Goal: Feedback & Contribution: Contribute content

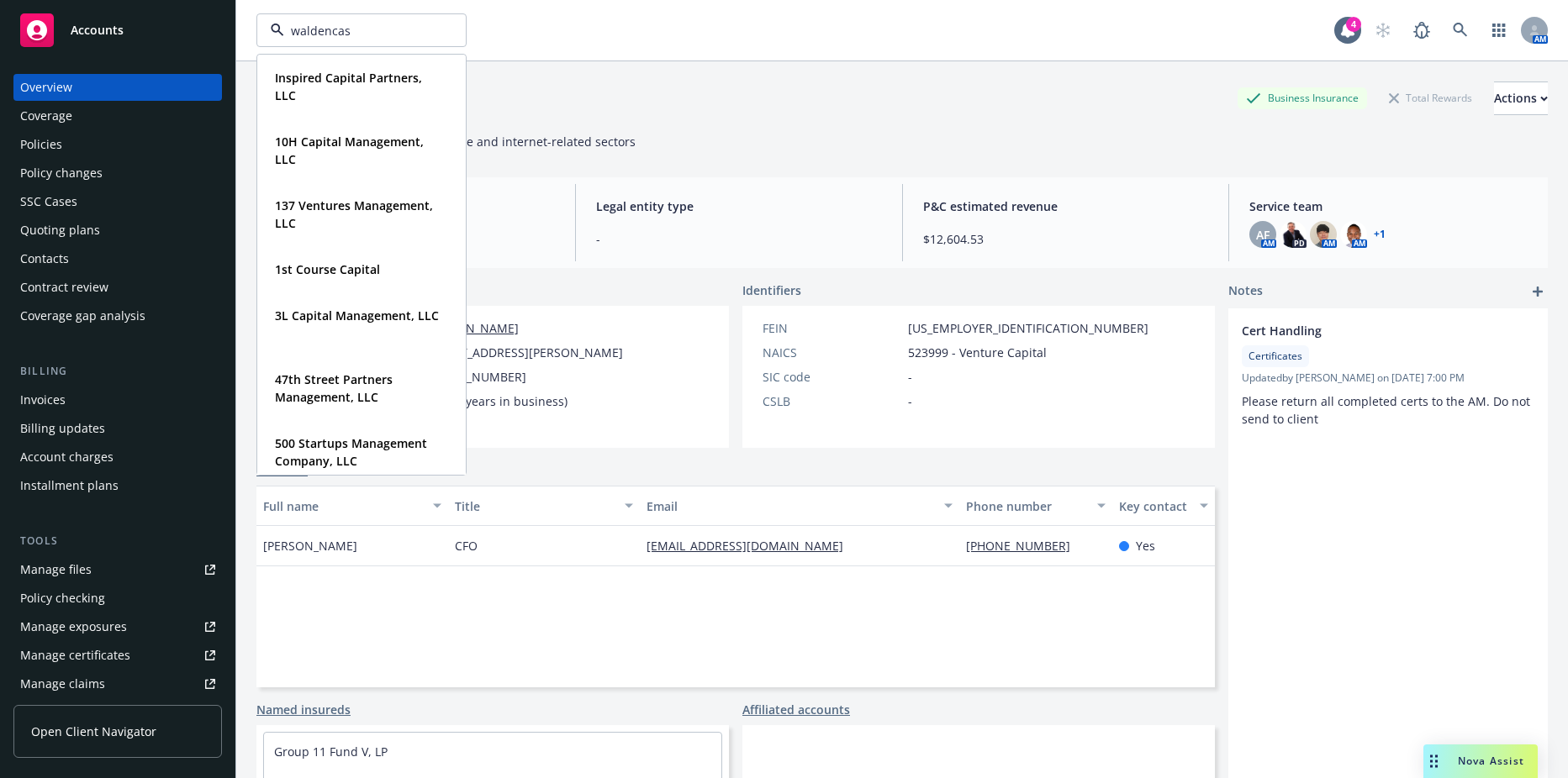
type input "waldencast"
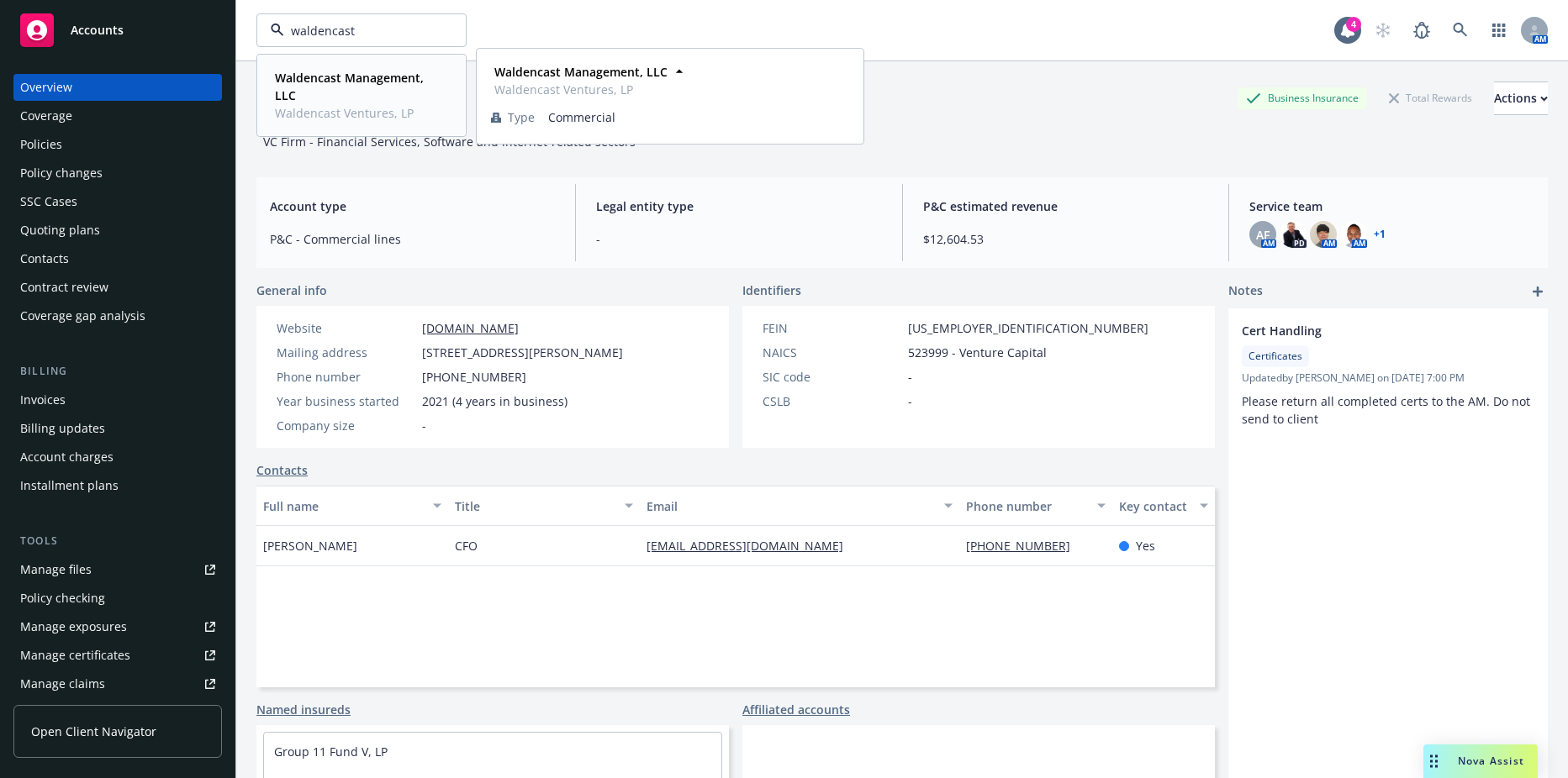
click at [318, 72] on strong "Waldencast Management, LLC" at bounding box center [349, 87] width 148 height 34
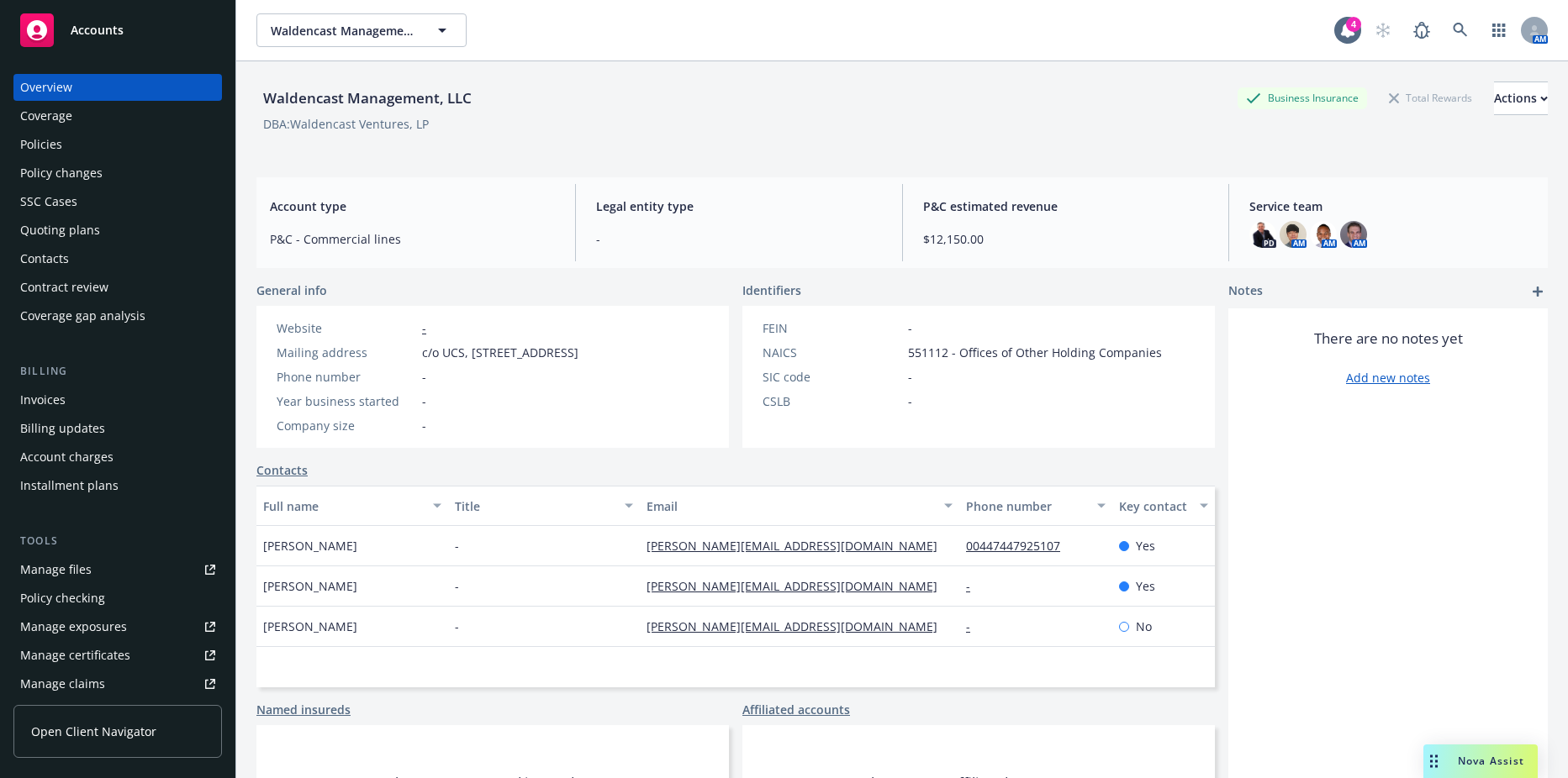
click at [99, 150] on div "Policies" at bounding box center [118, 145] width 195 height 27
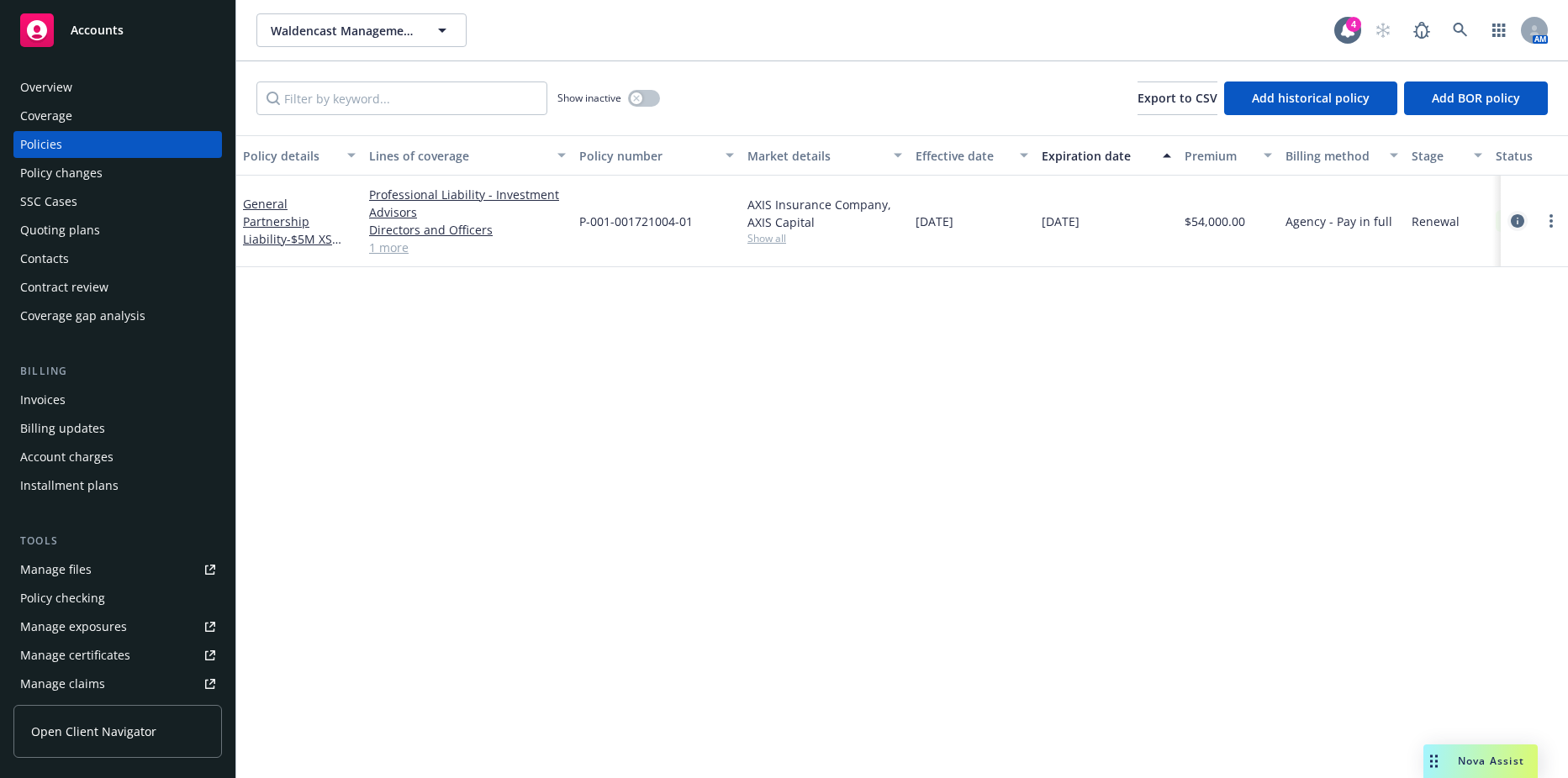
click at [1521, 219] on icon "circleInformation" at bounding box center [1518, 221] width 13 height 13
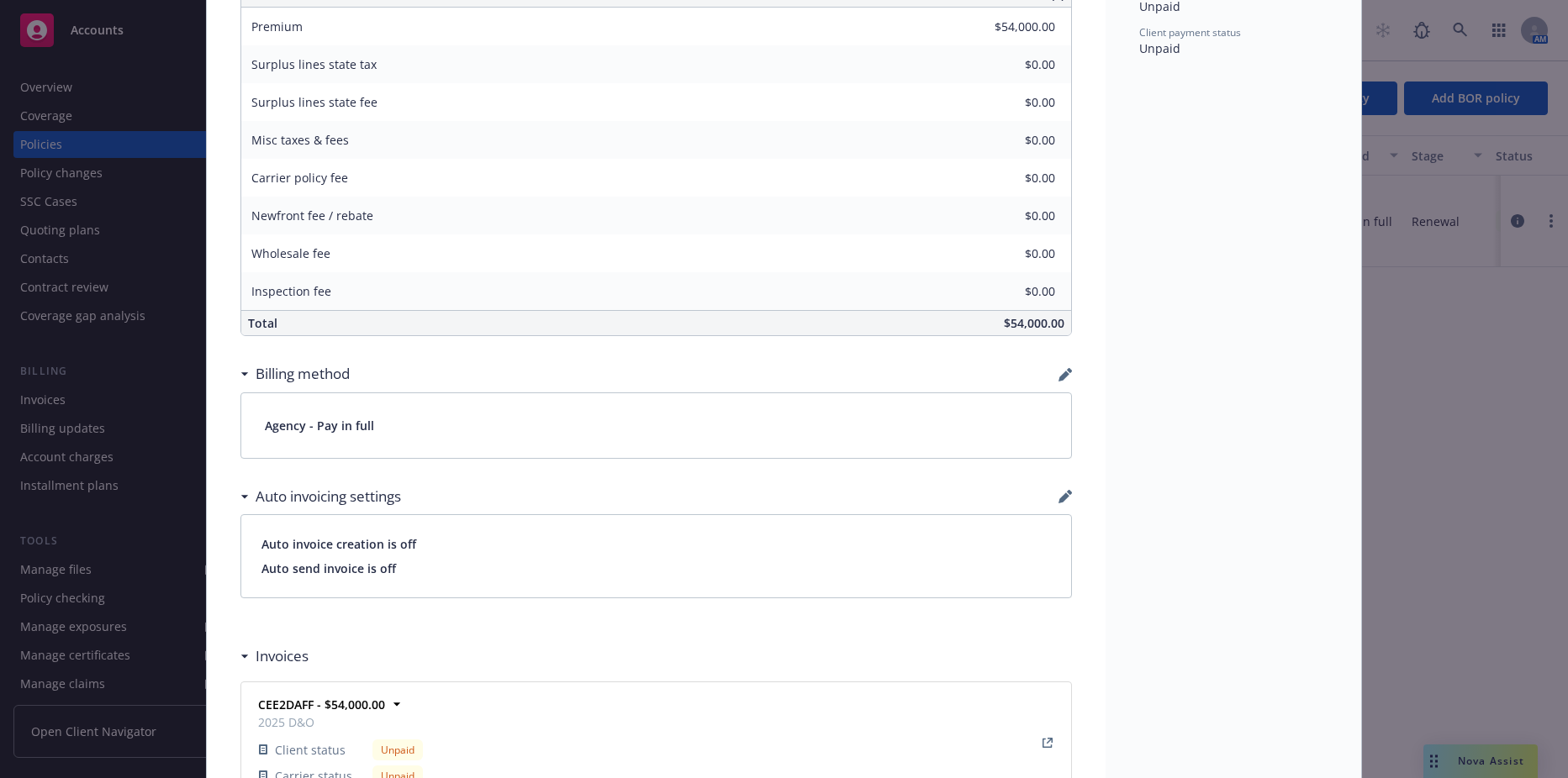
scroll to position [1176, 0]
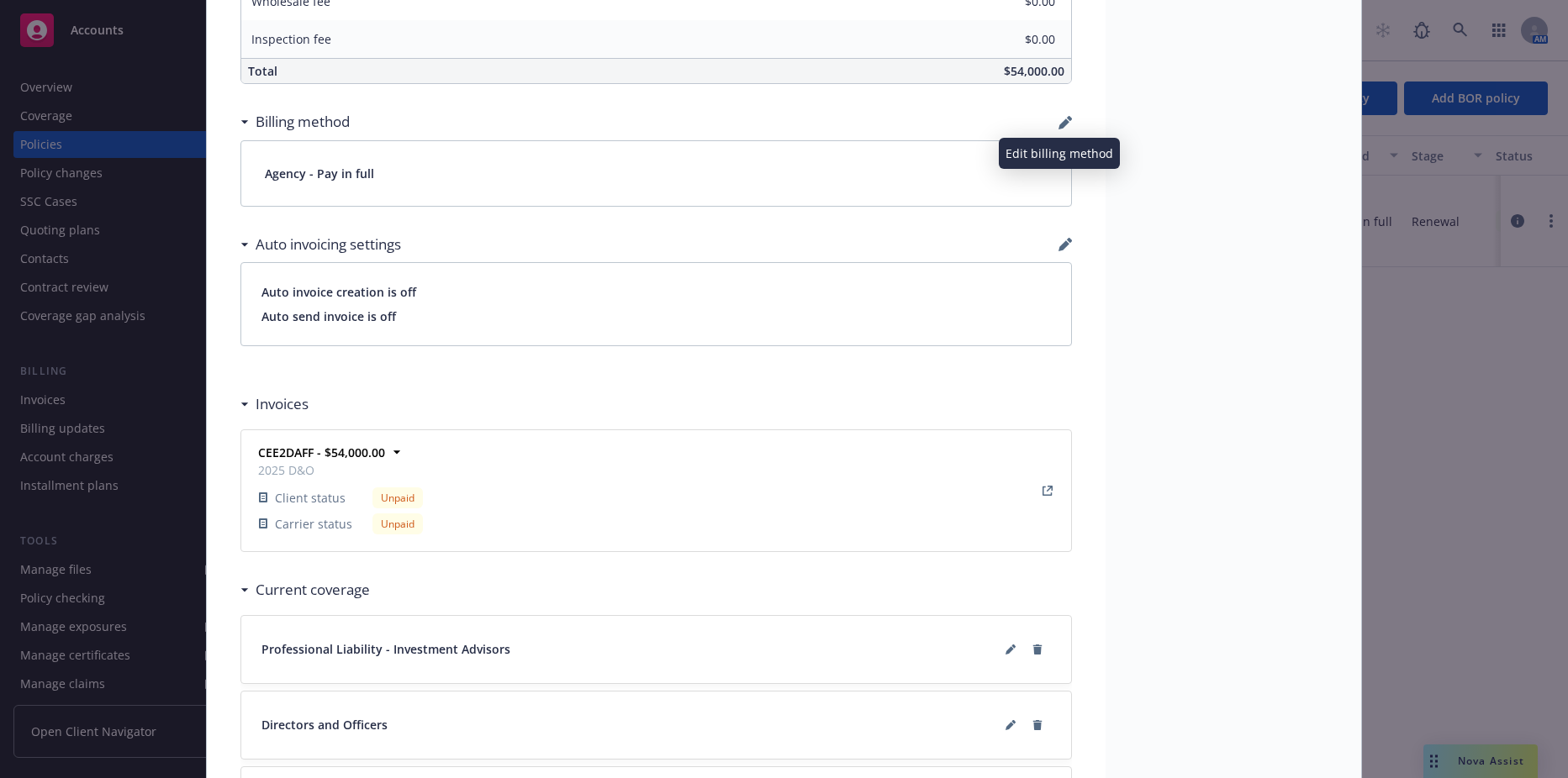
click at [1058, 126] on icon "button" at bounding box center [1065, 122] width 13 height 13
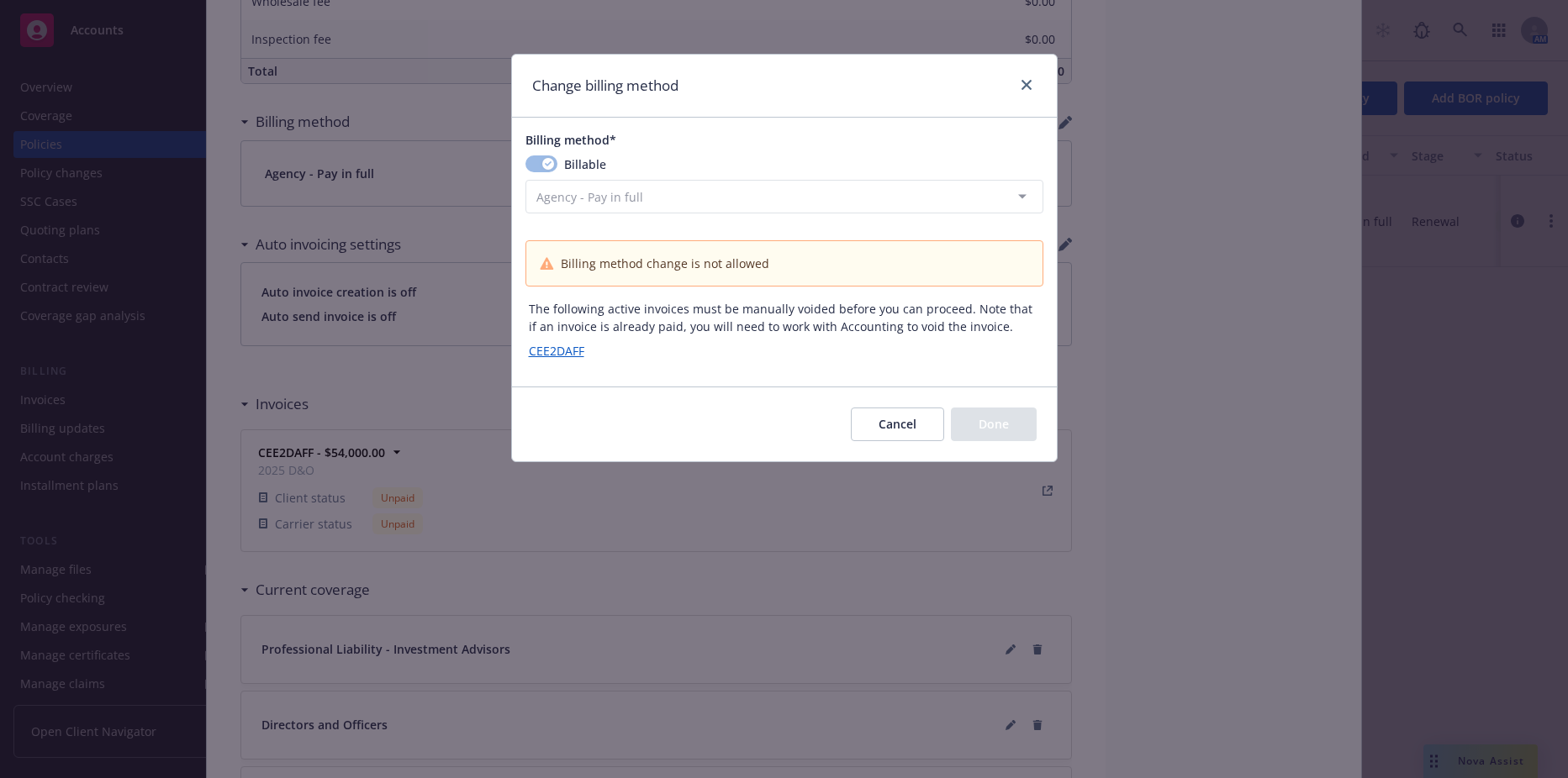
click at [902, 430] on button "Cancel" at bounding box center [898, 424] width 93 height 34
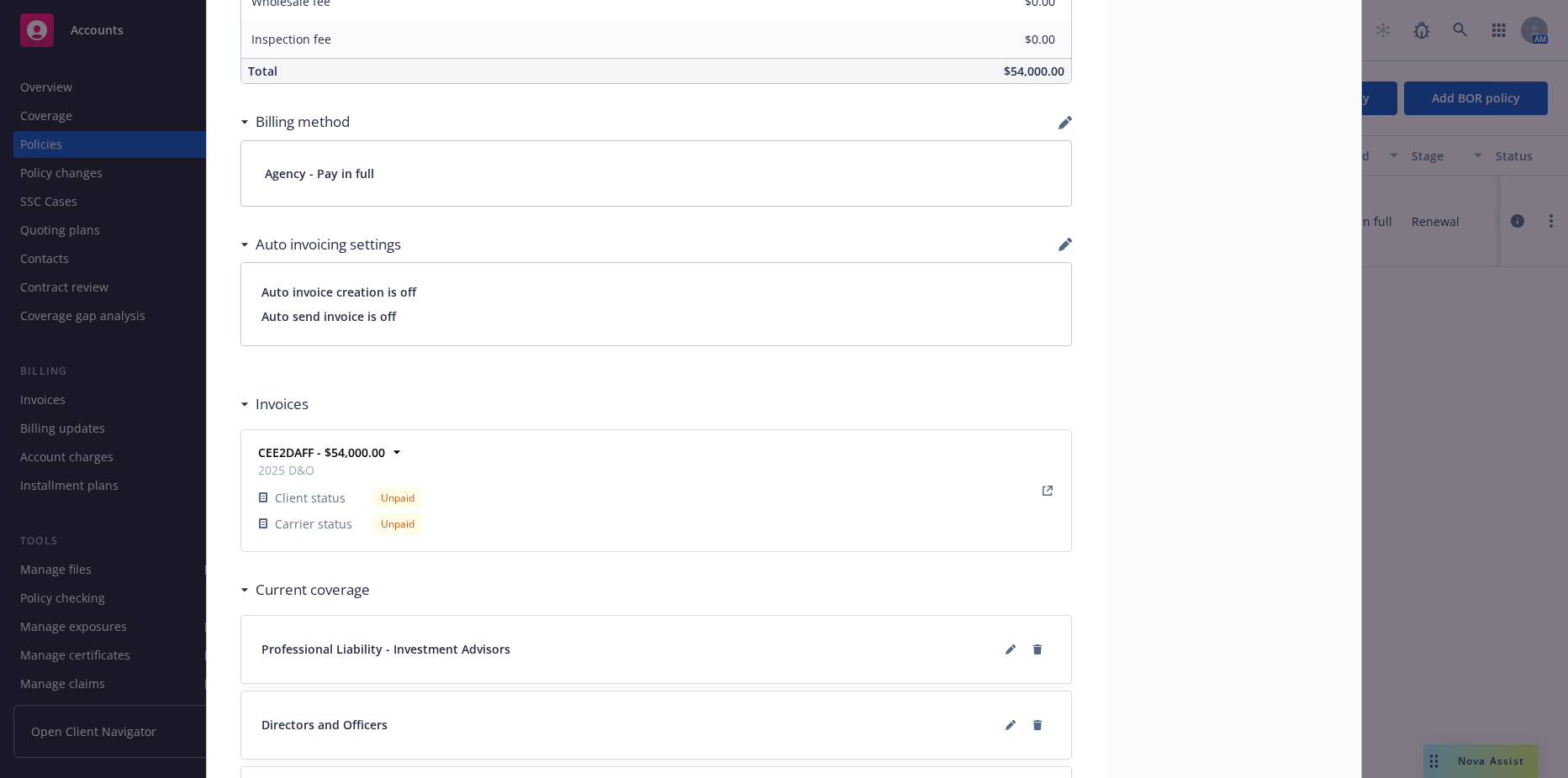
click at [83, 250] on div "Policy General Partnership Liability - $5M XS $150K Add internal notes here... …" at bounding box center [784, 389] width 1568 height 778
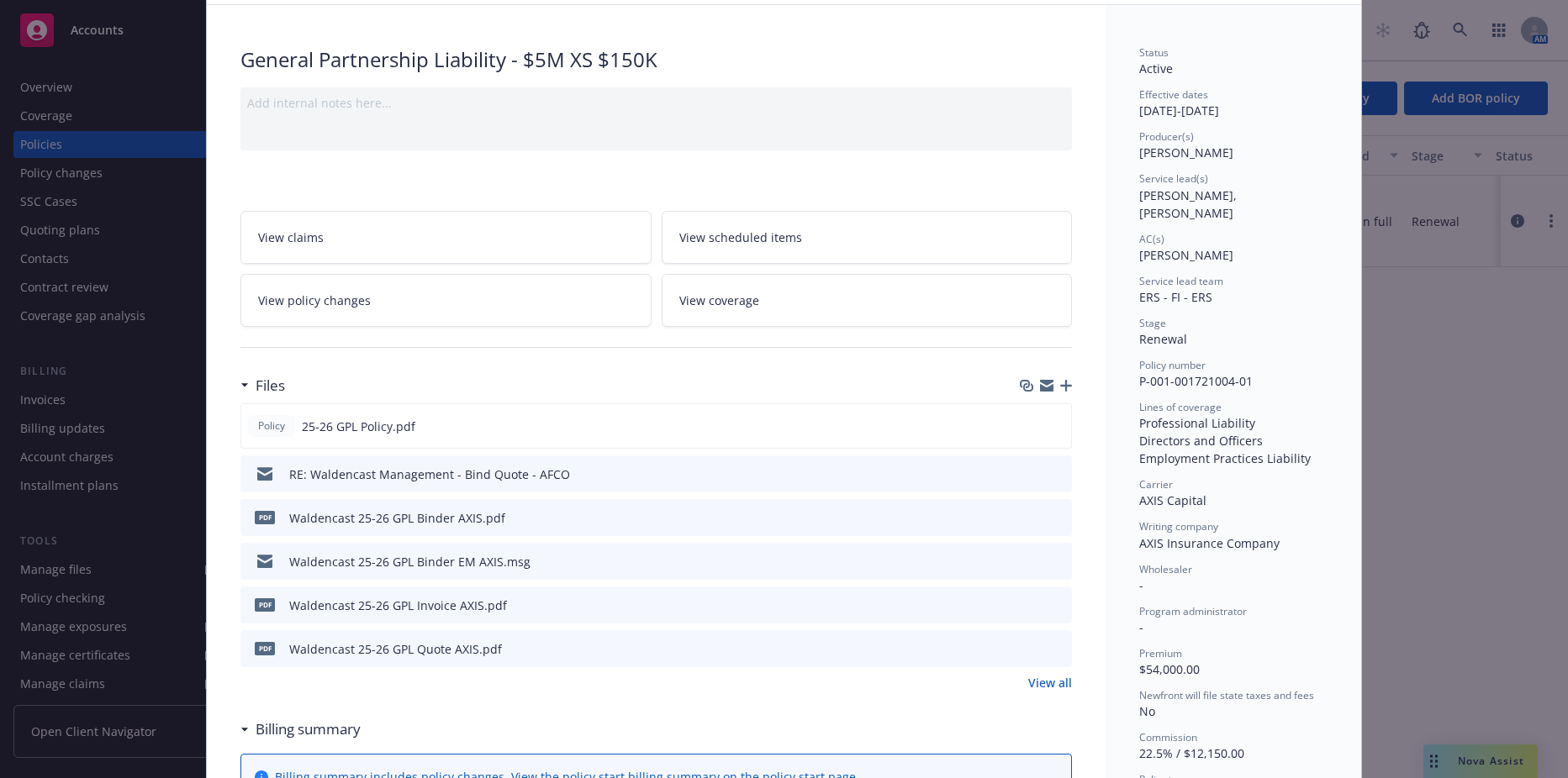
scroll to position [0, 0]
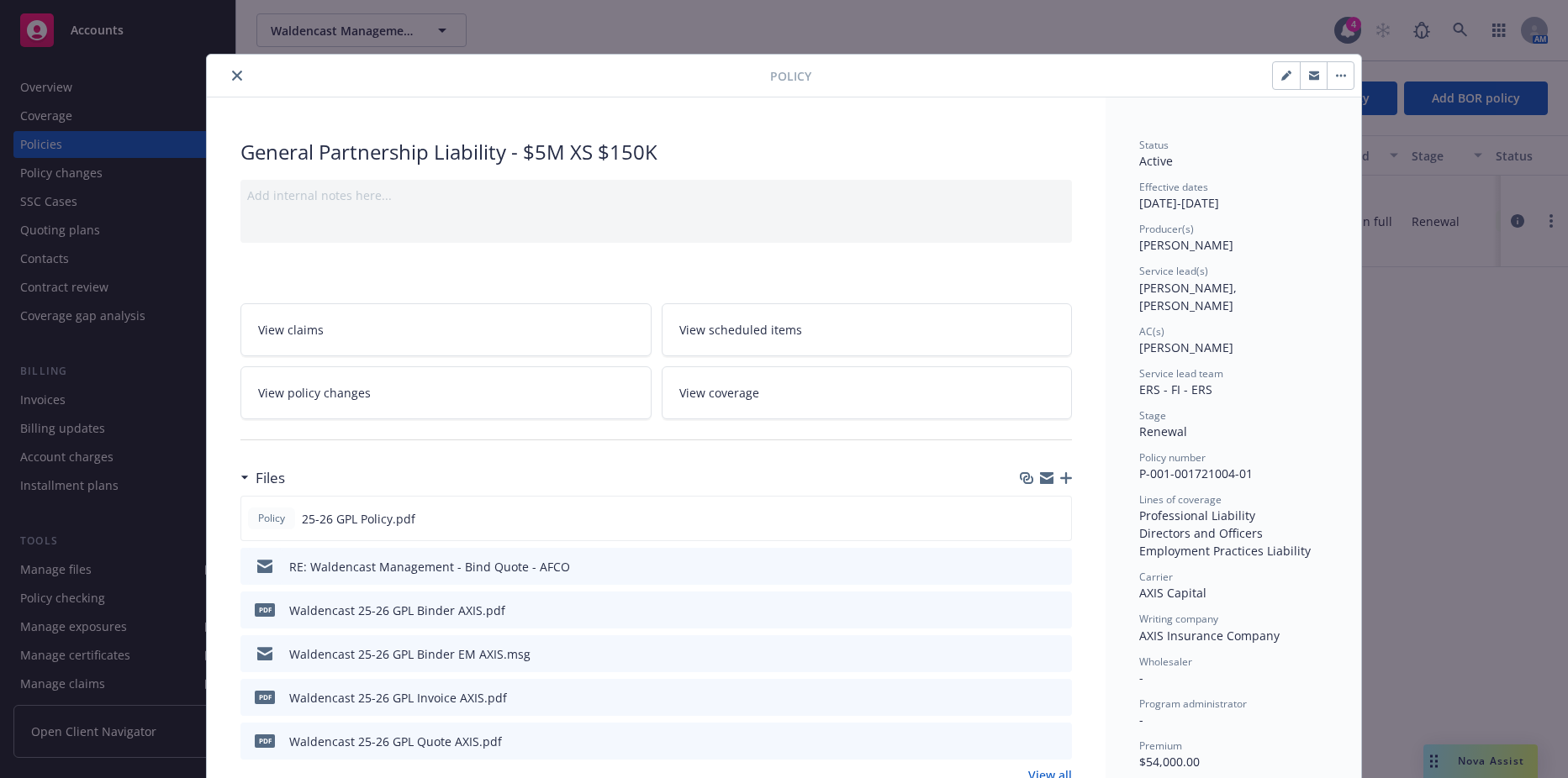
click at [231, 81] on button "close" at bounding box center [237, 76] width 21 height 21
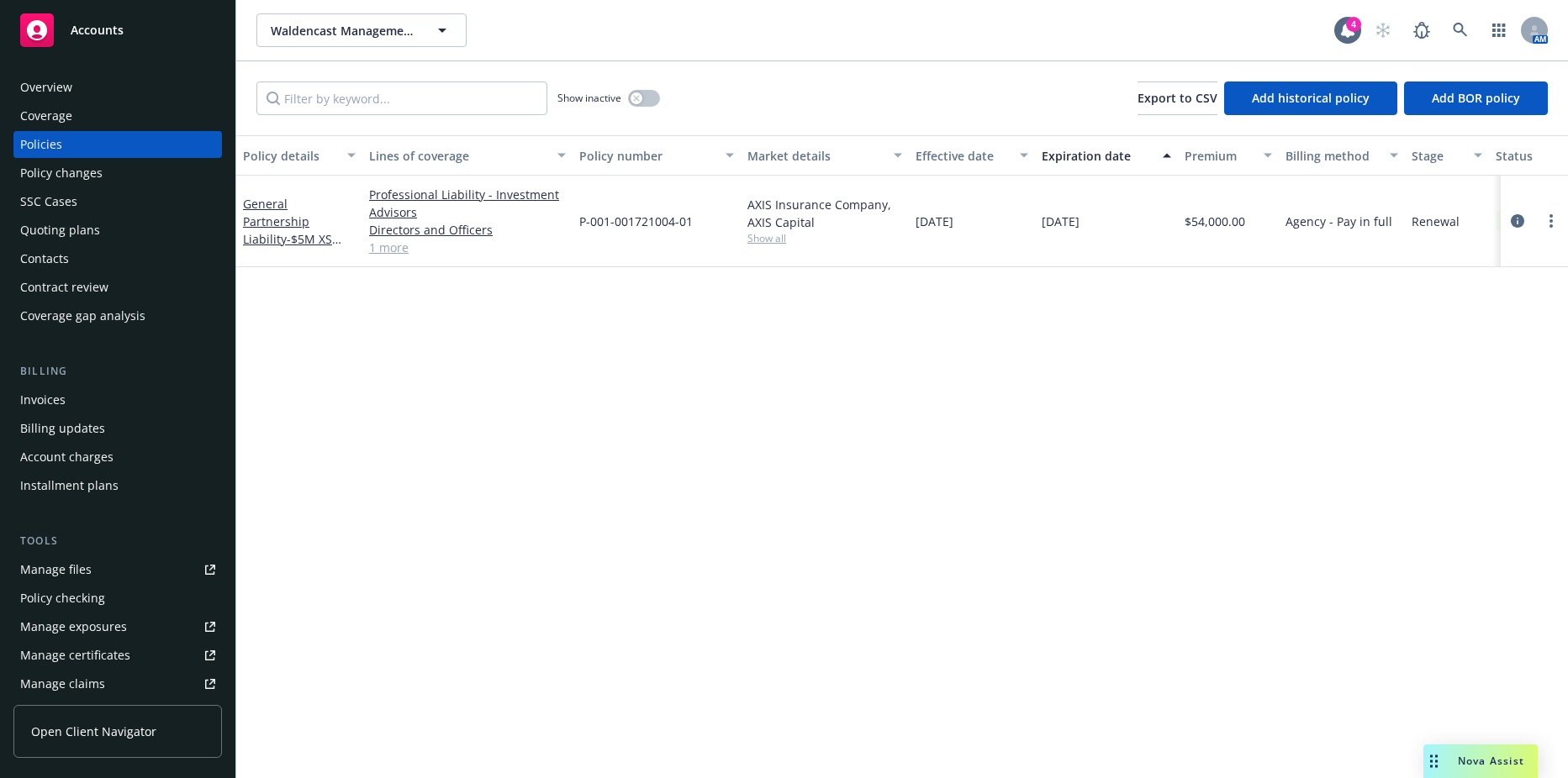
click at [55, 396] on div "Invoices" at bounding box center [43, 399] width 46 height 27
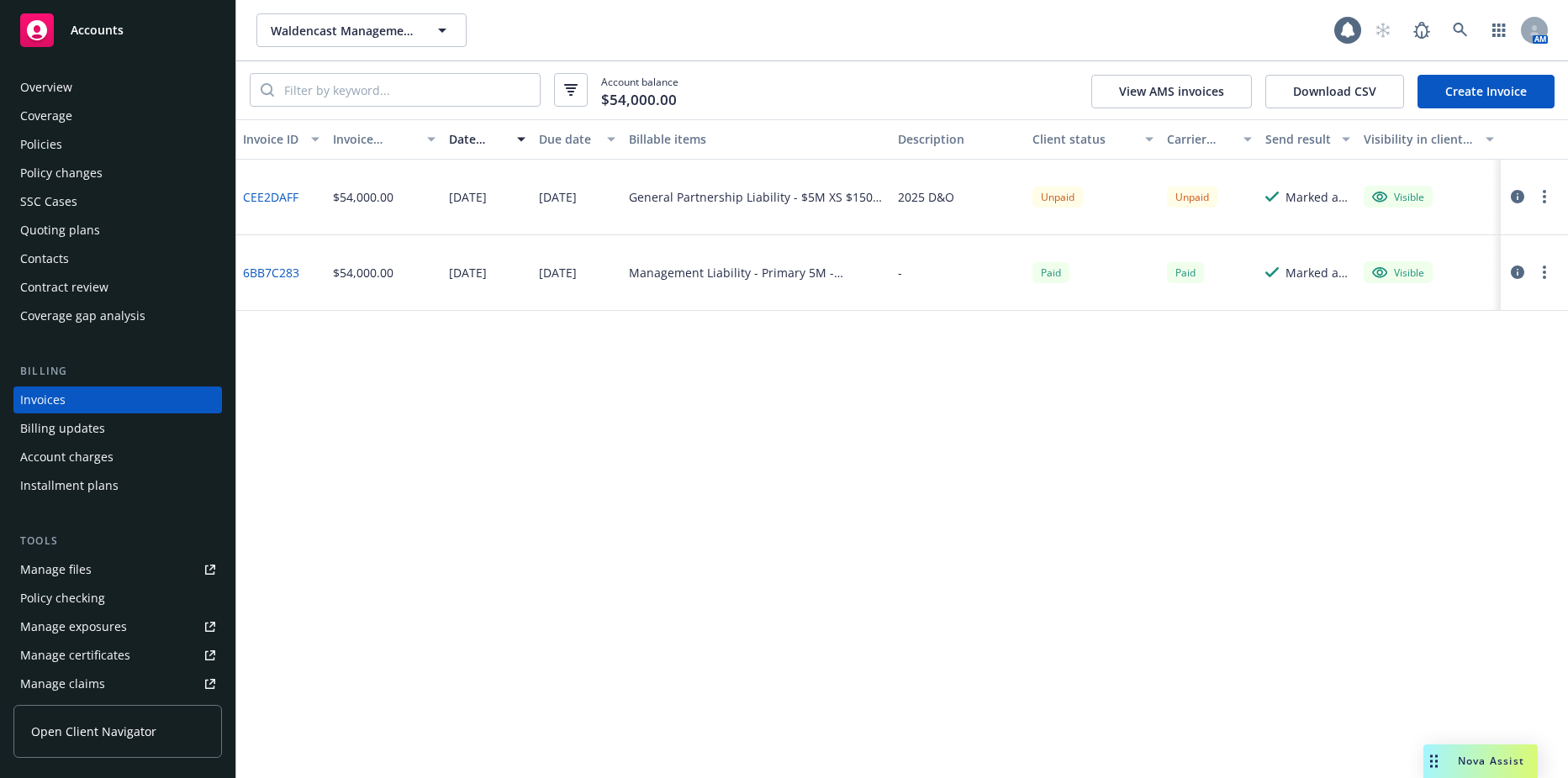
click at [1542, 196] on button "button" at bounding box center [1545, 197] width 21 height 21
click at [1415, 468] on link "Void" at bounding box center [1447, 466] width 215 height 34
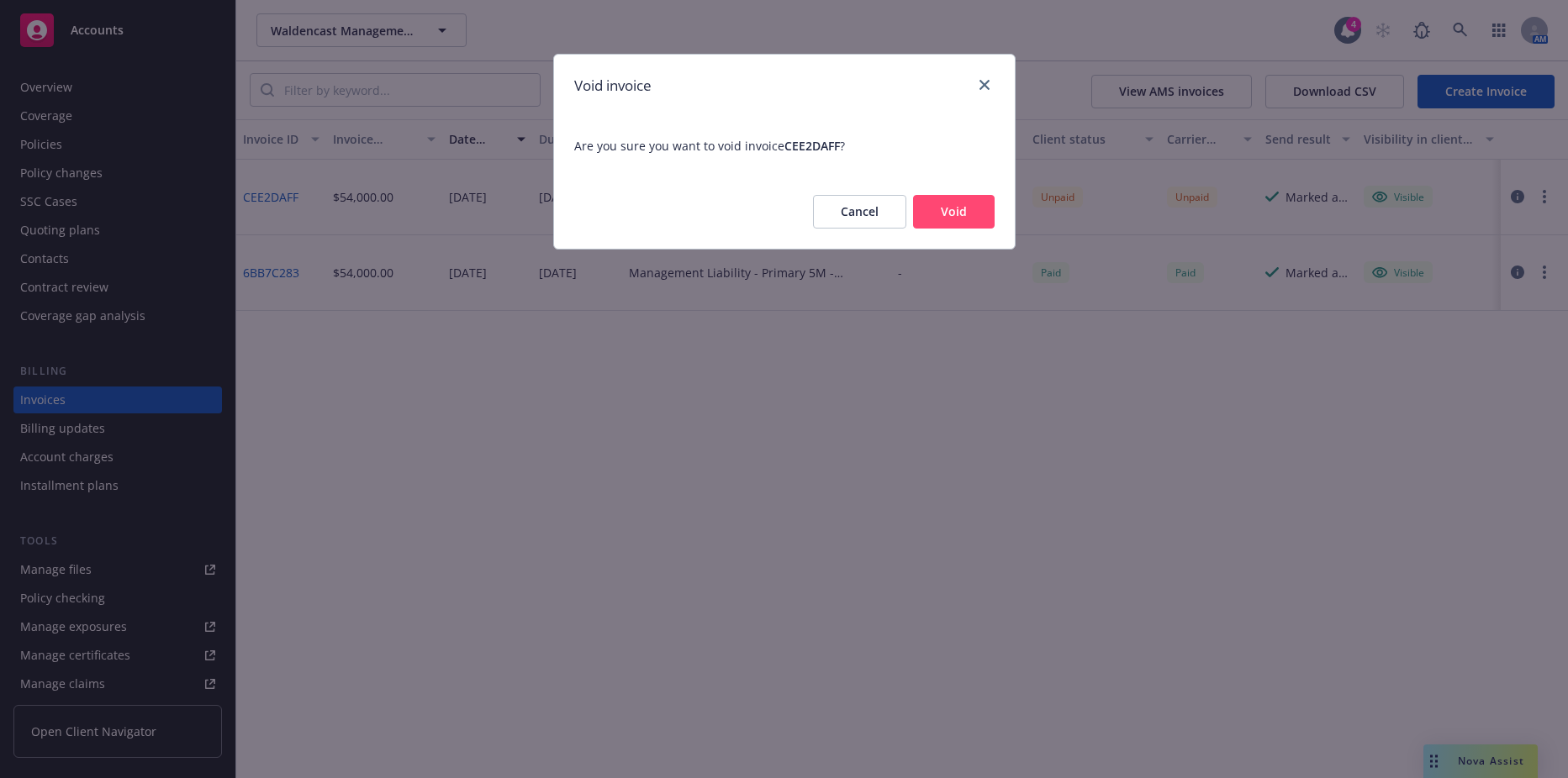
click at [944, 215] on button "Void" at bounding box center [953, 212] width 81 height 34
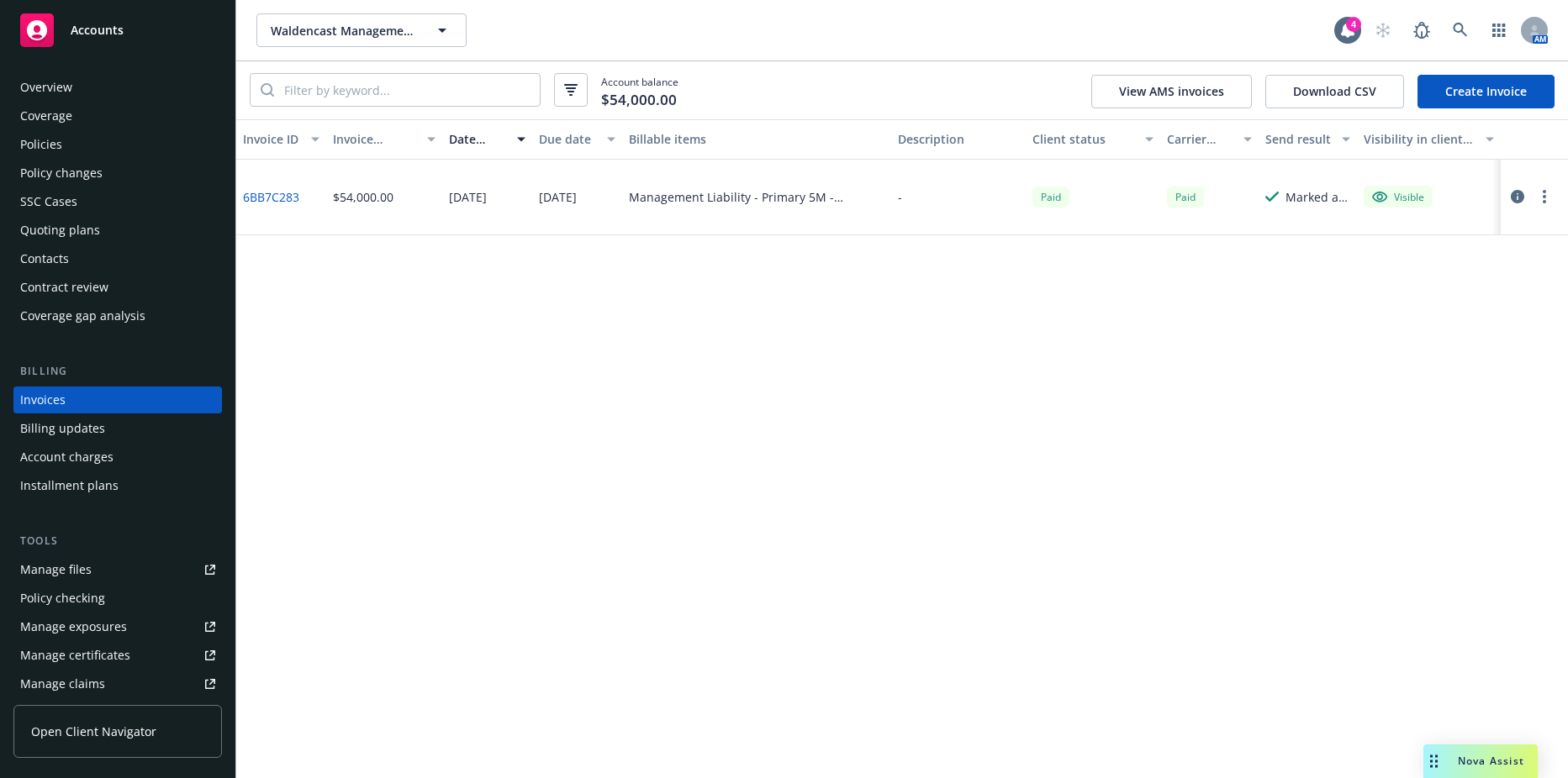
click at [70, 134] on div "Policies" at bounding box center [118, 145] width 195 height 27
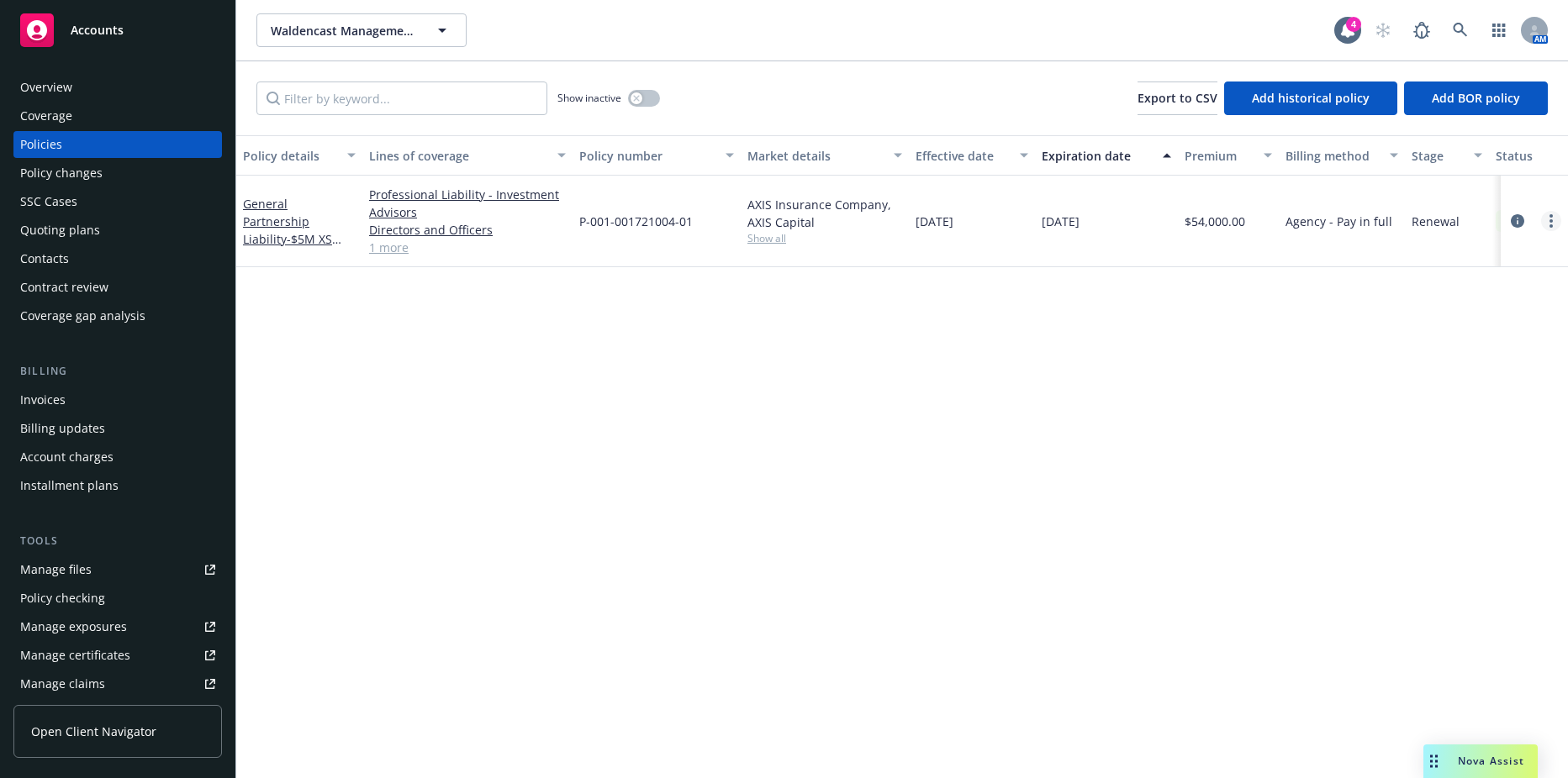
click at [1545, 224] on link "more" at bounding box center [1551, 221] width 21 height 21
click at [1101, 381] on div "Policy details Lines of coverage Policy number Market details Effective date Ex…" at bounding box center [902, 456] width 1332 height 643
click at [1512, 215] on icon "circleInformation" at bounding box center [1518, 221] width 13 height 13
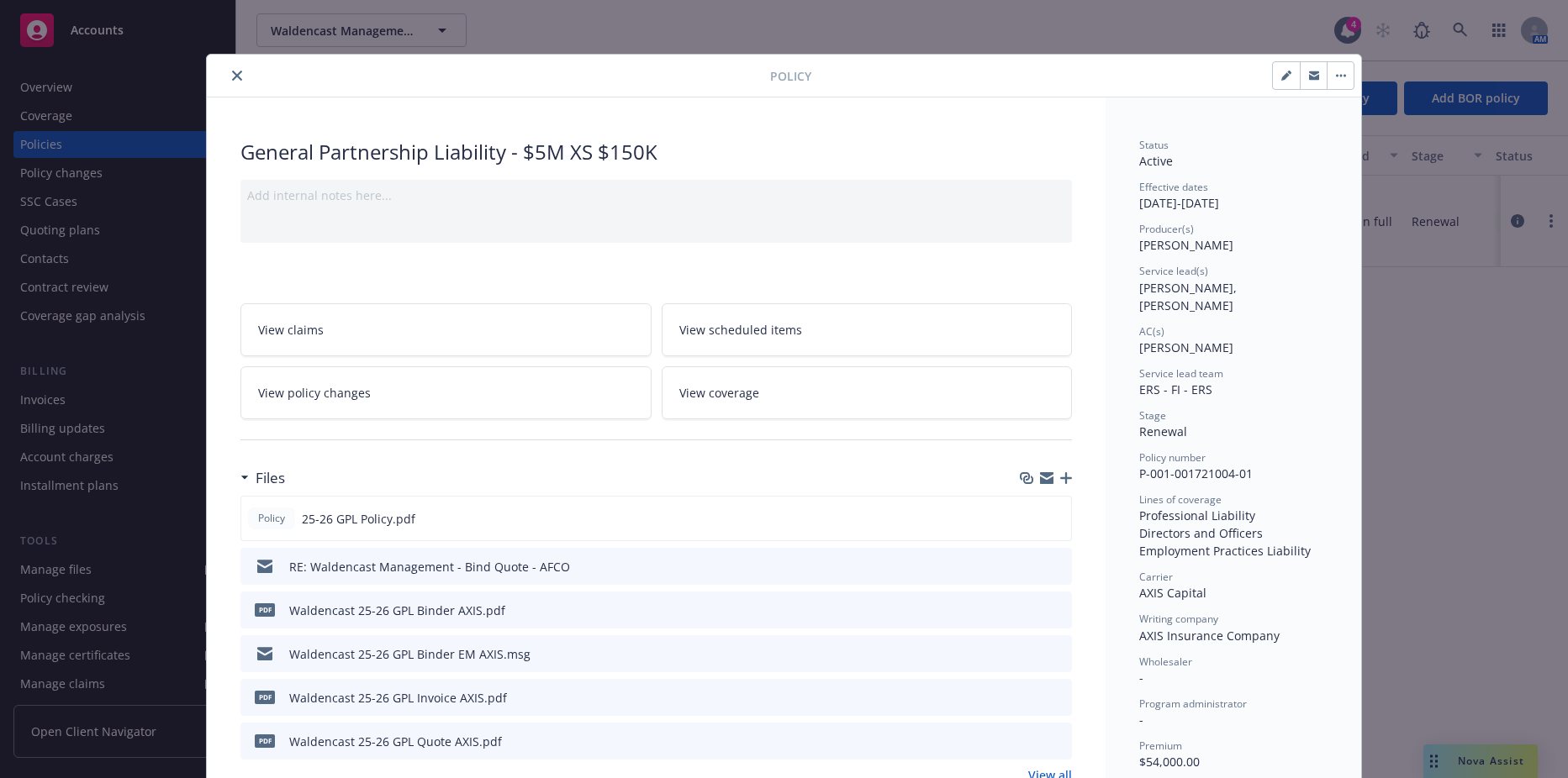
scroll to position [50, 0]
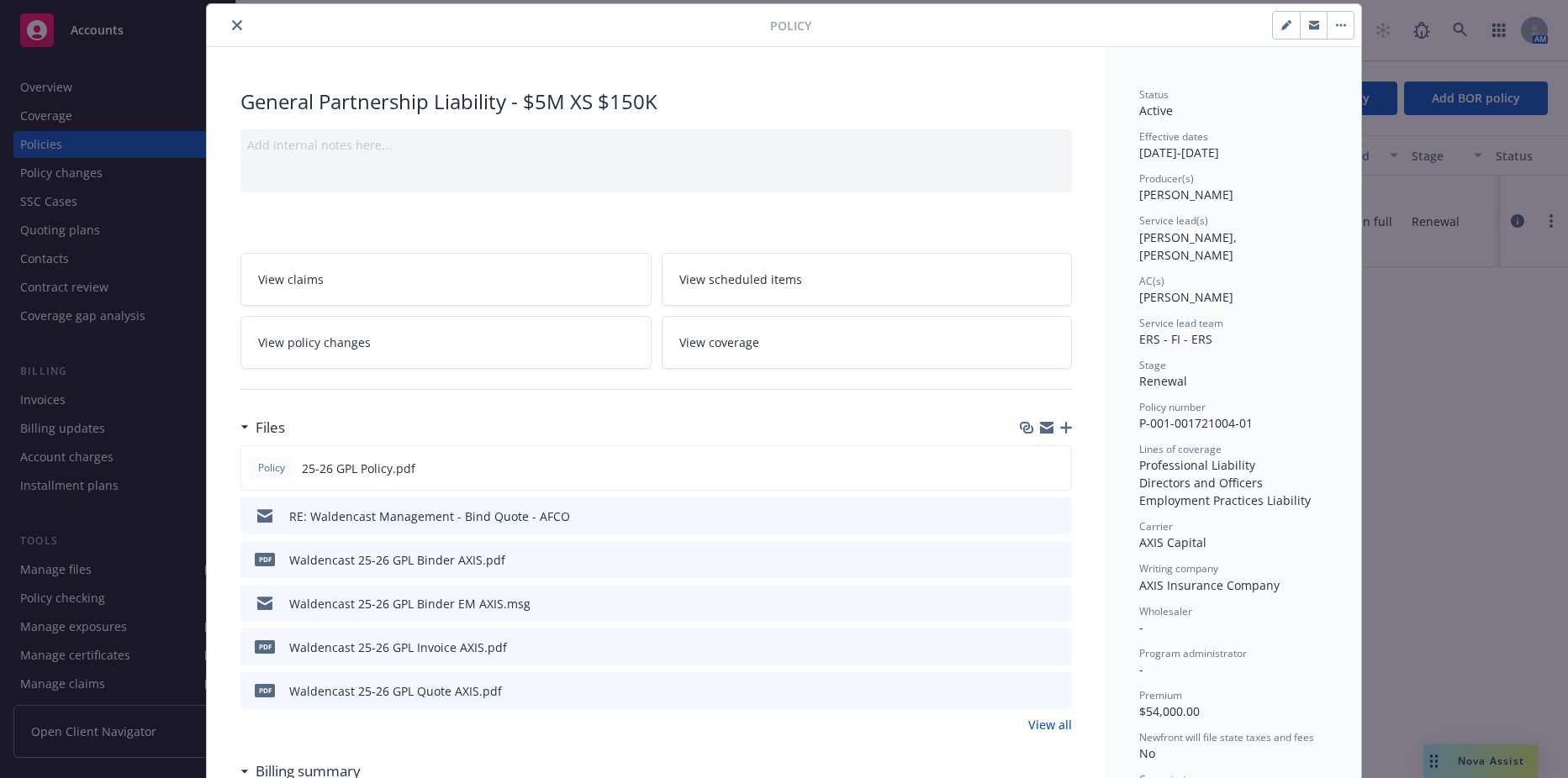
click at [1273, 26] on button "button" at bounding box center [1286, 25] width 27 height 27
select select "RENEWAL"
select select "12"
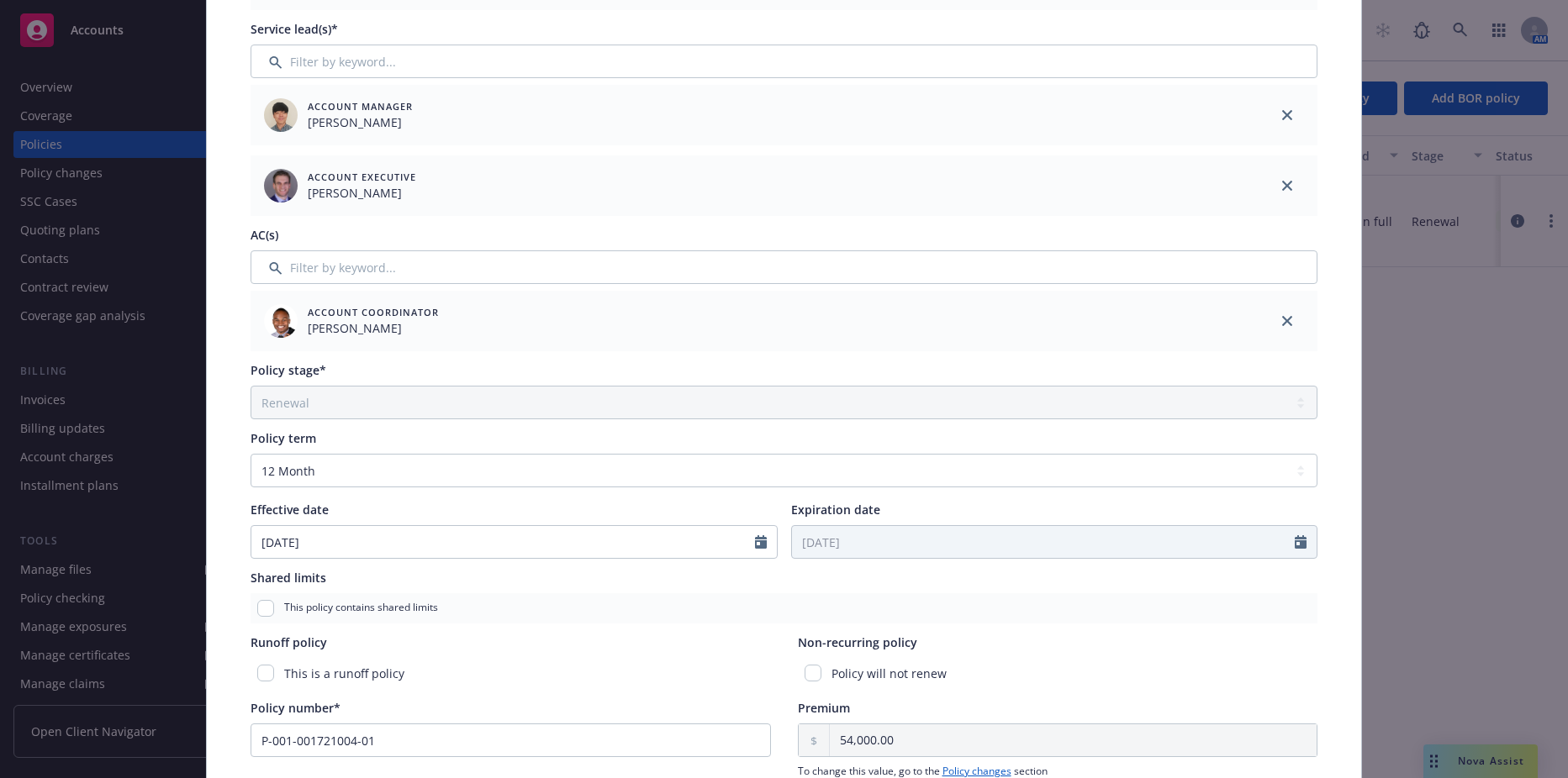
scroll to position [0, 0]
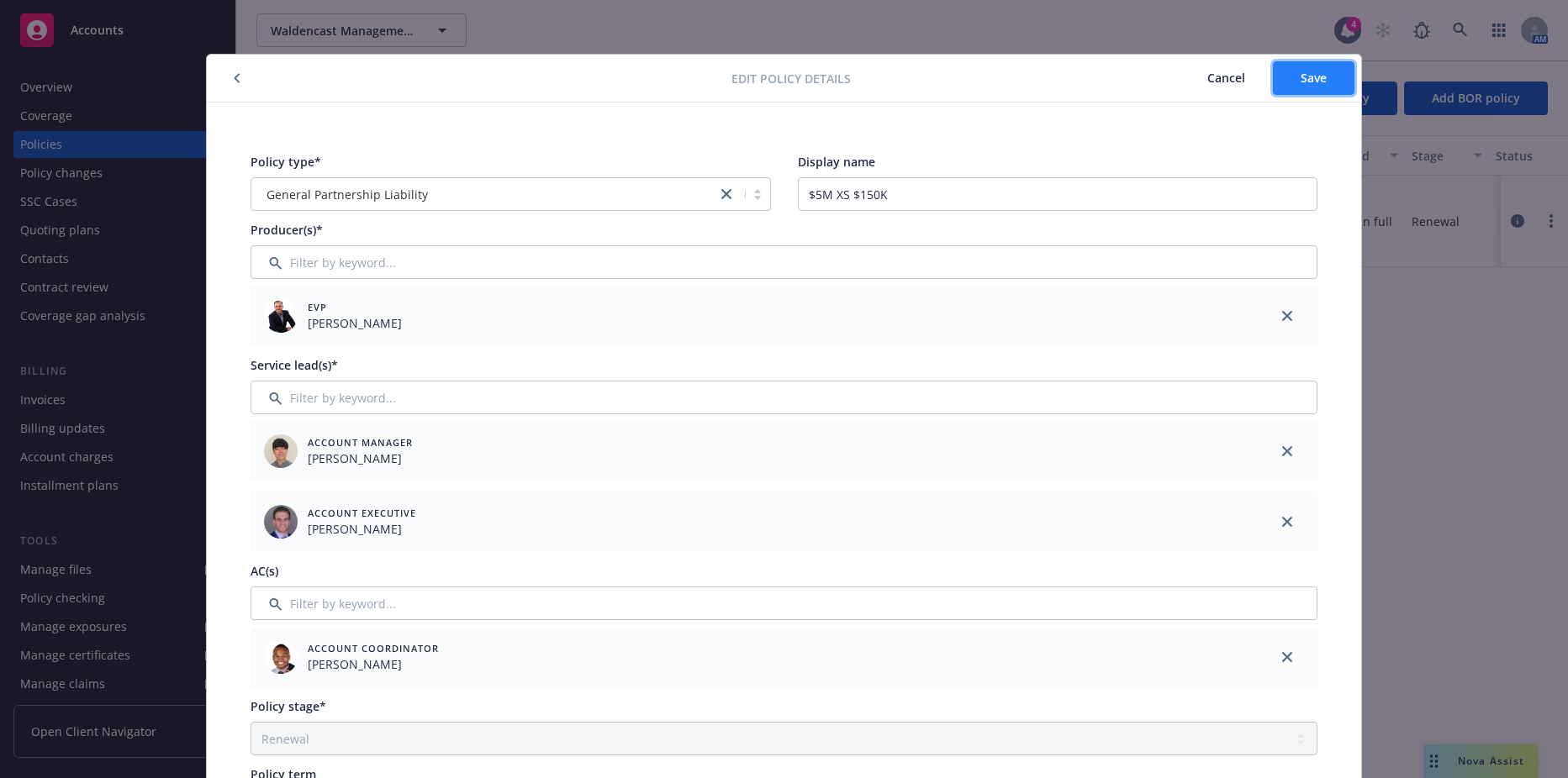
click at [1282, 76] on button "Save" at bounding box center [1313, 78] width 81 height 34
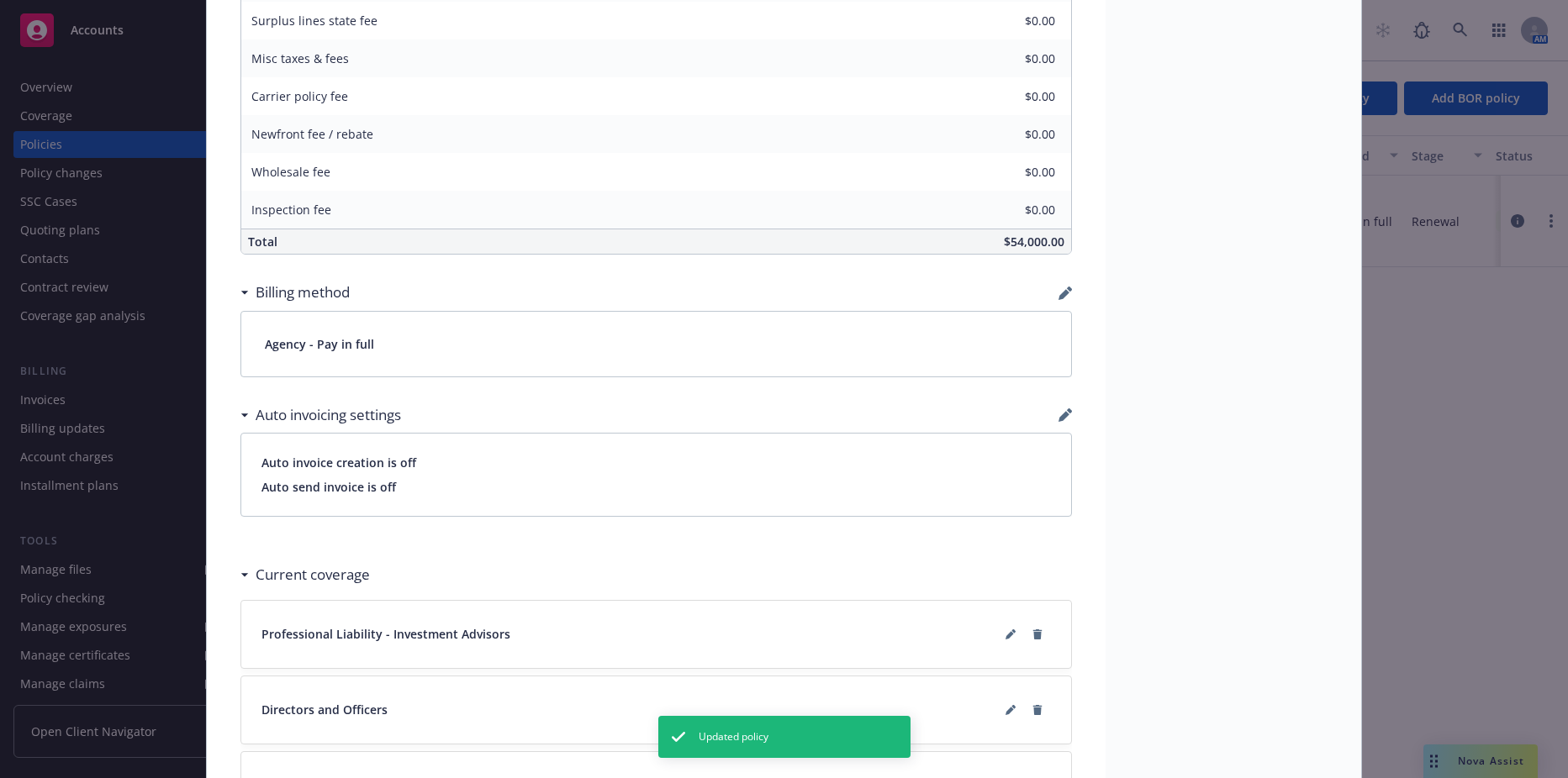
scroll to position [1008, 0]
click at [1067, 287] on icon "button" at bounding box center [1069, 285] width 5 height 5
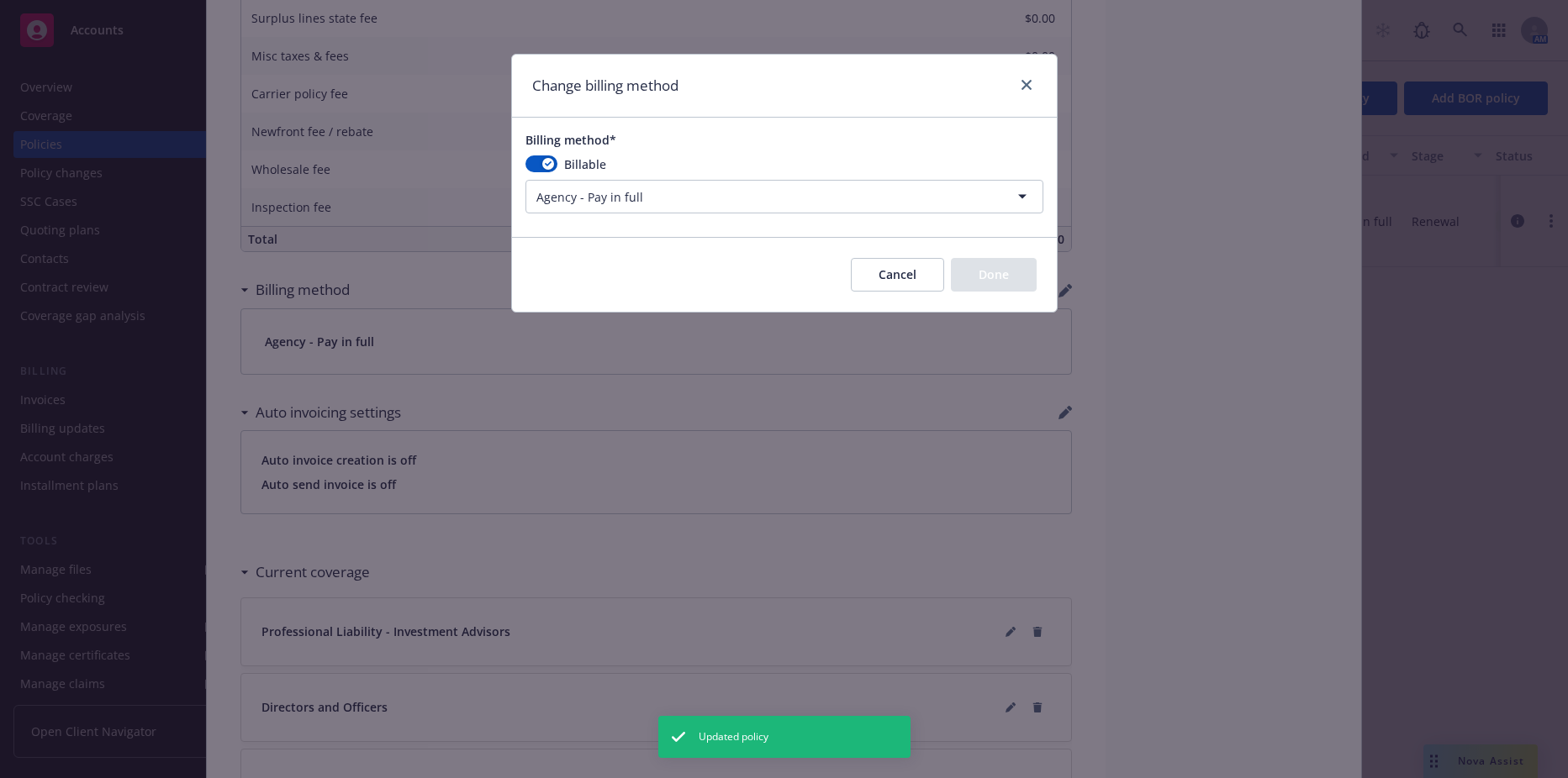
click at [689, 190] on html "Accounts Overview Coverage Policies Policy changes SSC Cases Quoting plans Cont…" at bounding box center [784, 389] width 1568 height 778
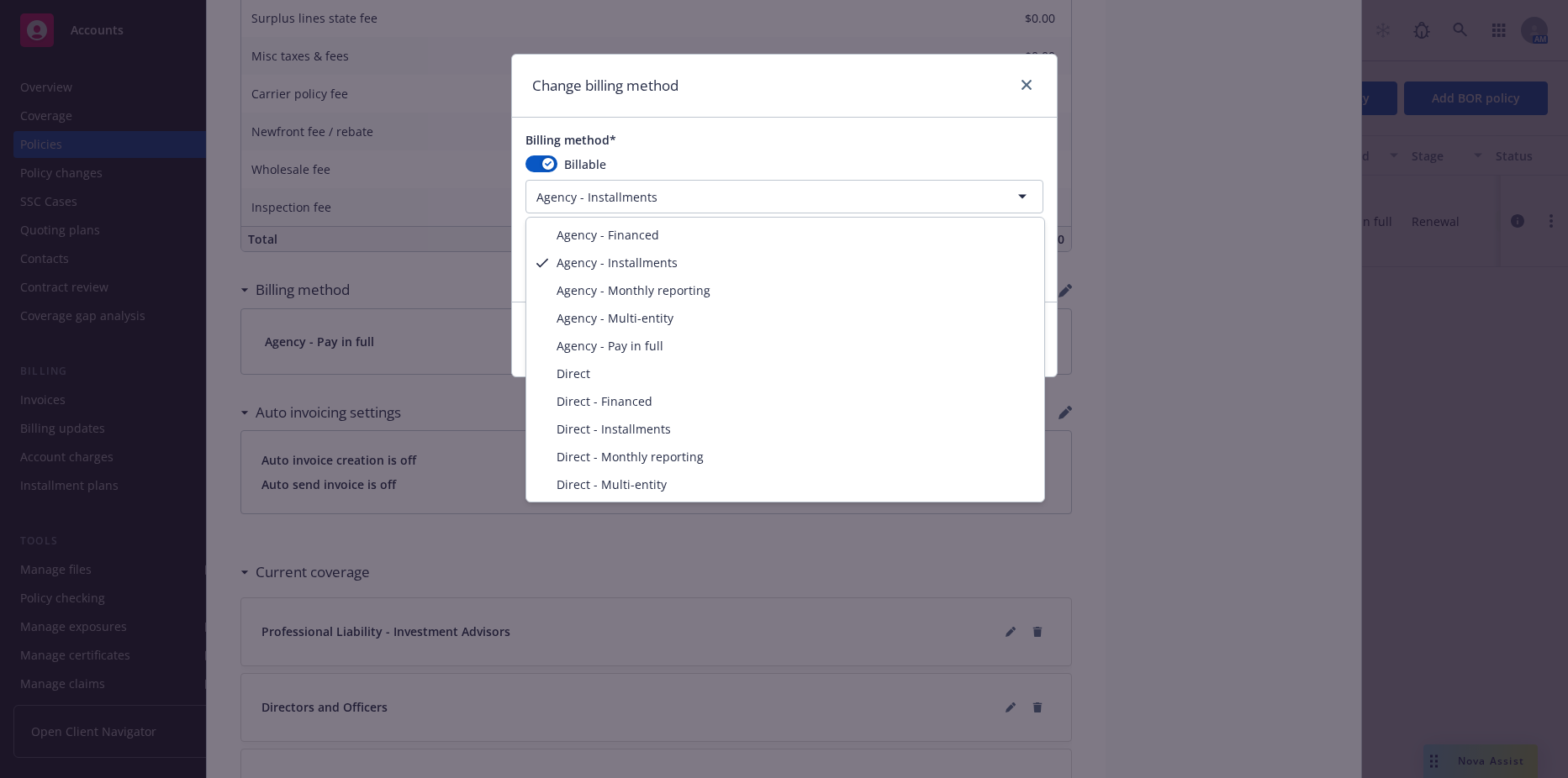
click at [665, 194] on html "Accounts Overview Coverage Policies Policy changes SSC Cases Quoting plans Cont…" at bounding box center [784, 389] width 1568 height 778
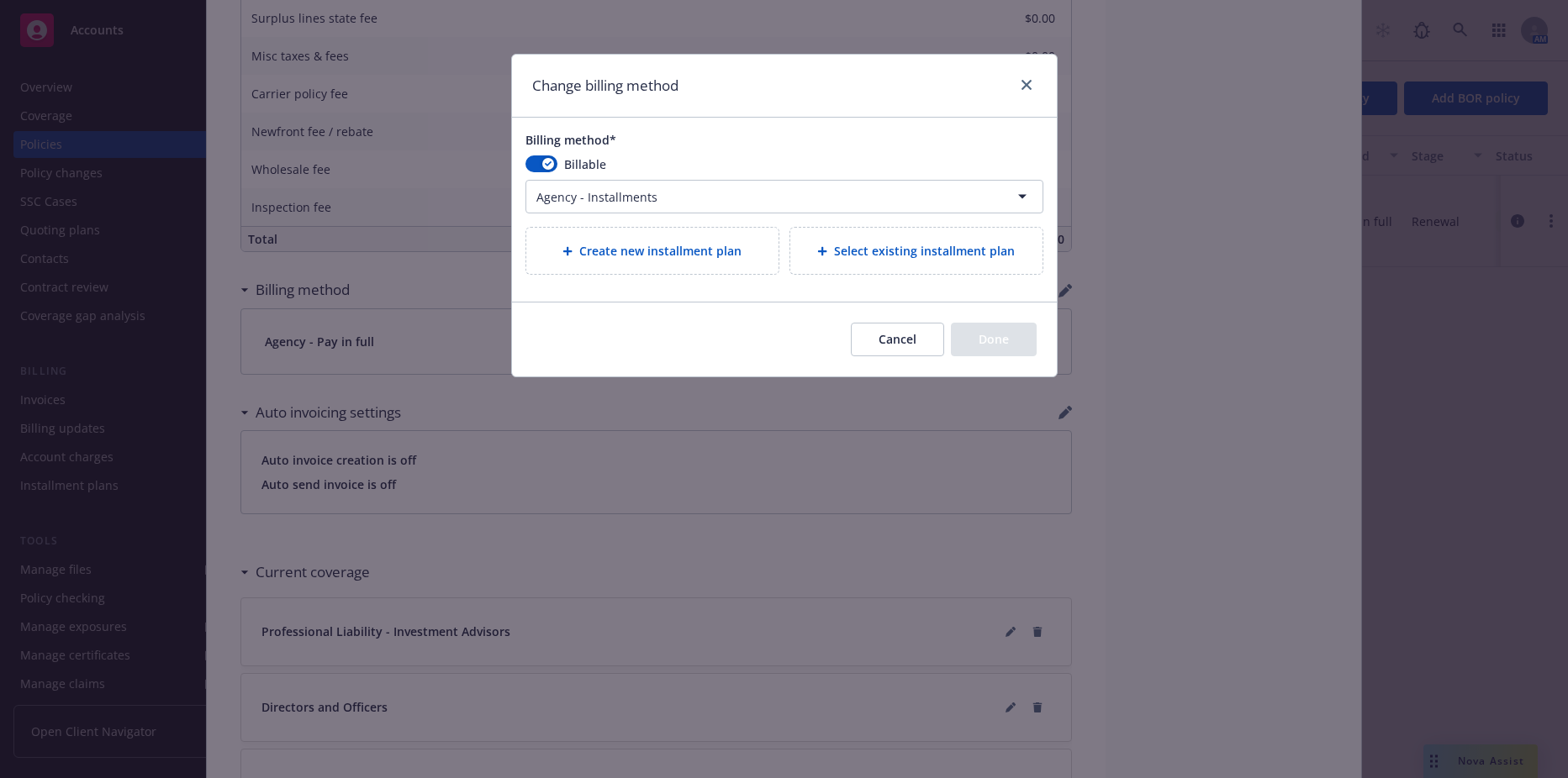
click at [640, 200] on html "Accounts Overview Coverage Policies Policy changes SSC Cases Quoting plans Cont…" at bounding box center [784, 389] width 1568 height 778
click at [716, 200] on html "Accounts Overview Coverage Policies Policy changes SSC Cases Quoting plans Cont…" at bounding box center [784, 389] width 1568 height 778
click at [657, 193] on html "Accounts Overview Coverage Policies Policy changes SSC Cases Quoting plans Cont…" at bounding box center [784, 389] width 1568 height 778
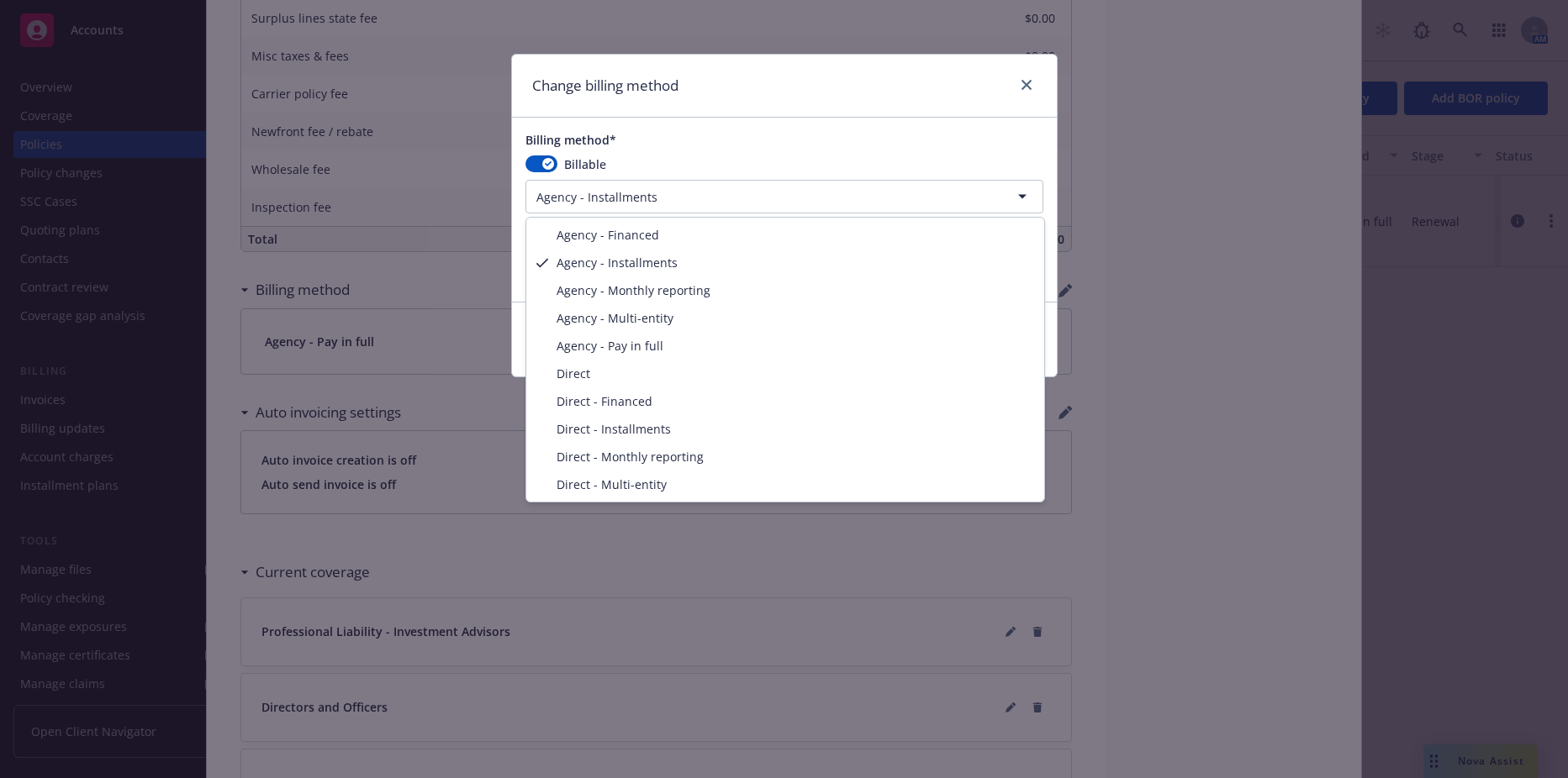
select select "AGENCY_FINANCED"
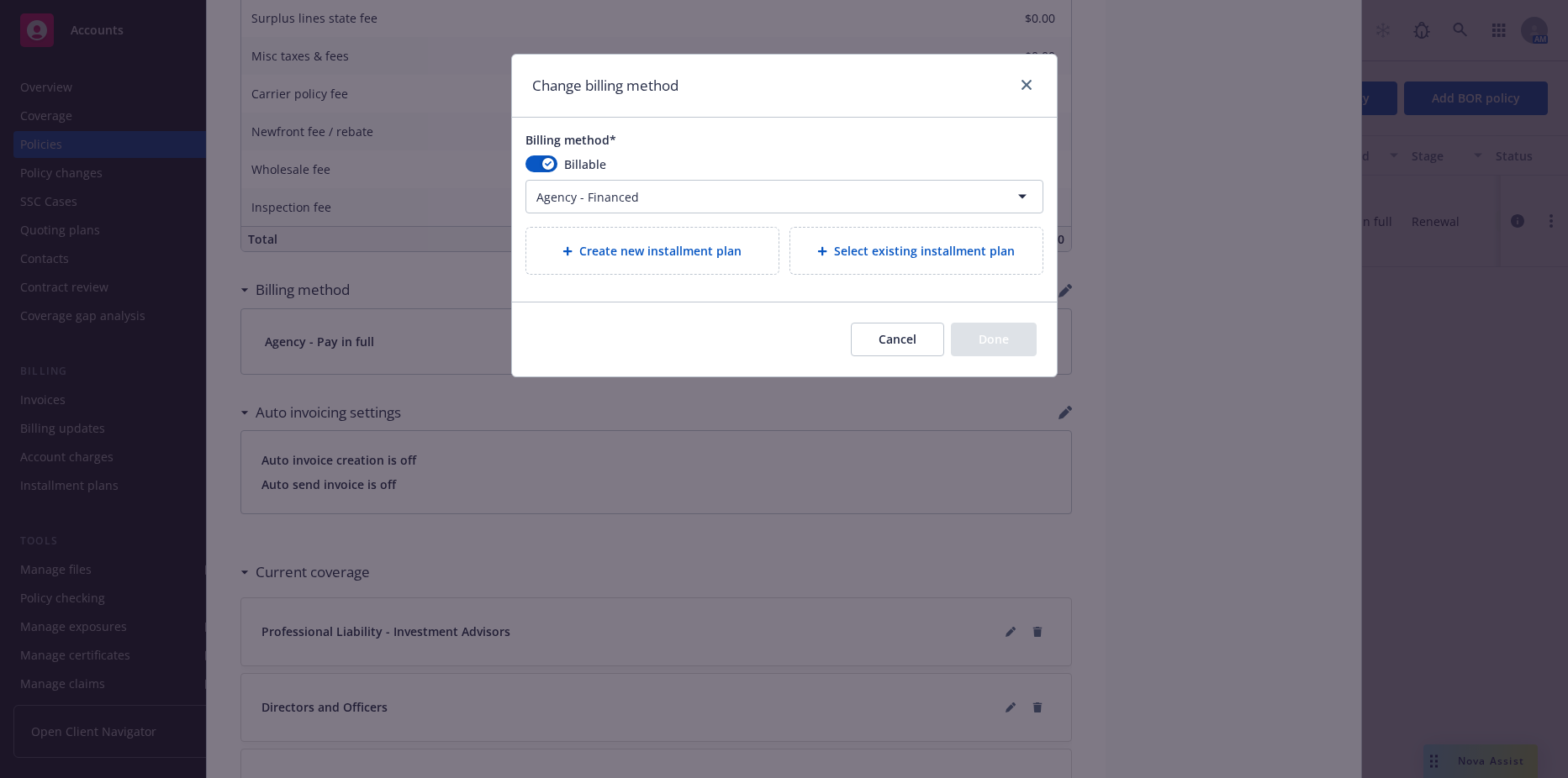
click at [724, 257] on span "Create new installment plan" at bounding box center [661, 250] width 162 height 18
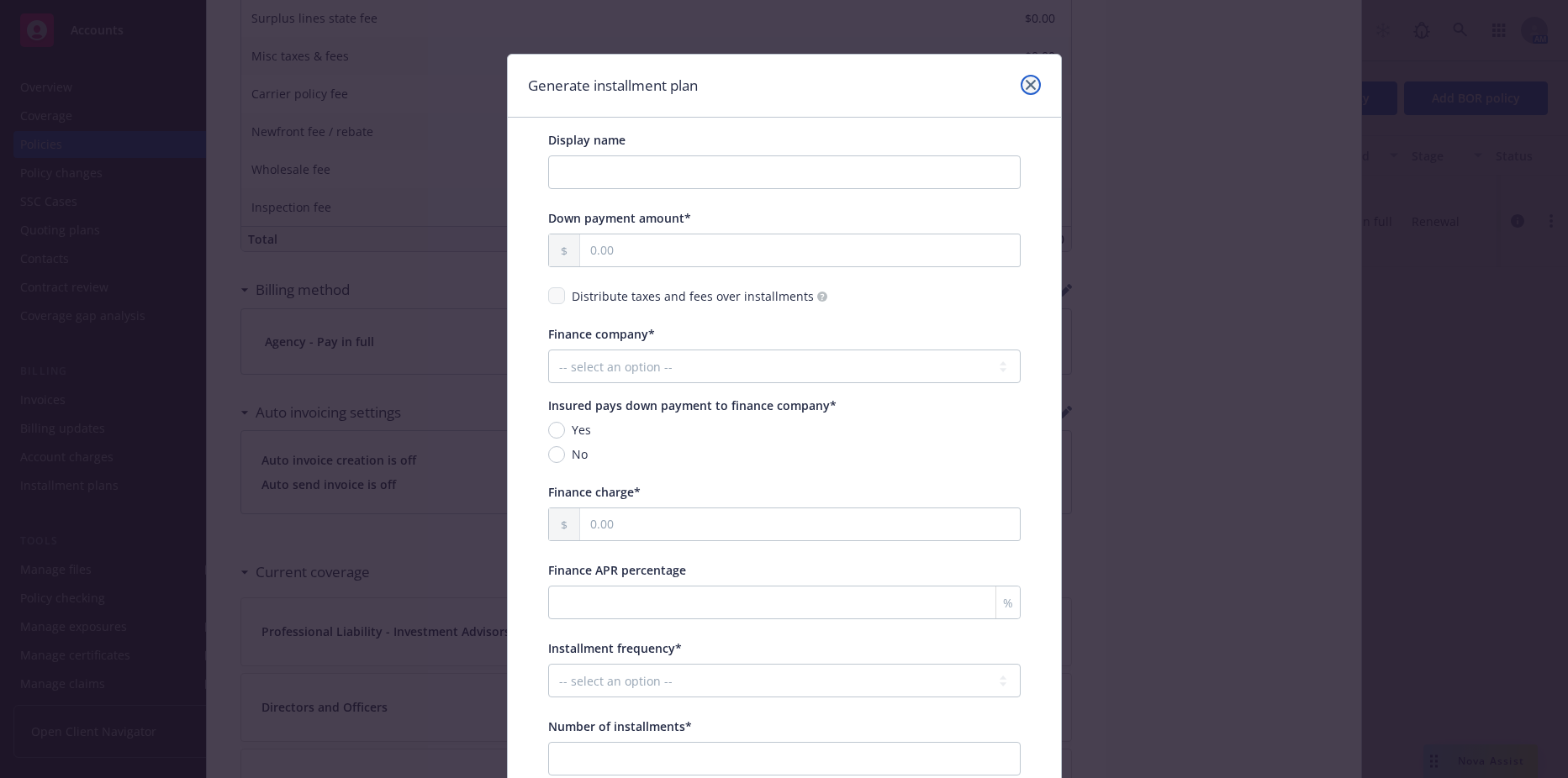
click at [1026, 85] on icon "close" at bounding box center [1030, 85] width 10 height 10
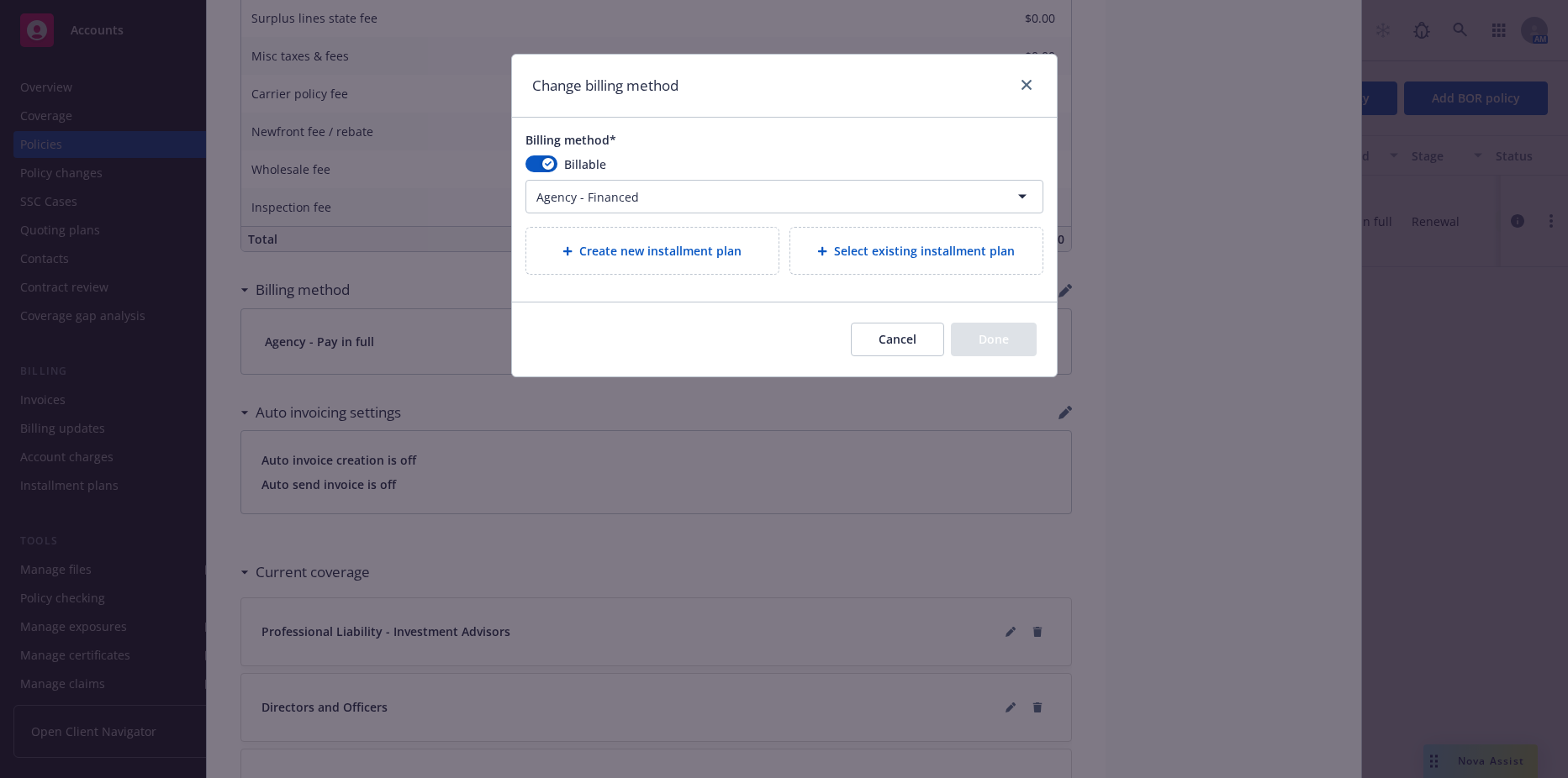
click at [916, 332] on button "Cancel" at bounding box center [898, 340] width 93 height 34
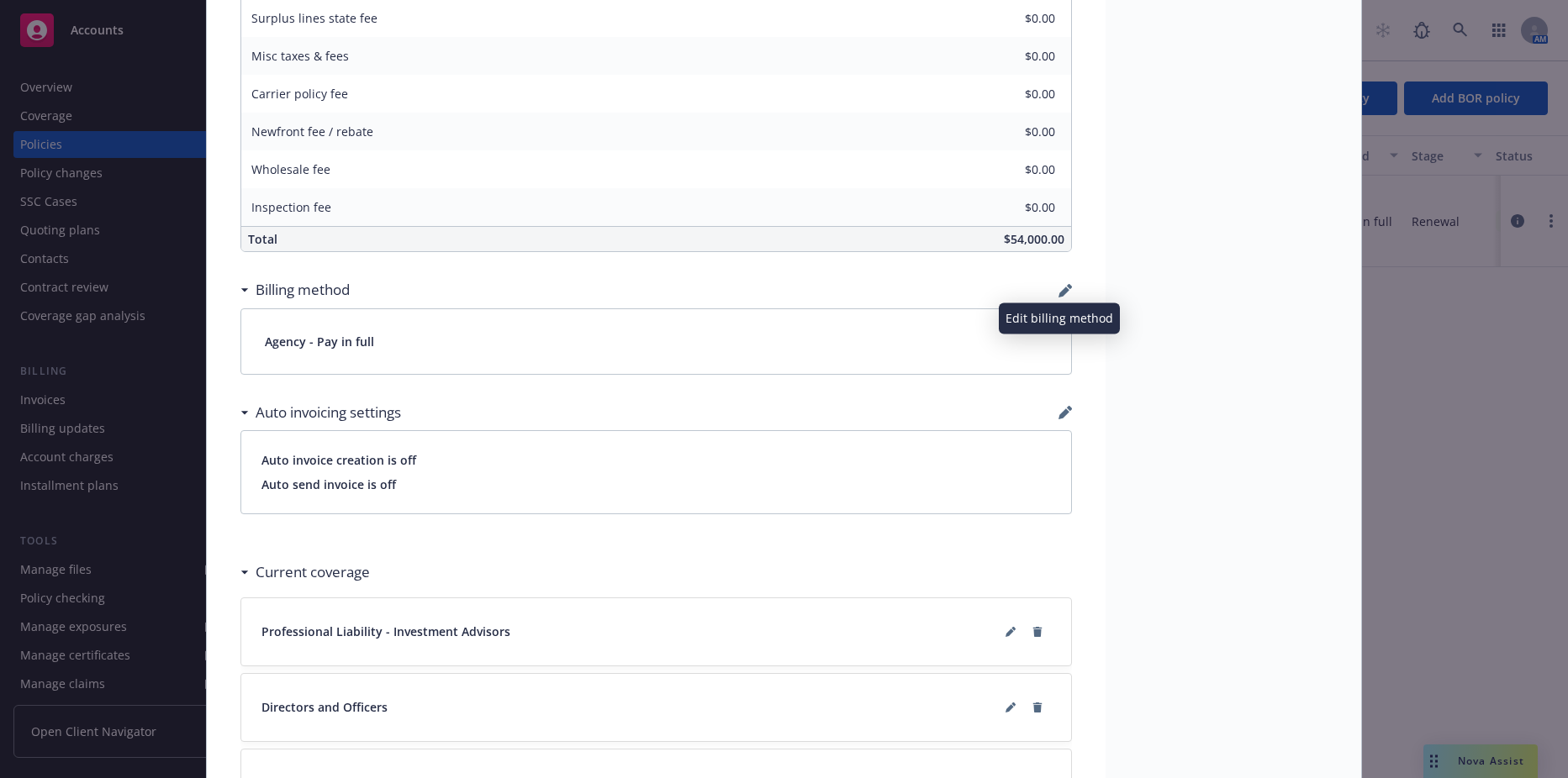
click at [1058, 292] on icon "button" at bounding box center [1065, 290] width 13 height 13
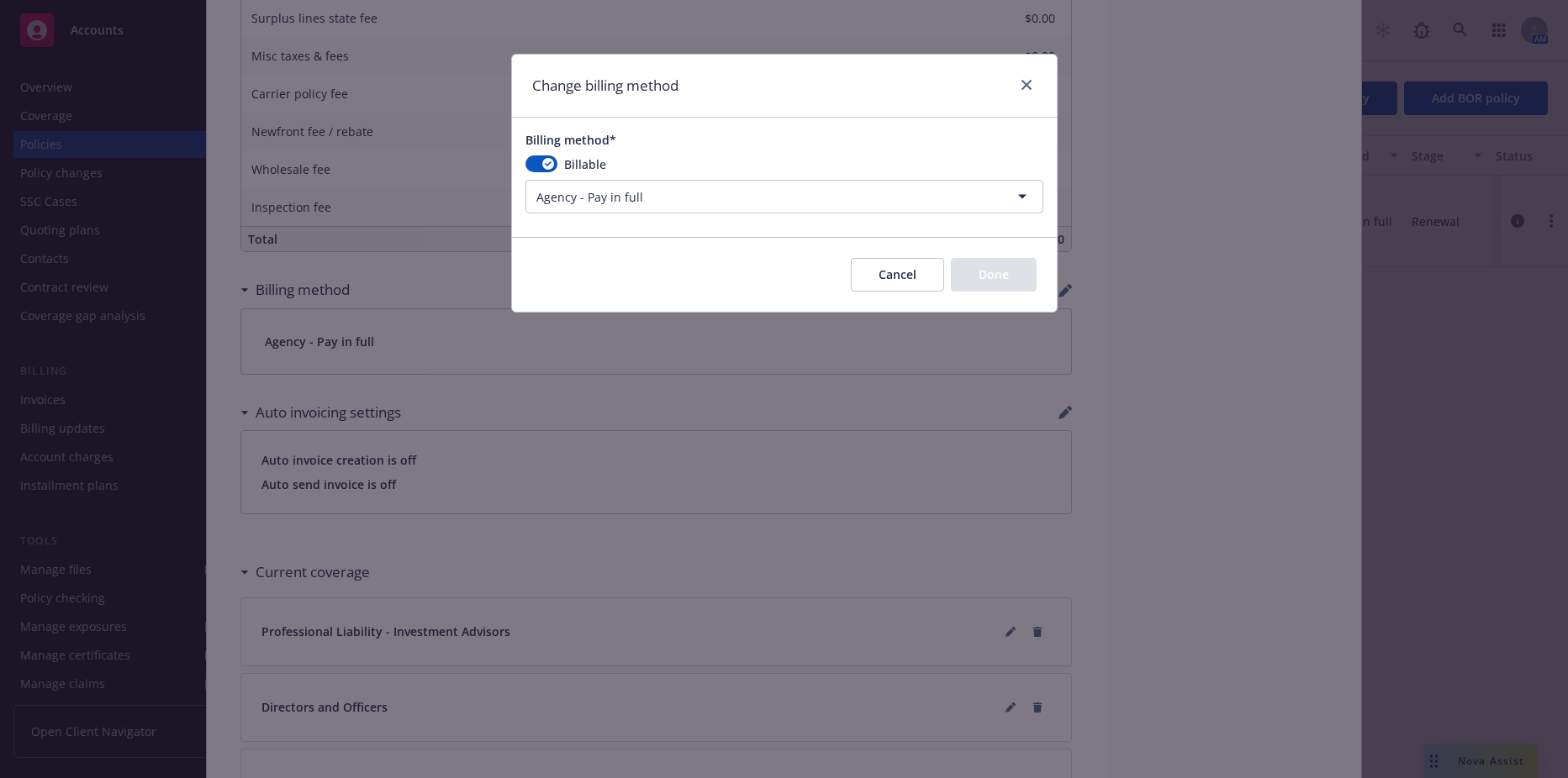
click at [727, 210] on html "Accounts Overview Coverage Policies Policy changes SSC Cases Quoting plans Cont…" at bounding box center [784, 389] width 1568 height 778
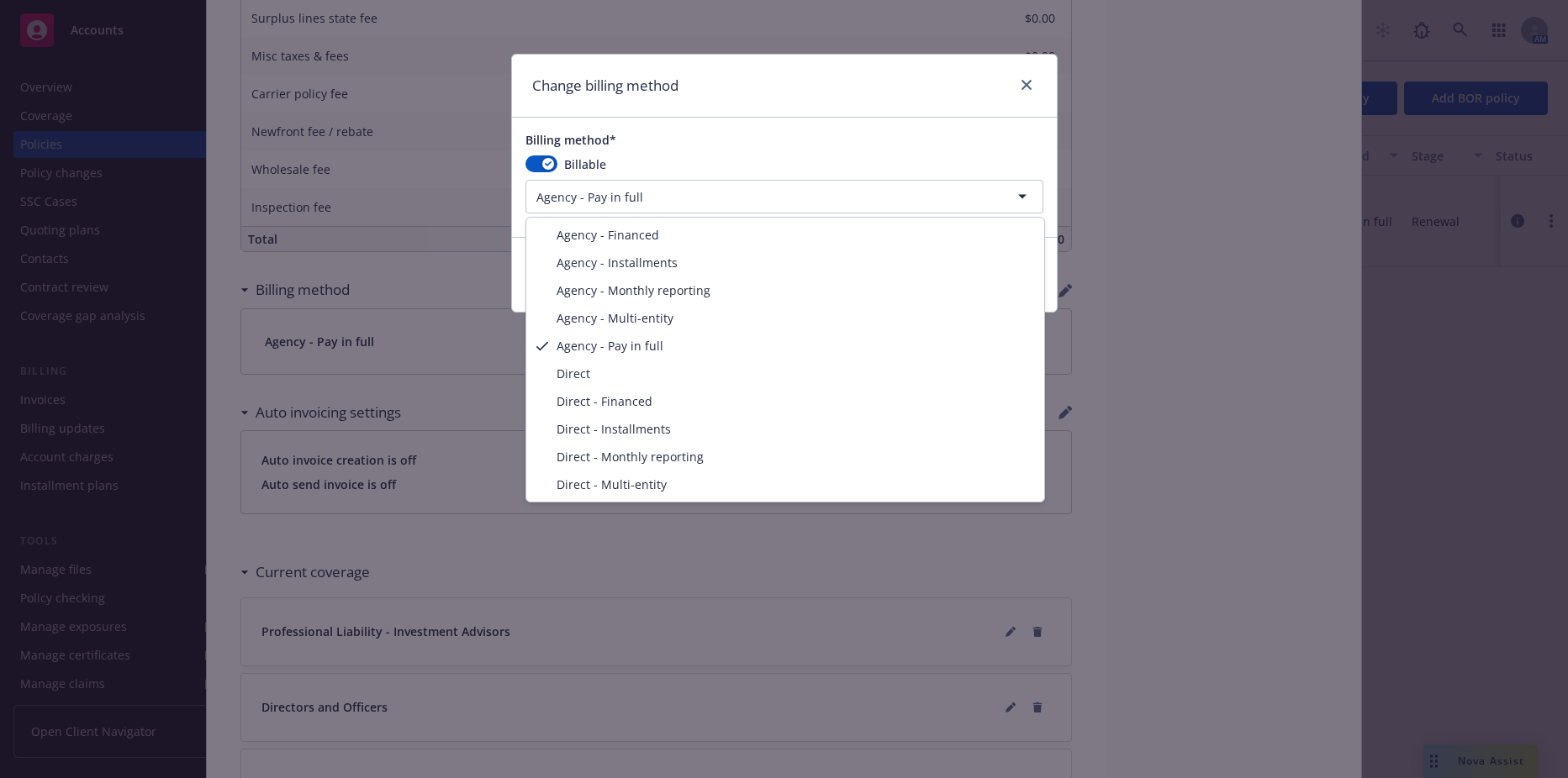
select select "AGENCY_FINANCED"
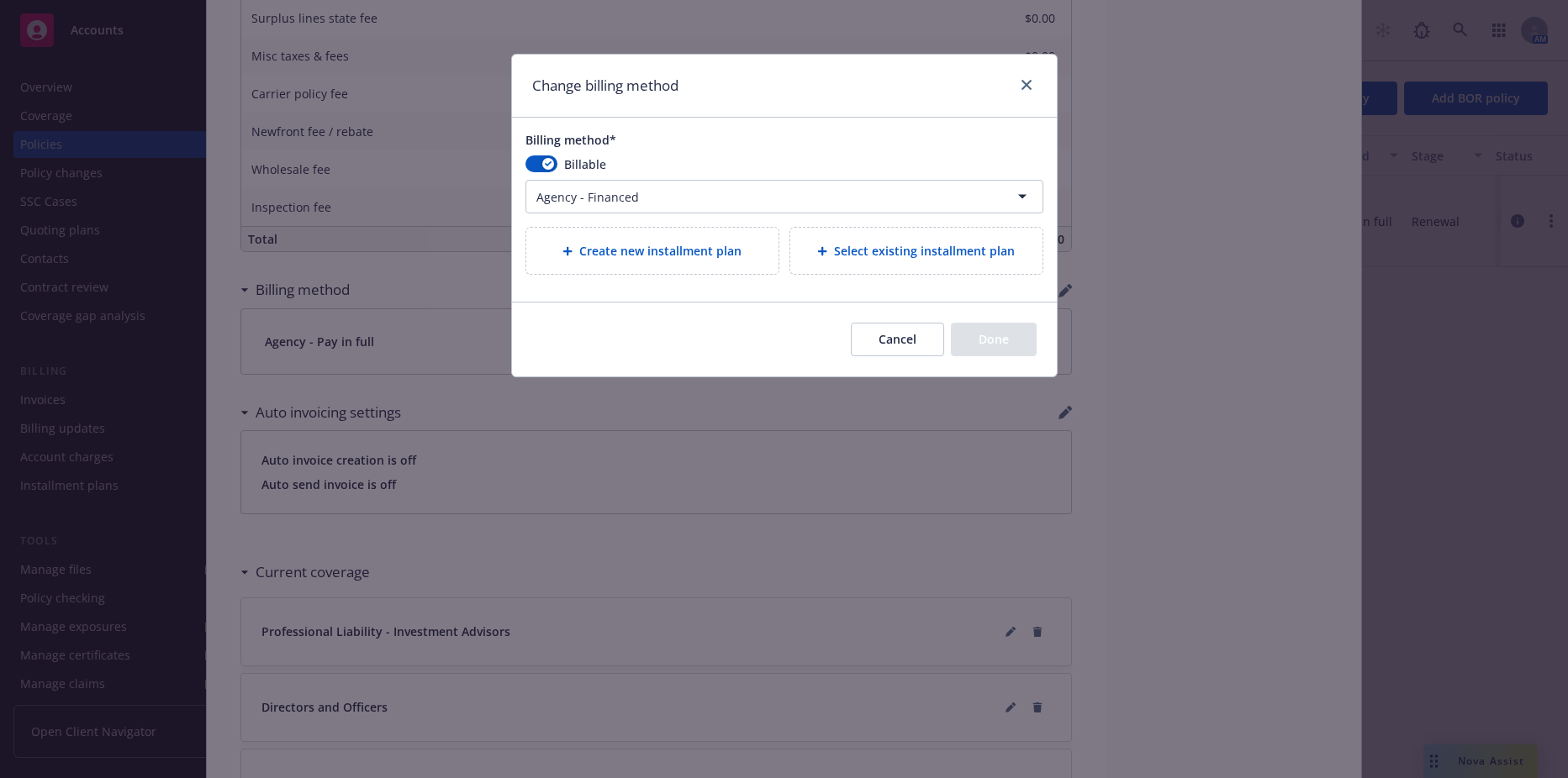
click at [862, 250] on span "Select existing installment plan" at bounding box center [925, 250] width 181 height 18
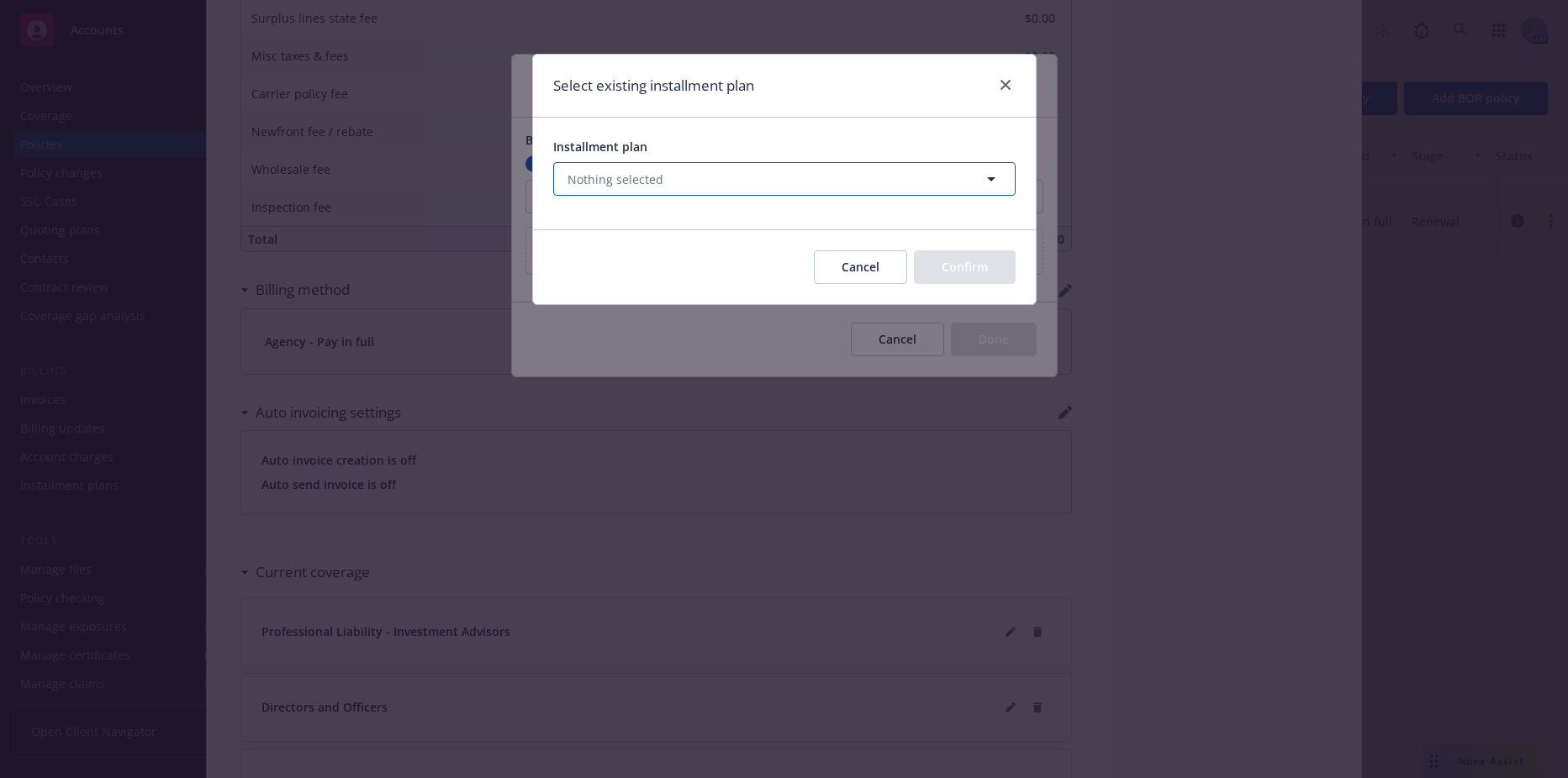
click at [767, 162] on button "Nothing selected" at bounding box center [784, 179] width 462 height 34
click at [778, 180] on input at bounding box center [780, 179] width 400 height 18
click at [837, 274] on button "Cancel" at bounding box center [861, 267] width 93 height 34
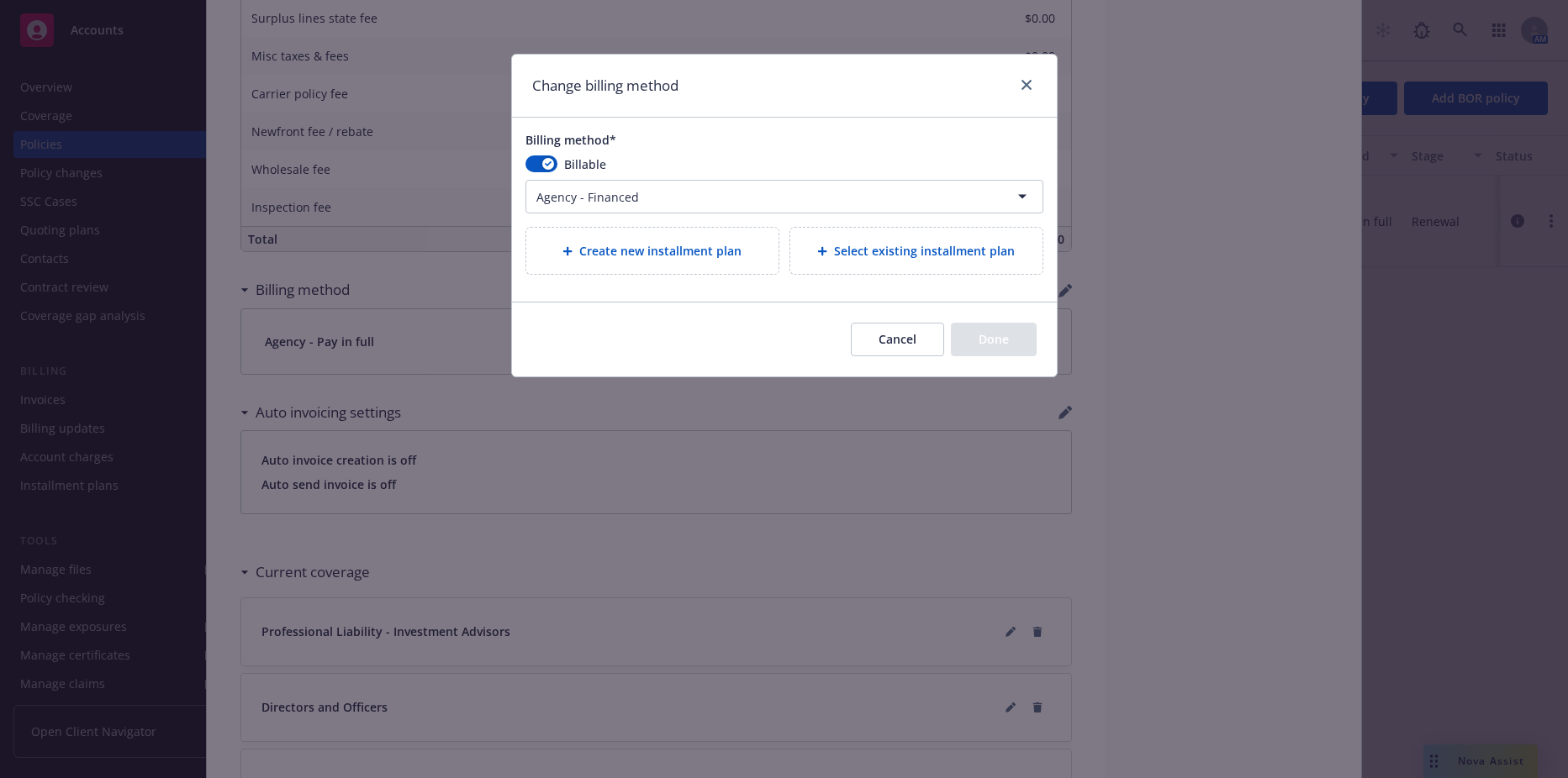
click at [665, 245] on span "Create new installment plan" at bounding box center [661, 250] width 162 height 18
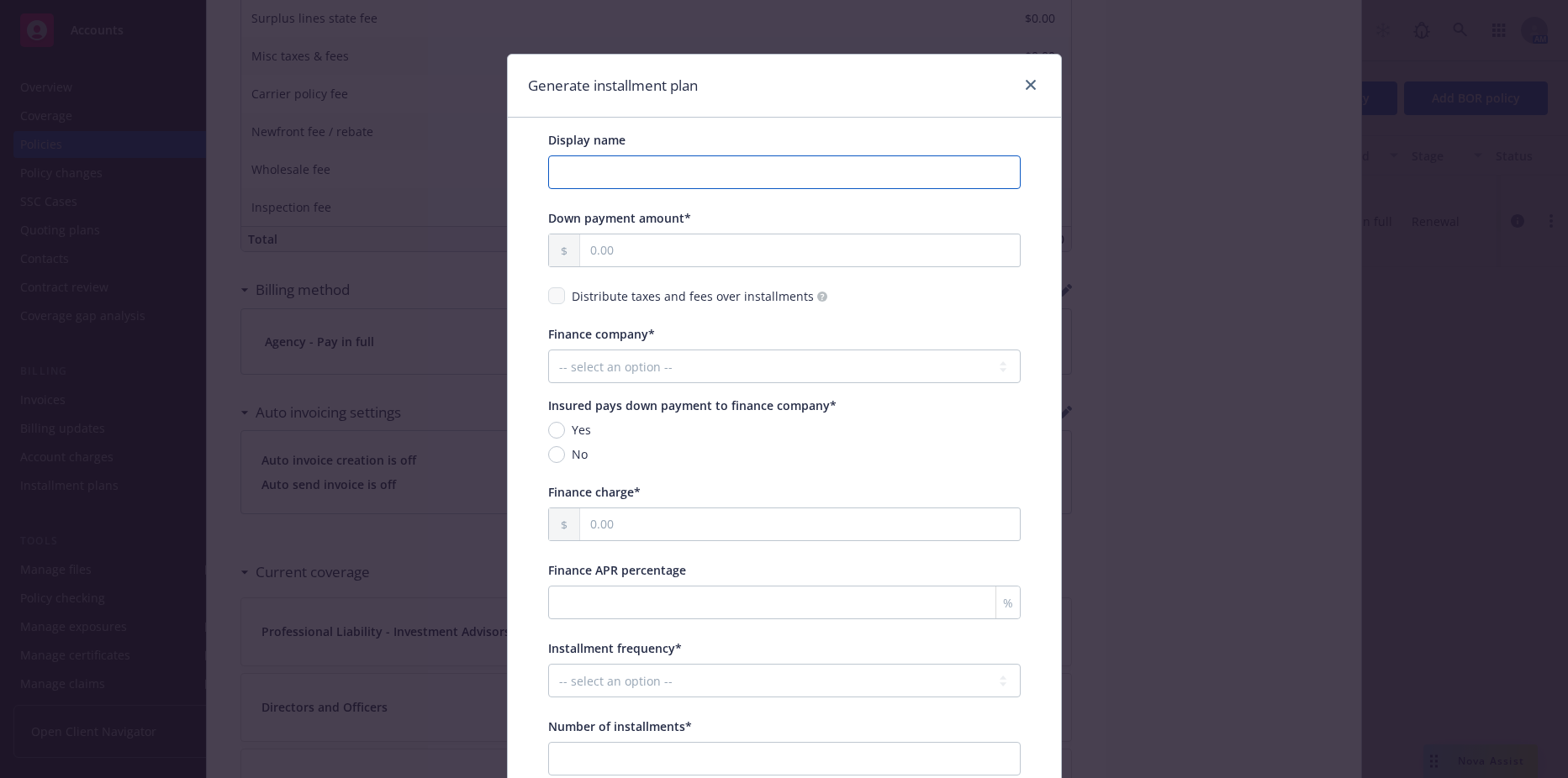
click at [636, 176] on input "Display name" at bounding box center [784, 173] width 472 height 34
type input "Waldencast - AFCO PFA Plan"
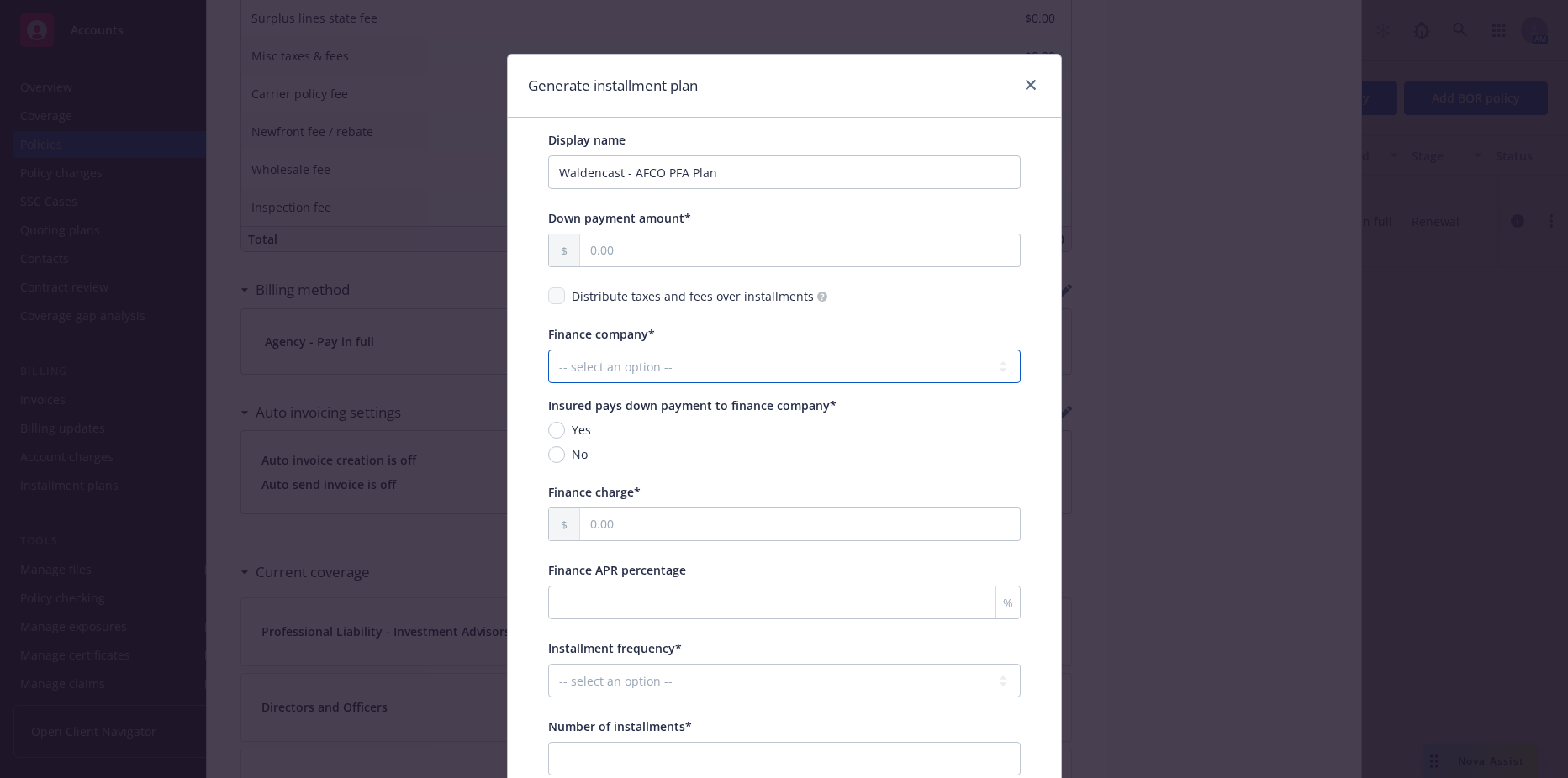
click at [622, 365] on select "-- select an option -- Imperial Premium Financing Specialists Next Wave First I…" at bounding box center [784, 367] width 472 height 34
select select "AFCO"
click at [548, 350] on select "-- select an option -- Imperial Premium Financing Specialists Next Wave First I…" at bounding box center [784, 367] width 472 height 34
click at [572, 446] on span "No" at bounding box center [580, 453] width 16 height 18
click at [565, 446] on input "No" at bounding box center [556, 454] width 17 height 17
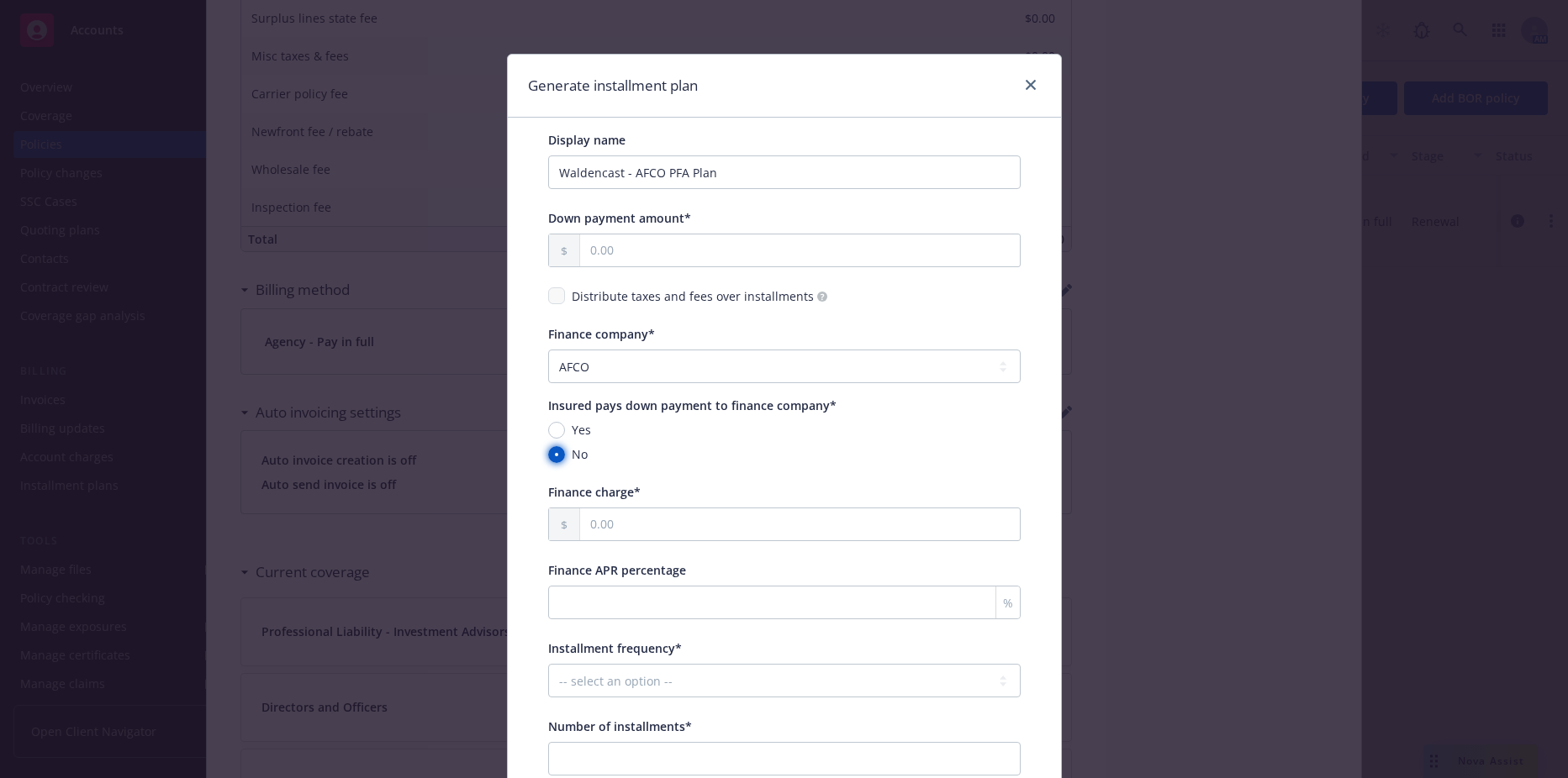
radio input "true"
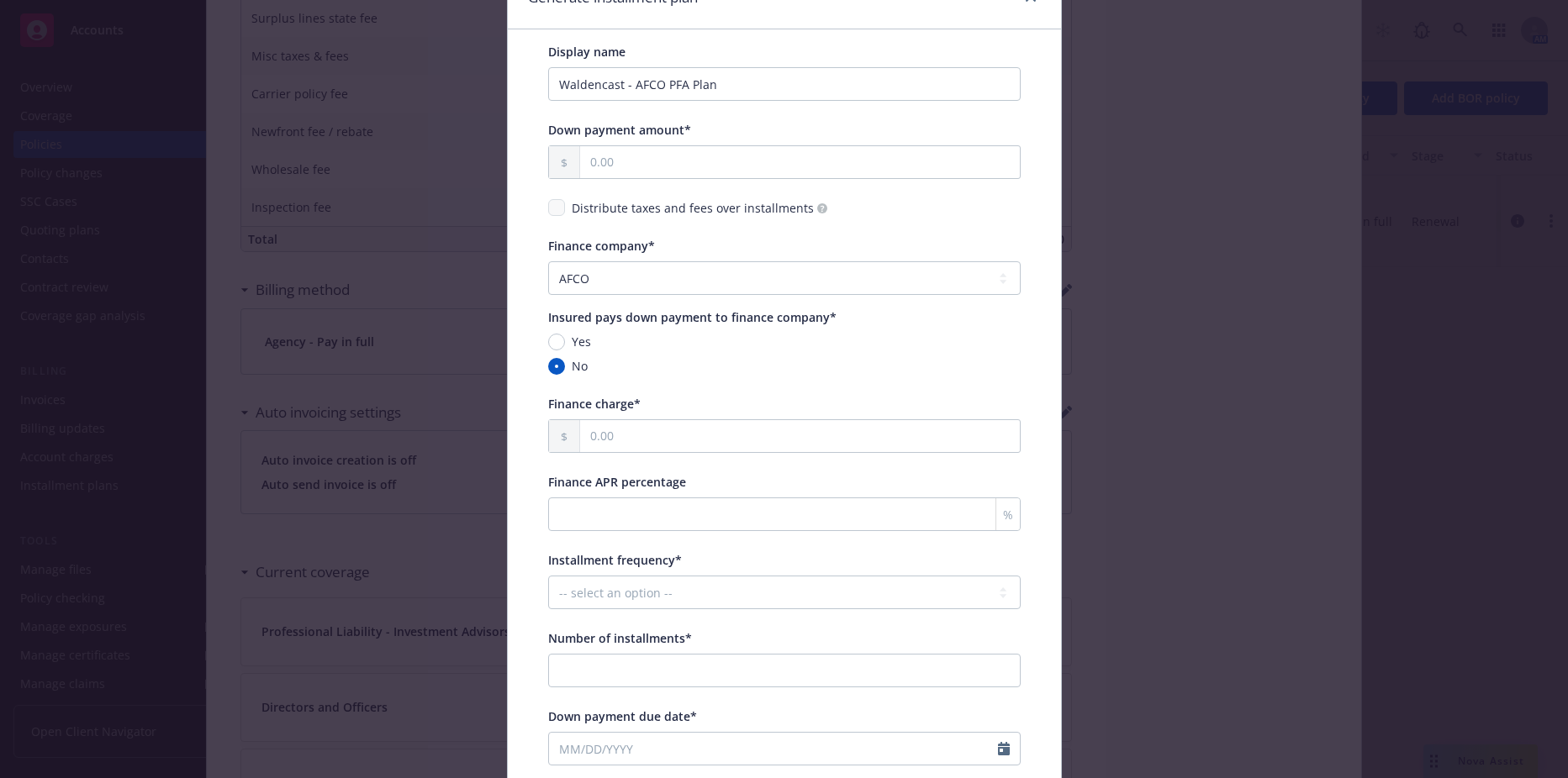
scroll to position [0, 0]
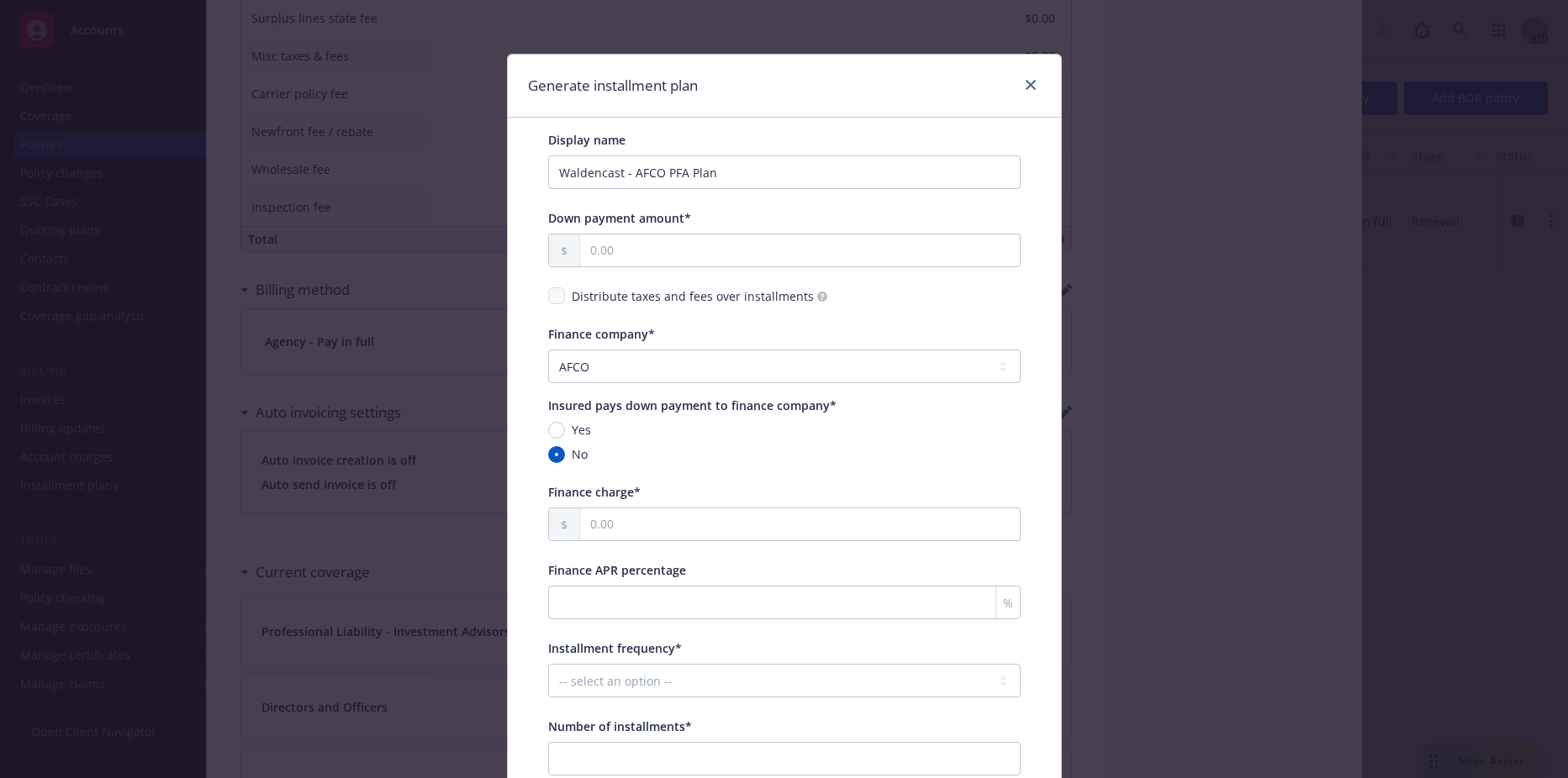
click at [662, 231] on div "Down payment amount*" at bounding box center [784, 238] width 472 height 58
click at [758, 245] on input "text" at bounding box center [800, 250] width 440 height 32
paste input "4.00"
click at [674, 259] on input "text" at bounding box center [800, 250] width 440 height 32
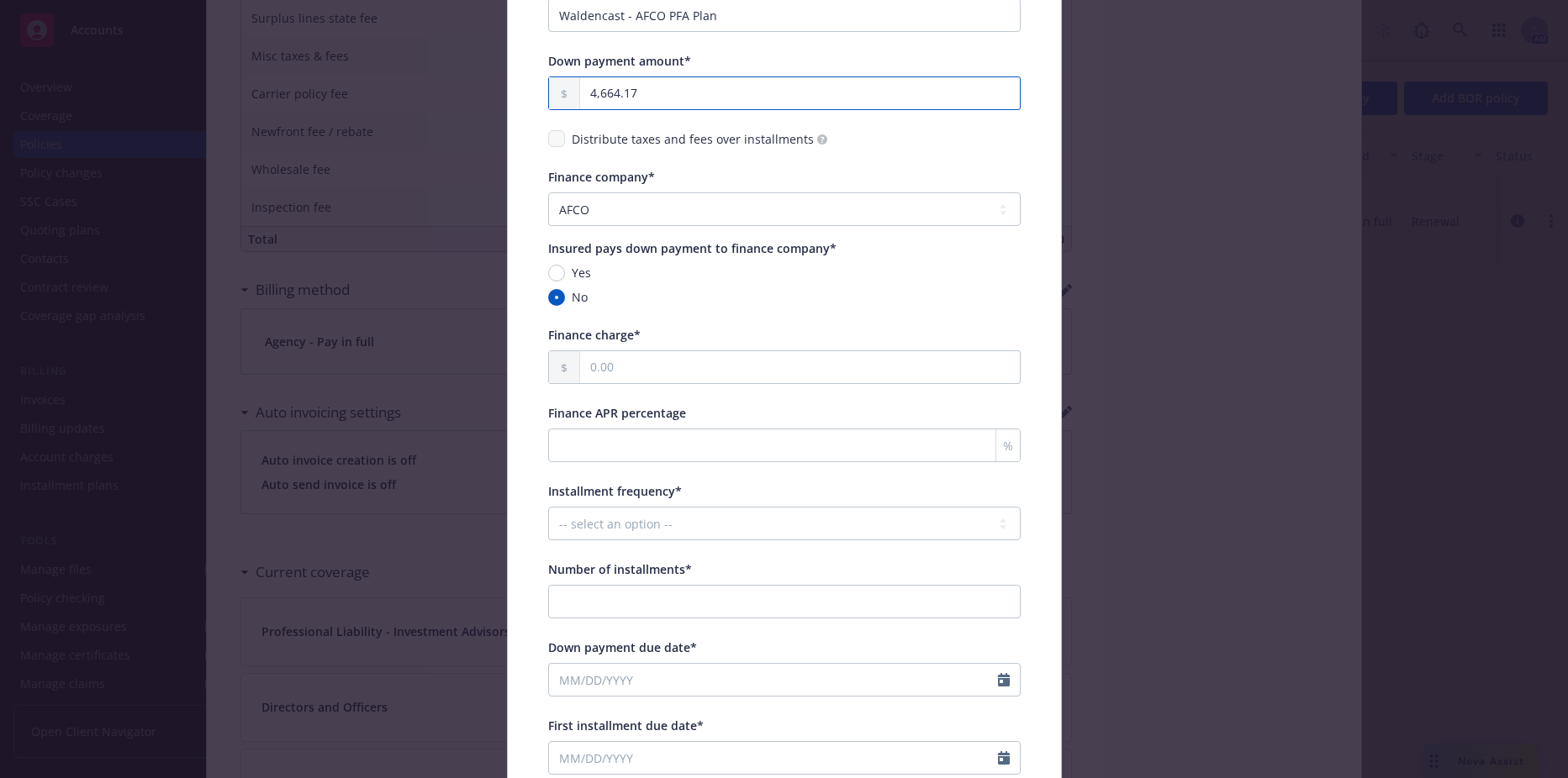
scroll to position [168, 0]
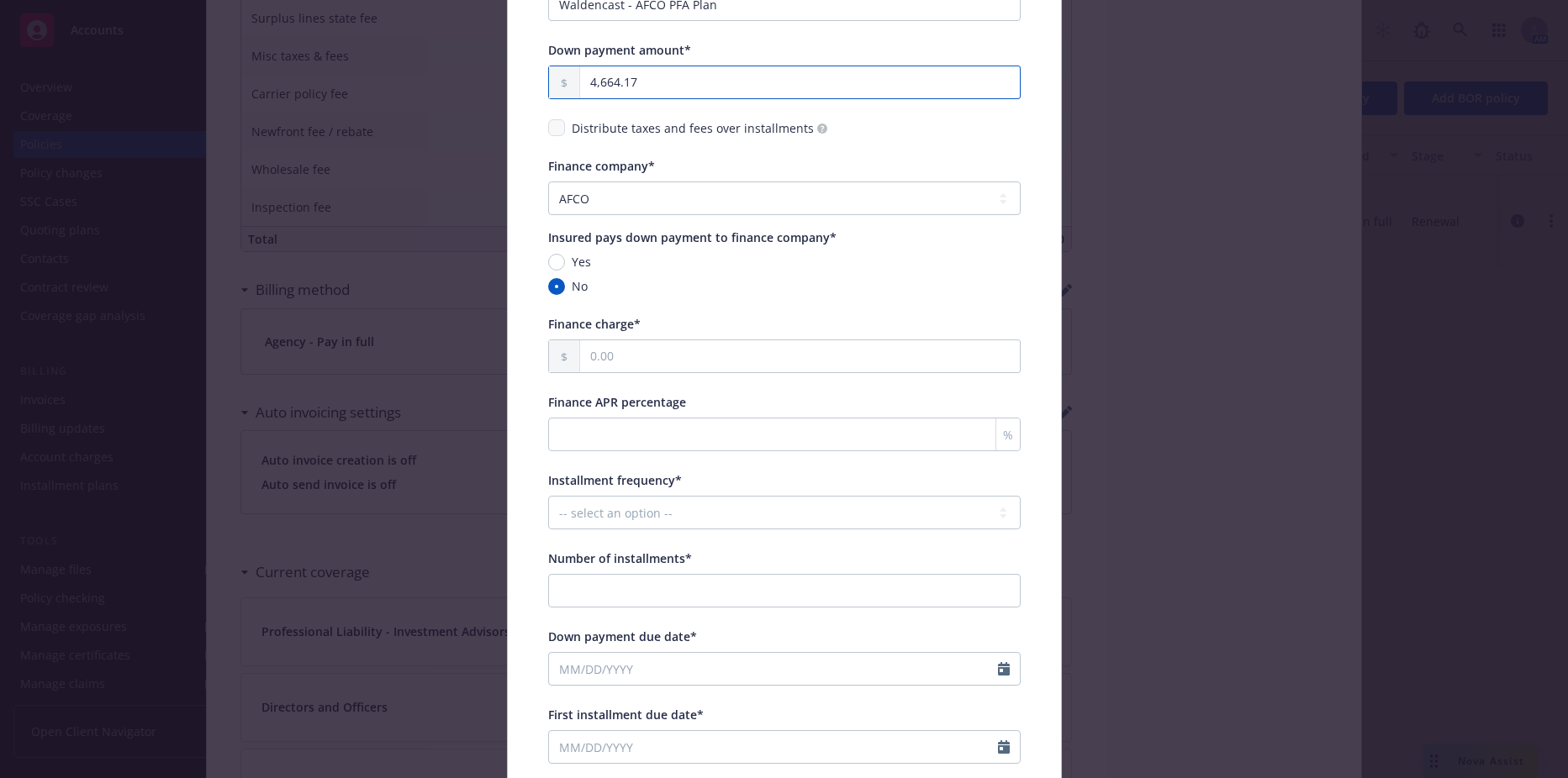
type input "4,664.17"
click at [653, 360] on input "text" at bounding box center [800, 356] width 440 height 32
type input "1,970.04"
click at [657, 439] on input "Finance APR percentage" at bounding box center [784, 435] width 472 height 34
type input "7.90"
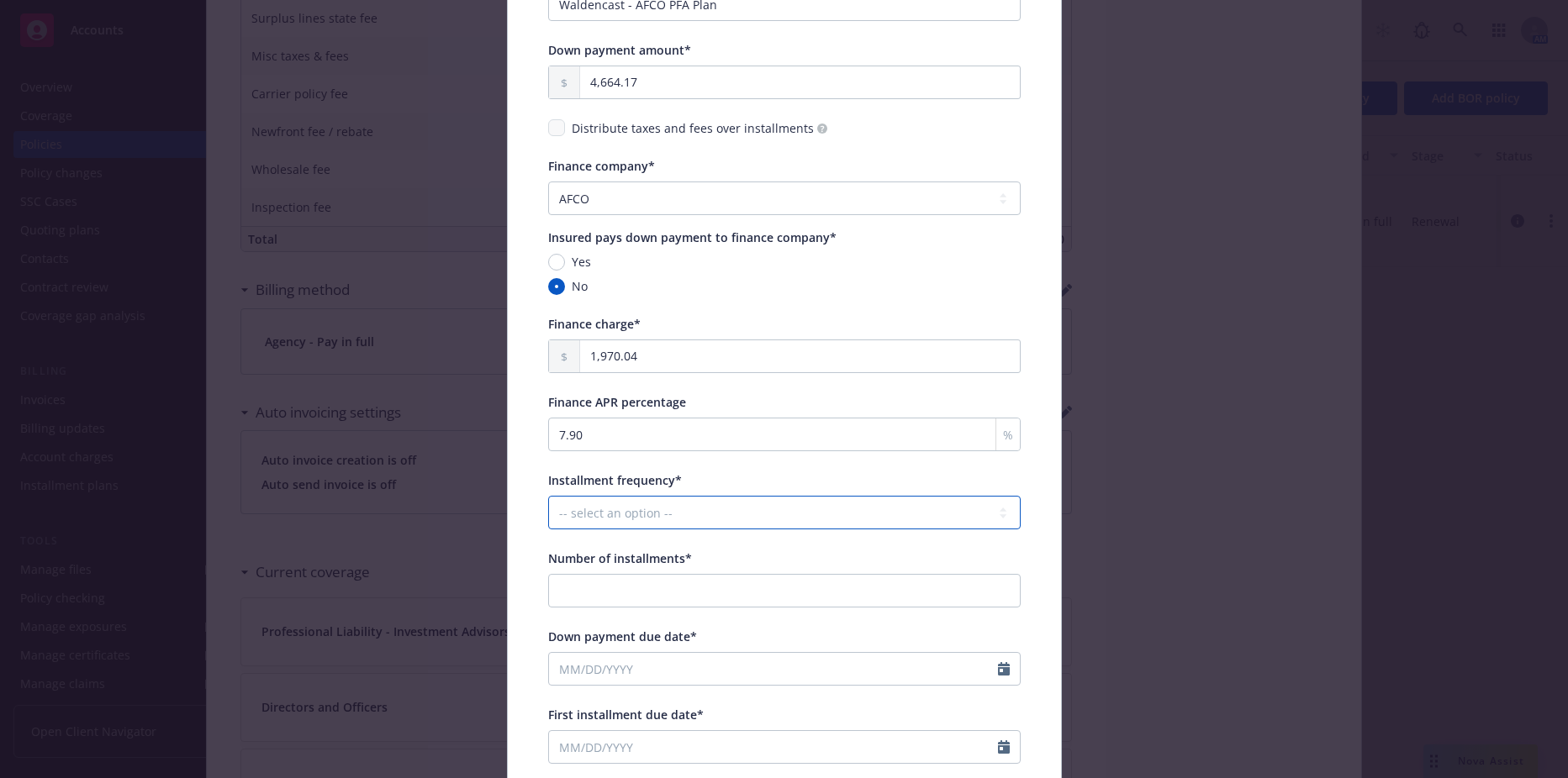
click at [580, 497] on select "-- select an option -- Monthly Quarterly Bimonthly Semiannually Annually" at bounding box center [784, 512] width 472 height 34
select select "MONTHLY"
click at [548, 495] on select "-- select an option -- Monthly Quarterly Bimonthly Semiannually Annually" at bounding box center [784, 512] width 472 height 34
click at [579, 569] on div "Number of installments*" at bounding box center [784, 578] width 472 height 58
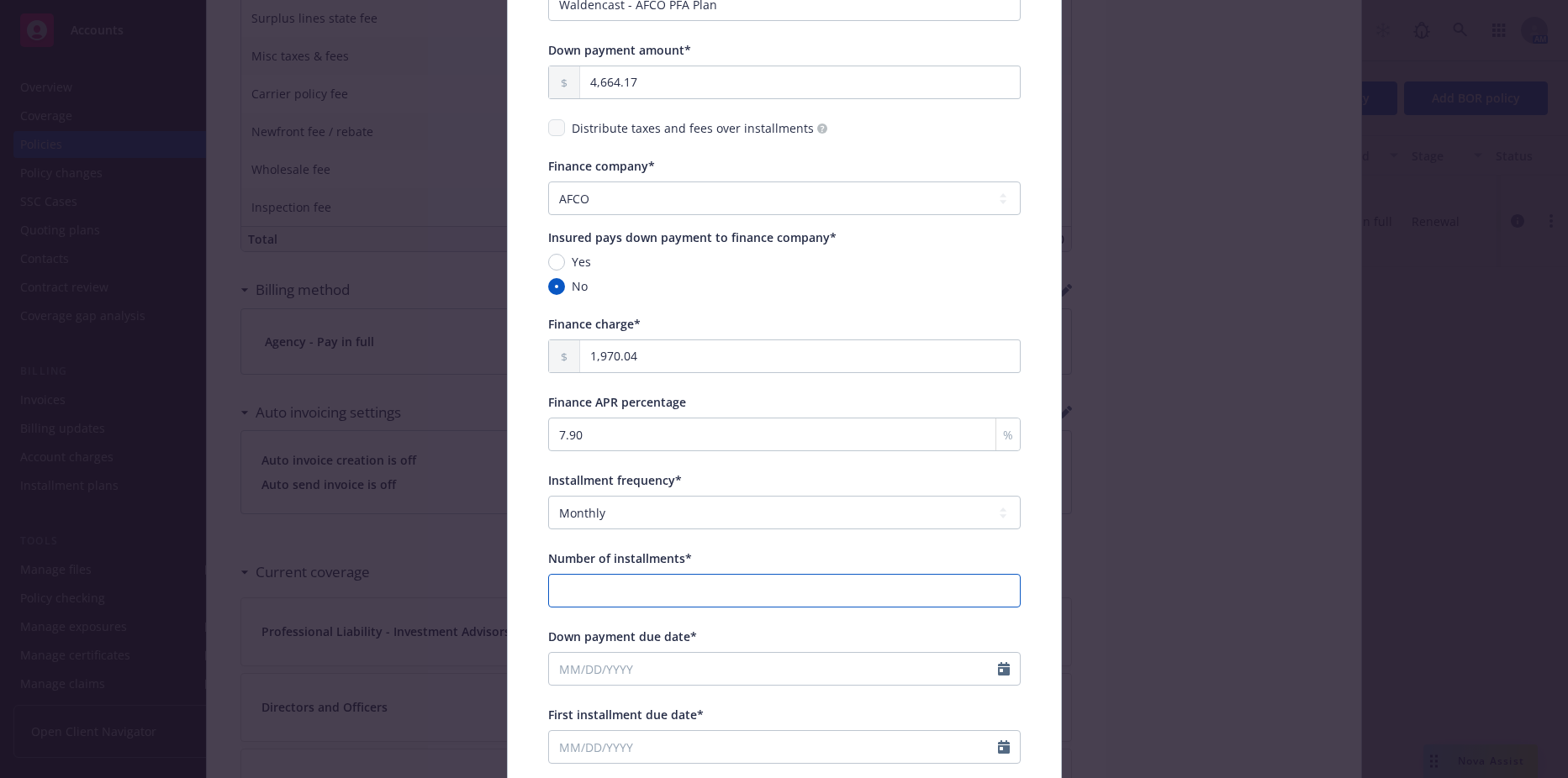
click at [589, 582] on input "Number of installments*" at bounding box center [784, 590] width 472 height 34
type input "11"
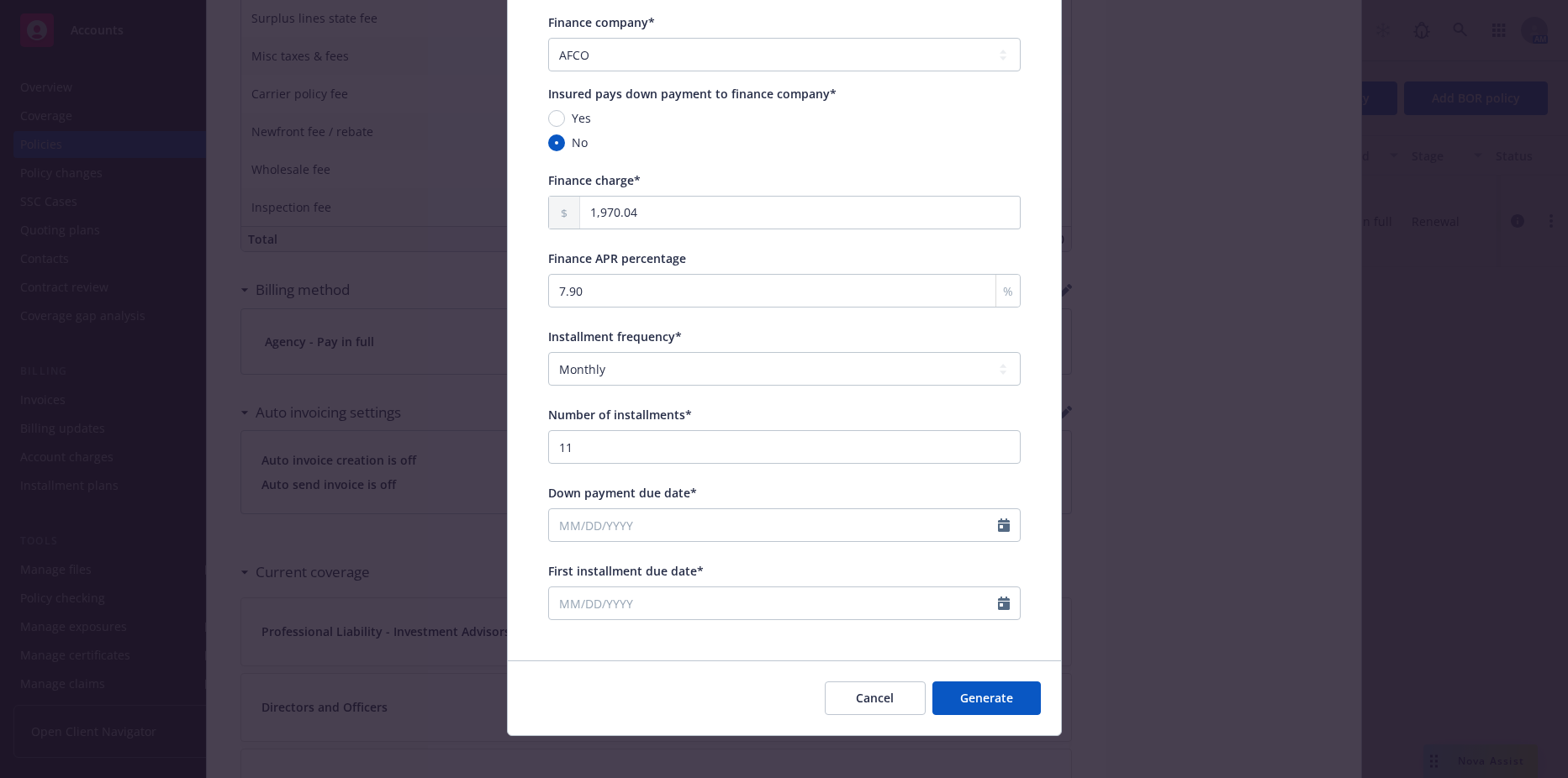
scroll to position [324, 0]
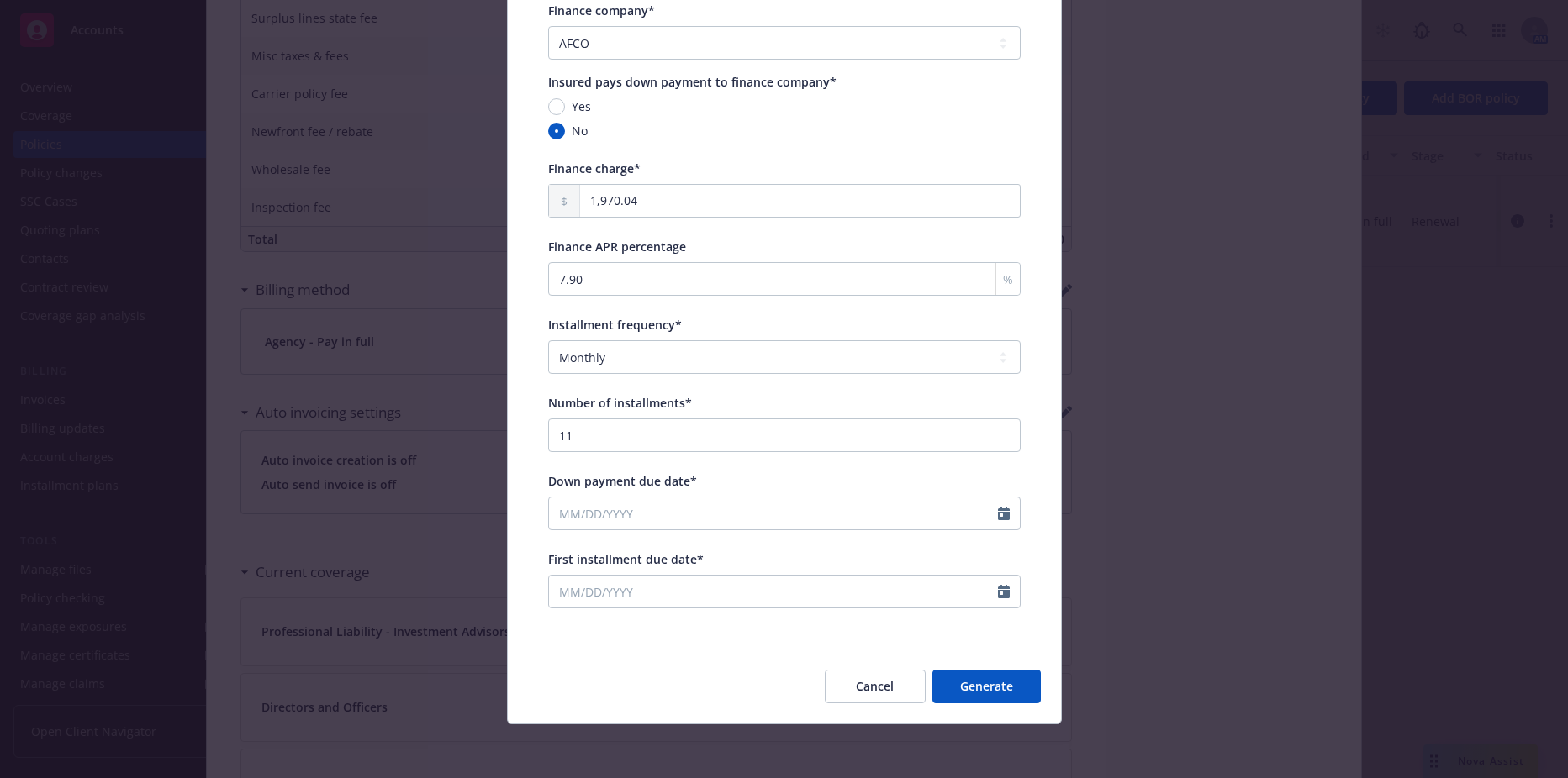
click at [694, 495] on div "Down payment due date*" at bounding box center [784, 501] width 472 height 58
click at [679, 515] on input "Down payment due date*" at bounding box center [773, 513] width 449 height 32
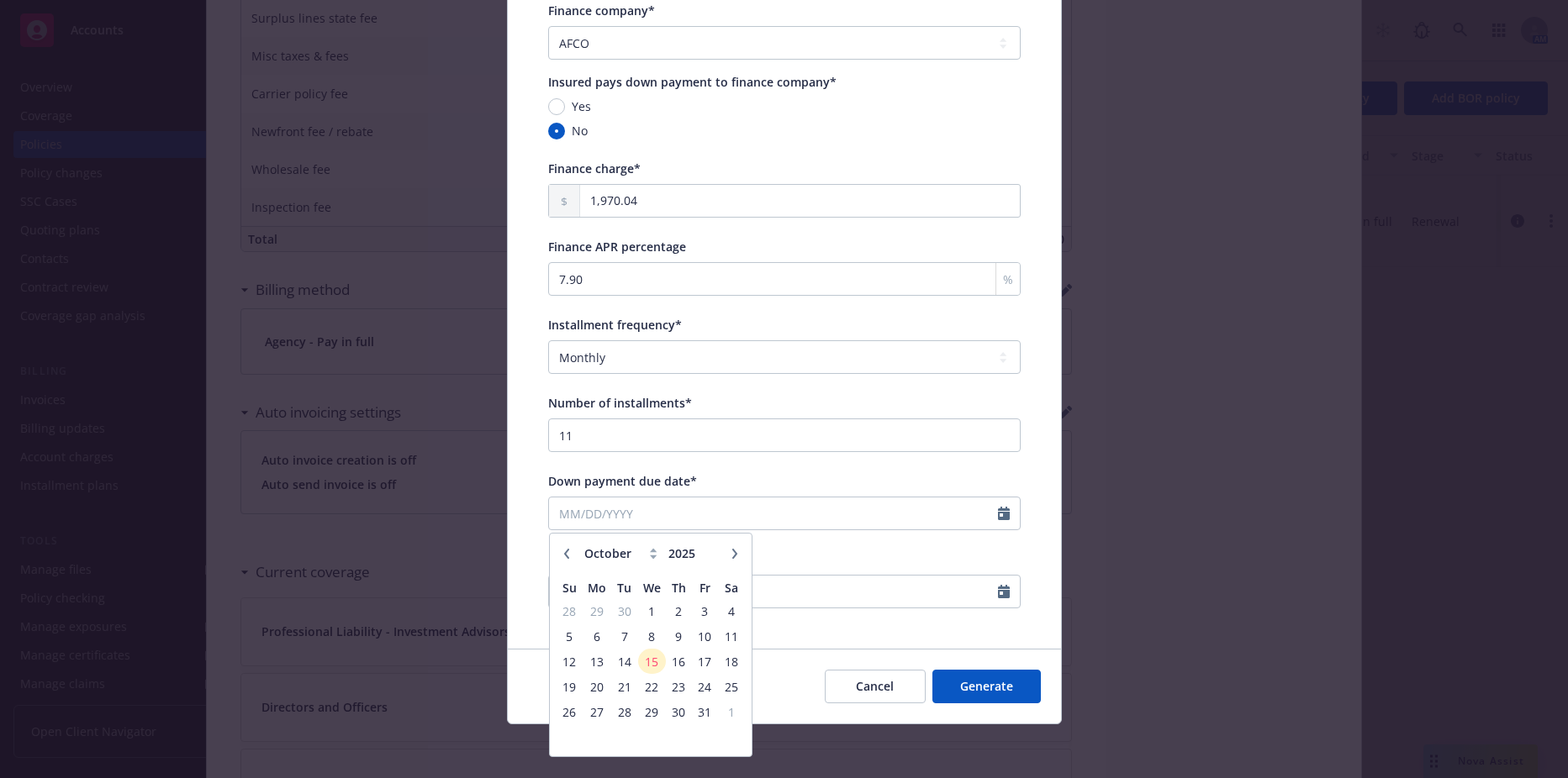
click at [563, 555] on icon "button" at bounding box center [567, 553] width 10 height 10
select select "9"
click at [698, 638] on span "12" at bounding box center [705, 636] width 22 height 21
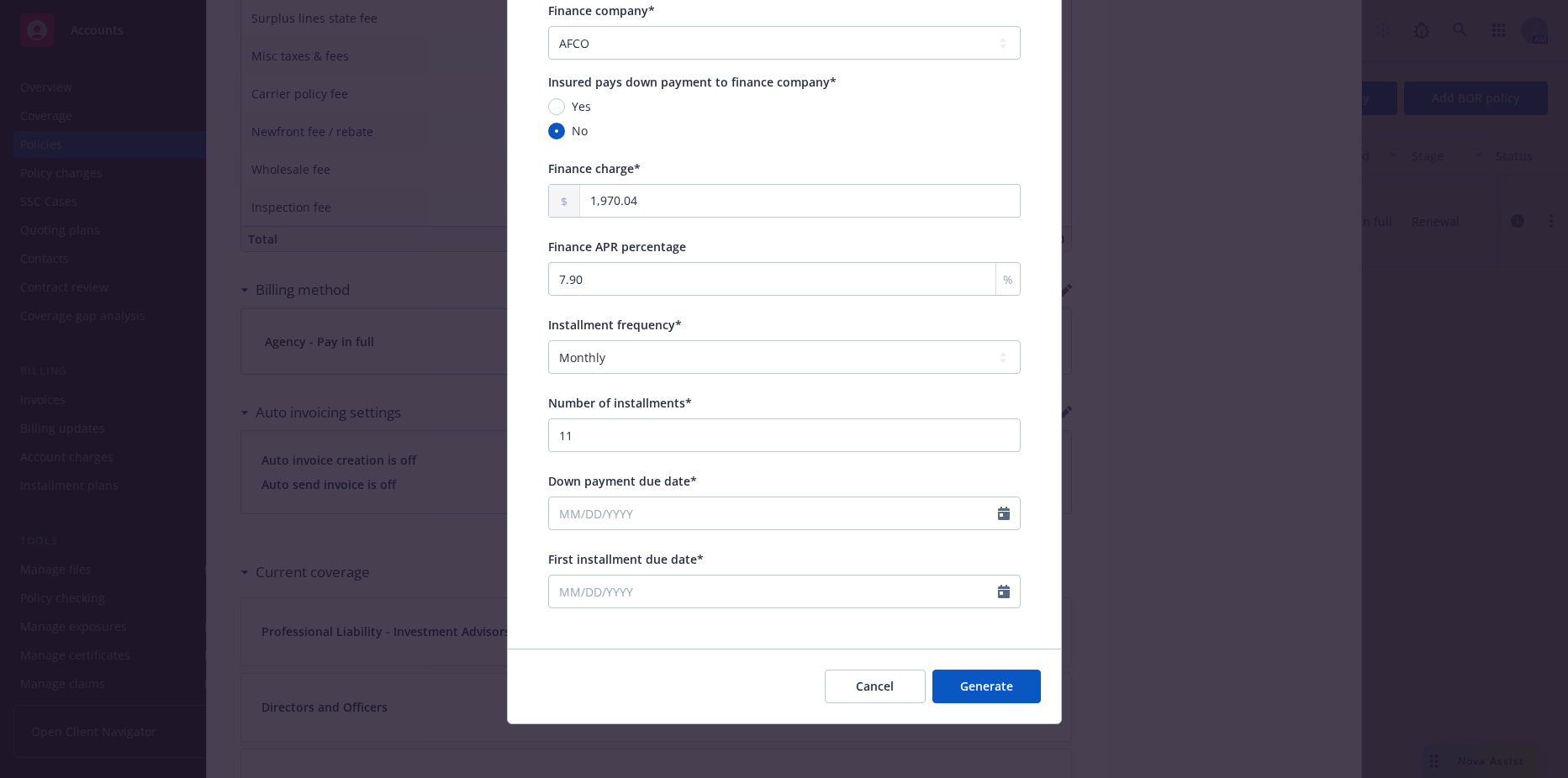
type input "09/12/2025"
select select "10"
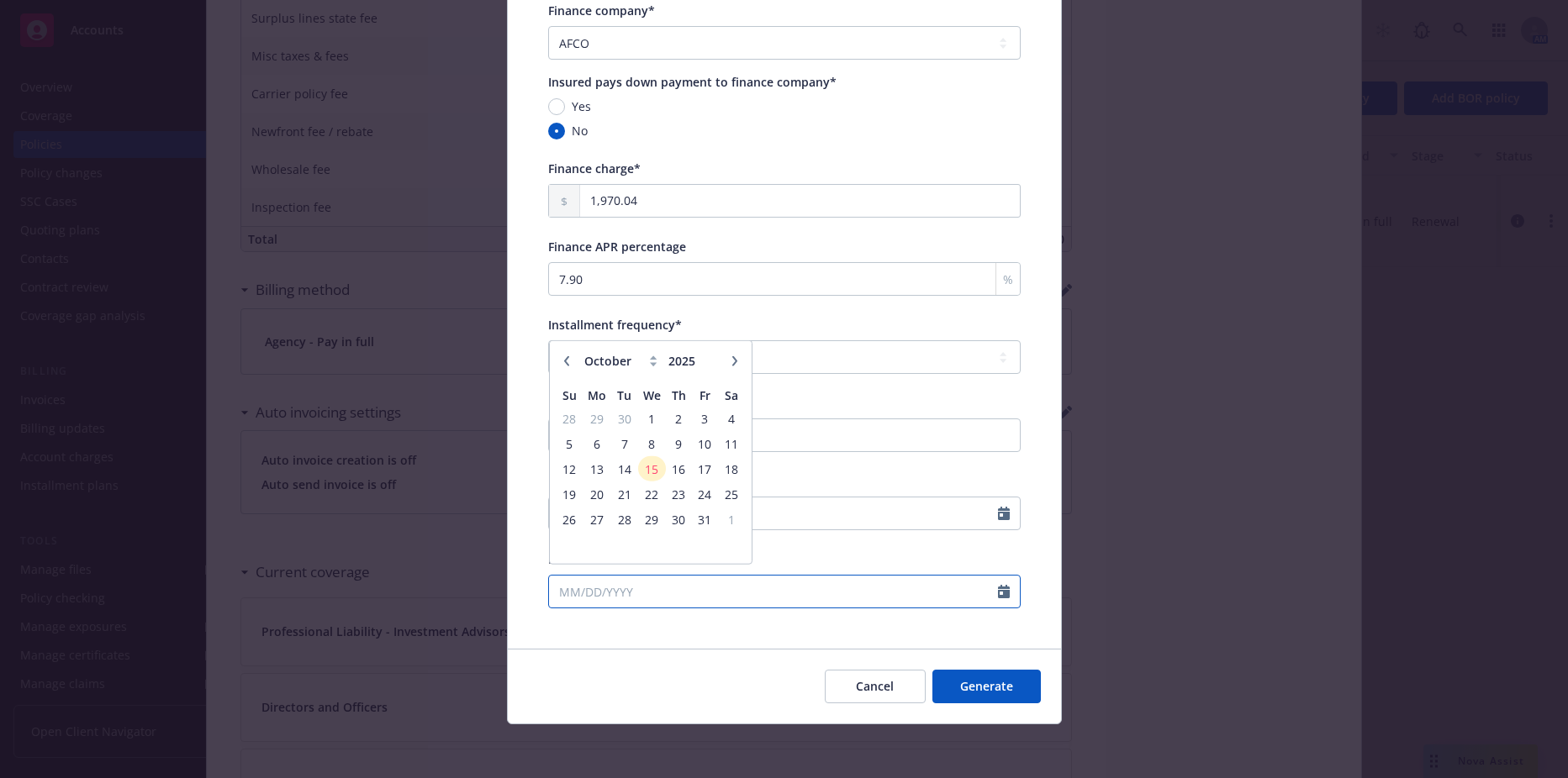
click at [684, 594] on input "First installment due date*" at bounding box center [773, 591] width 449 height 32
click at [567, 479] on span "12" at bounding box center [569, 477] width 22 height 21
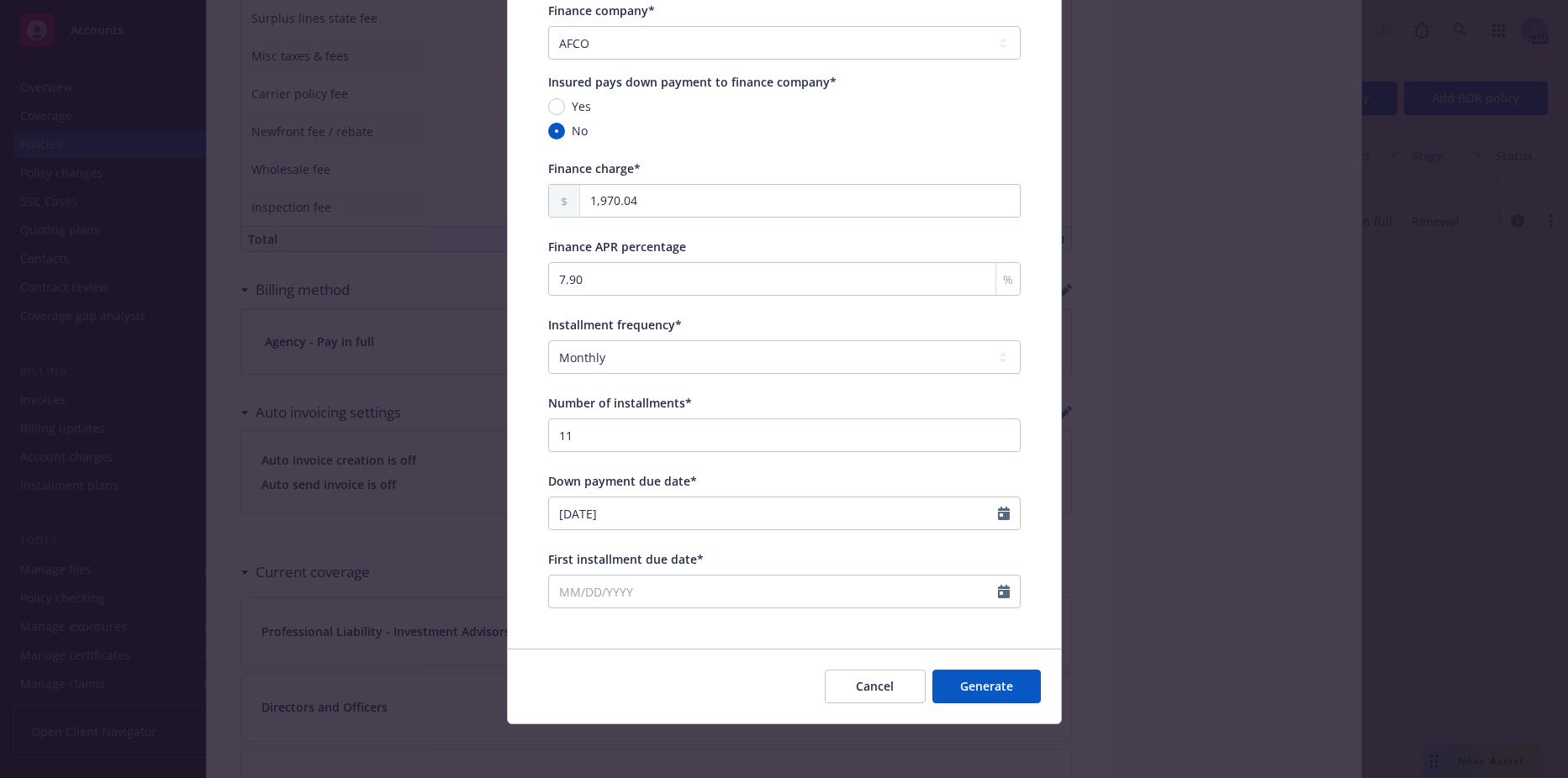
type input "10/12/2025"
click at [970, 674] on button "Generate" at bounding box center [987, 687] width 108 height 34
select select "AFCO"
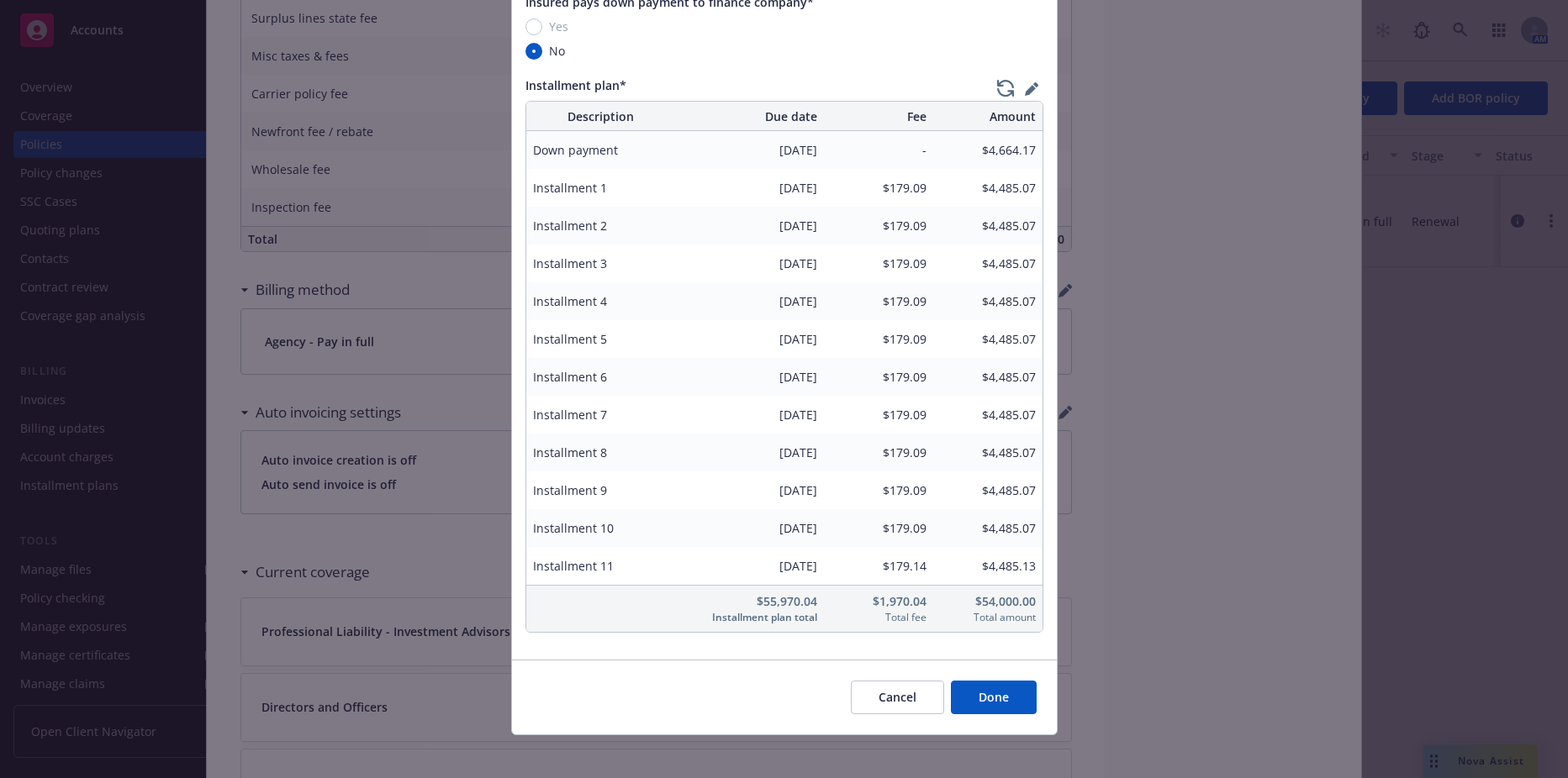
scroll to position [538, 0]
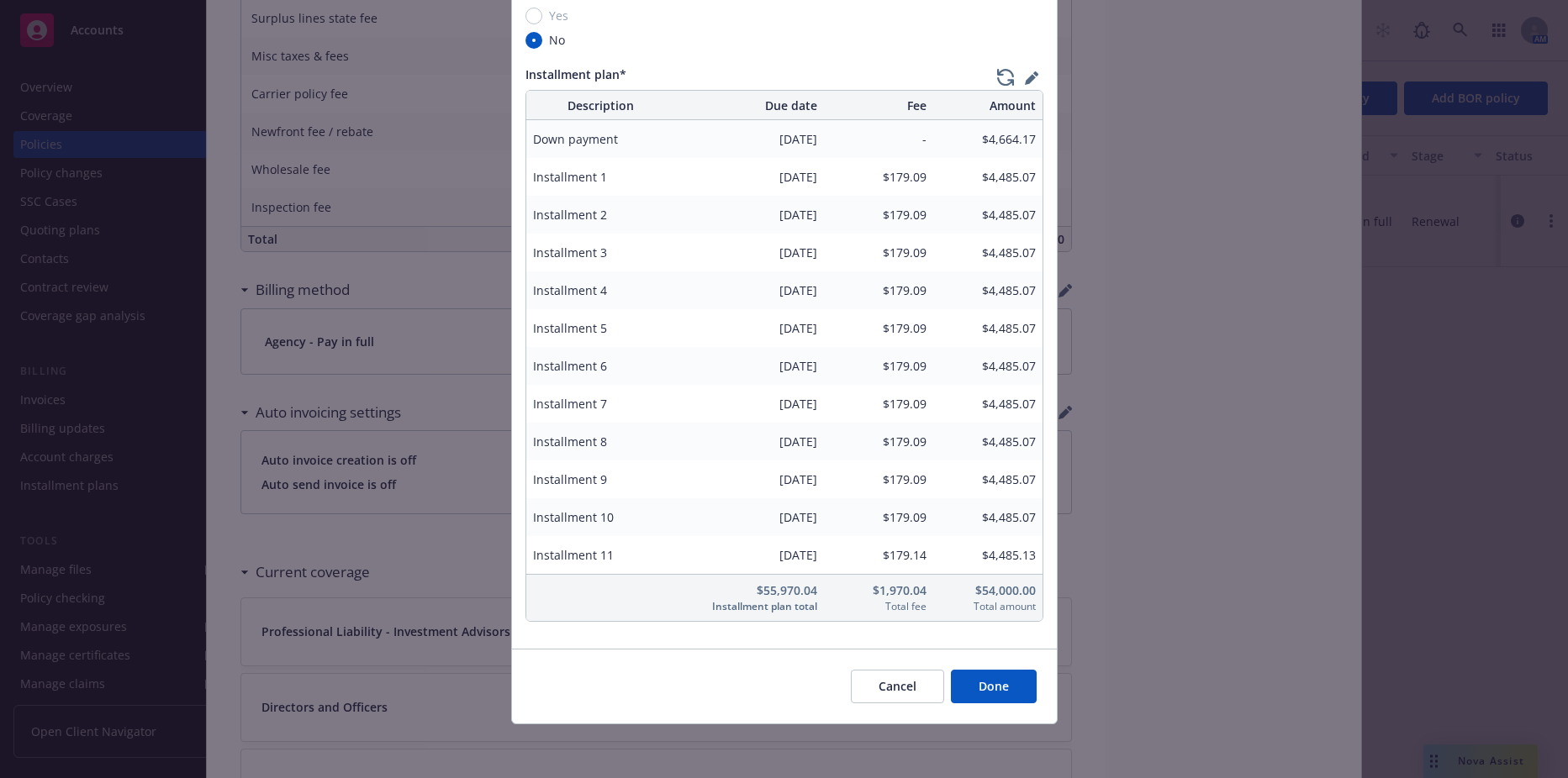
click at [996, 690] on button "Done" at bounding box center [994, 687] width 86 height 34
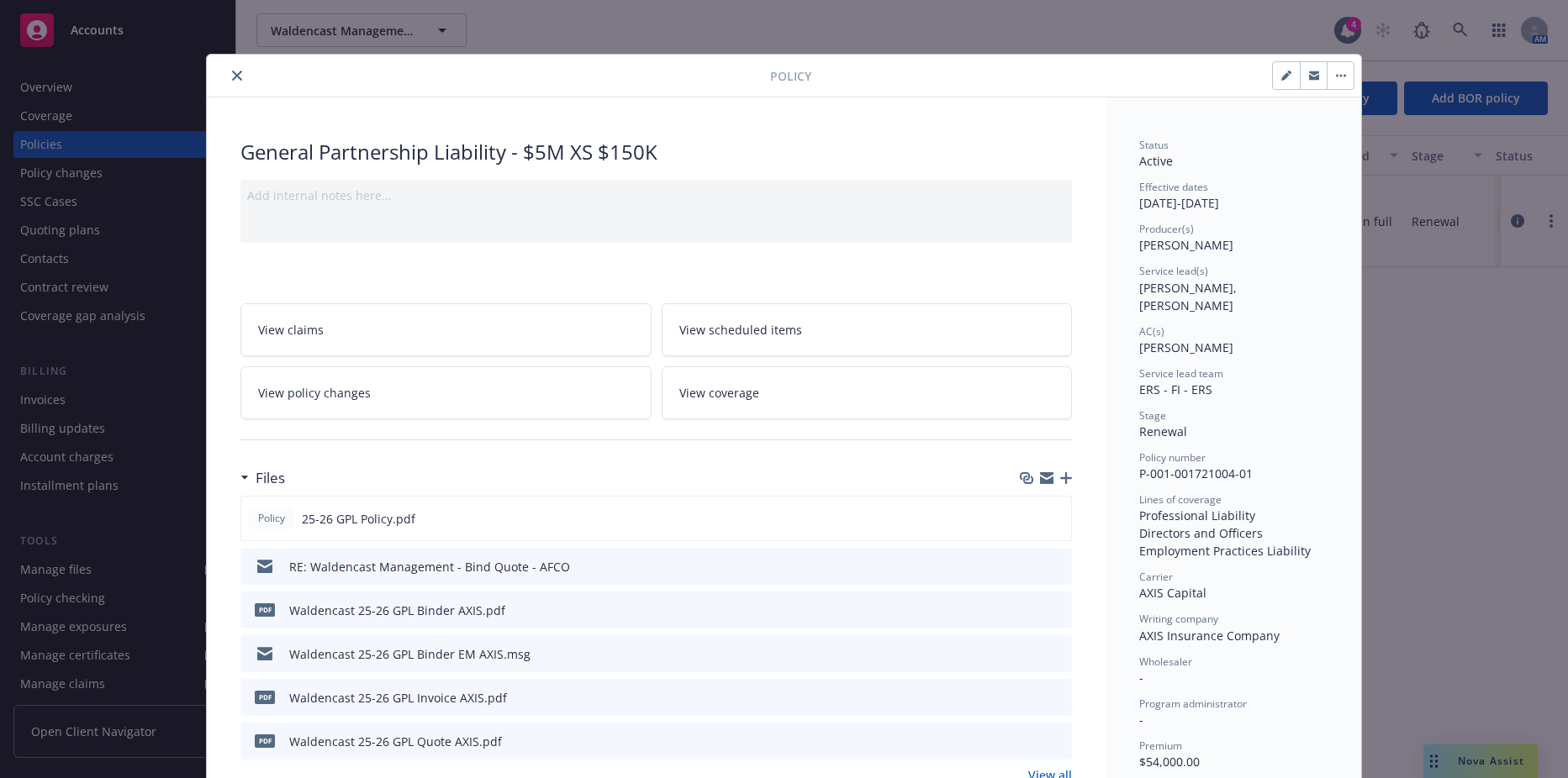
scroll to position [84, 0]
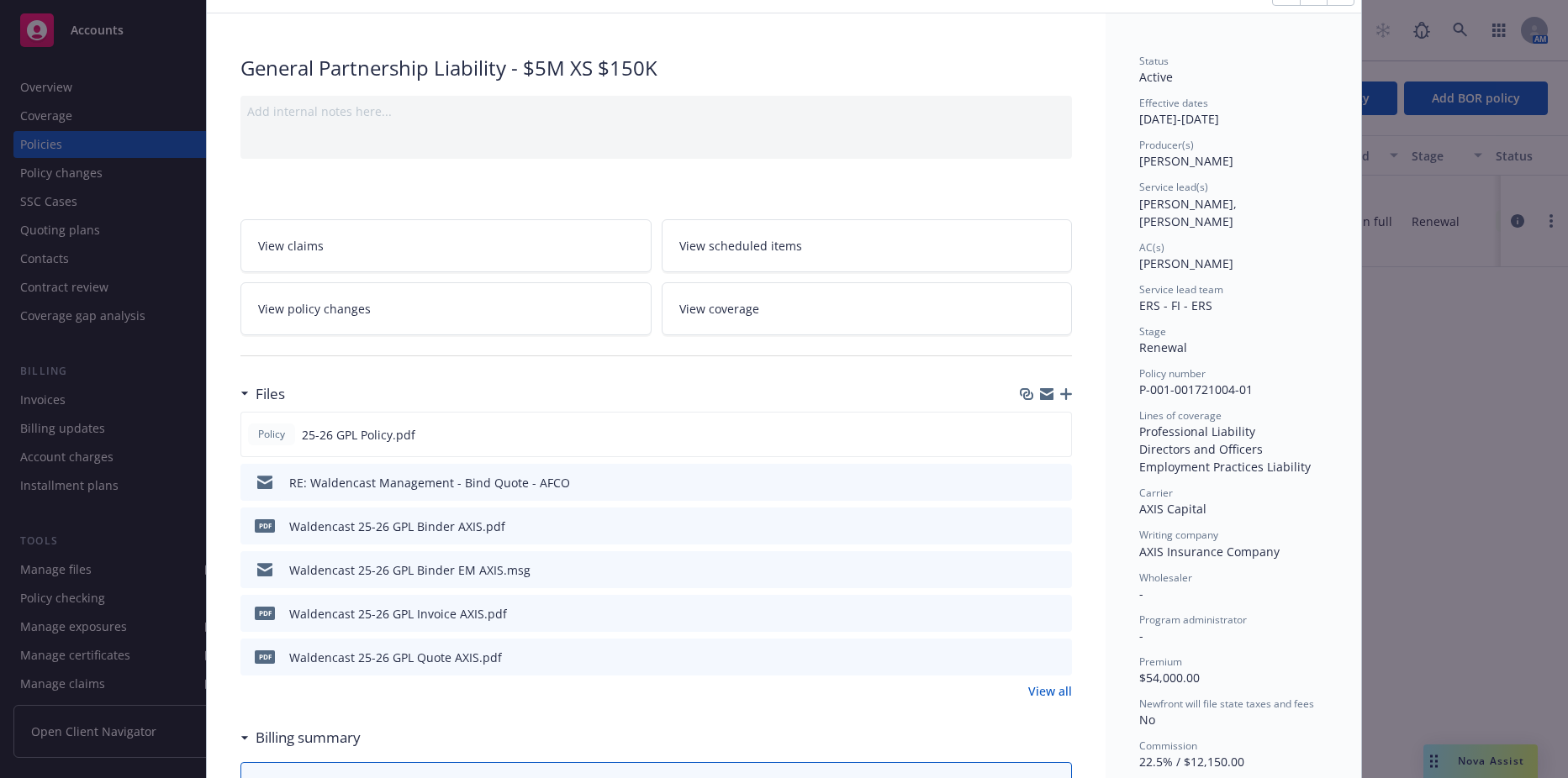
click at [1060, 396] on icon "button" at bounding box center [1066, 394] width 12 height 12
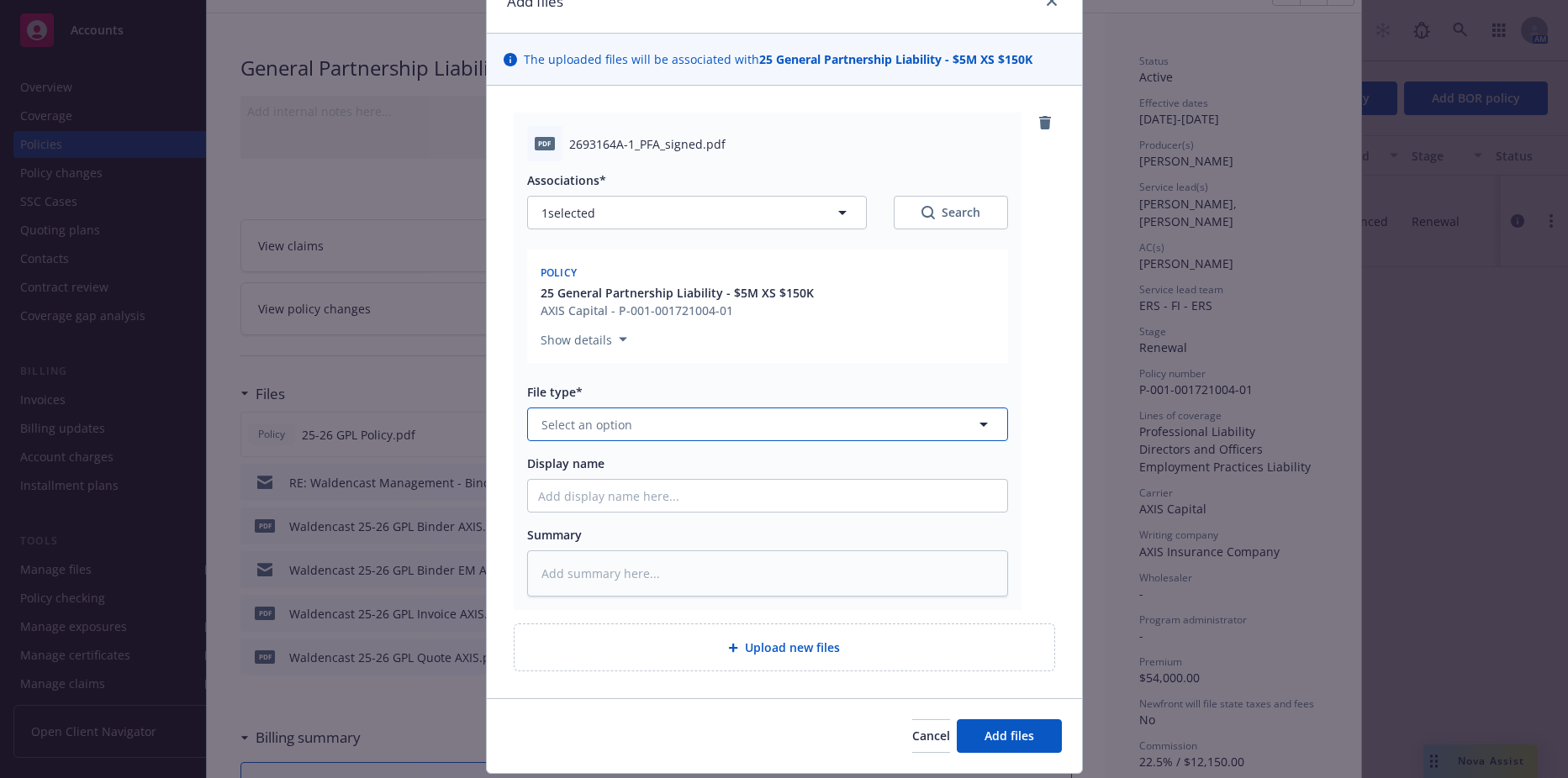
click at [627, 429] on button "Select an option" at bounding box center [767, 424] width 481 height 34
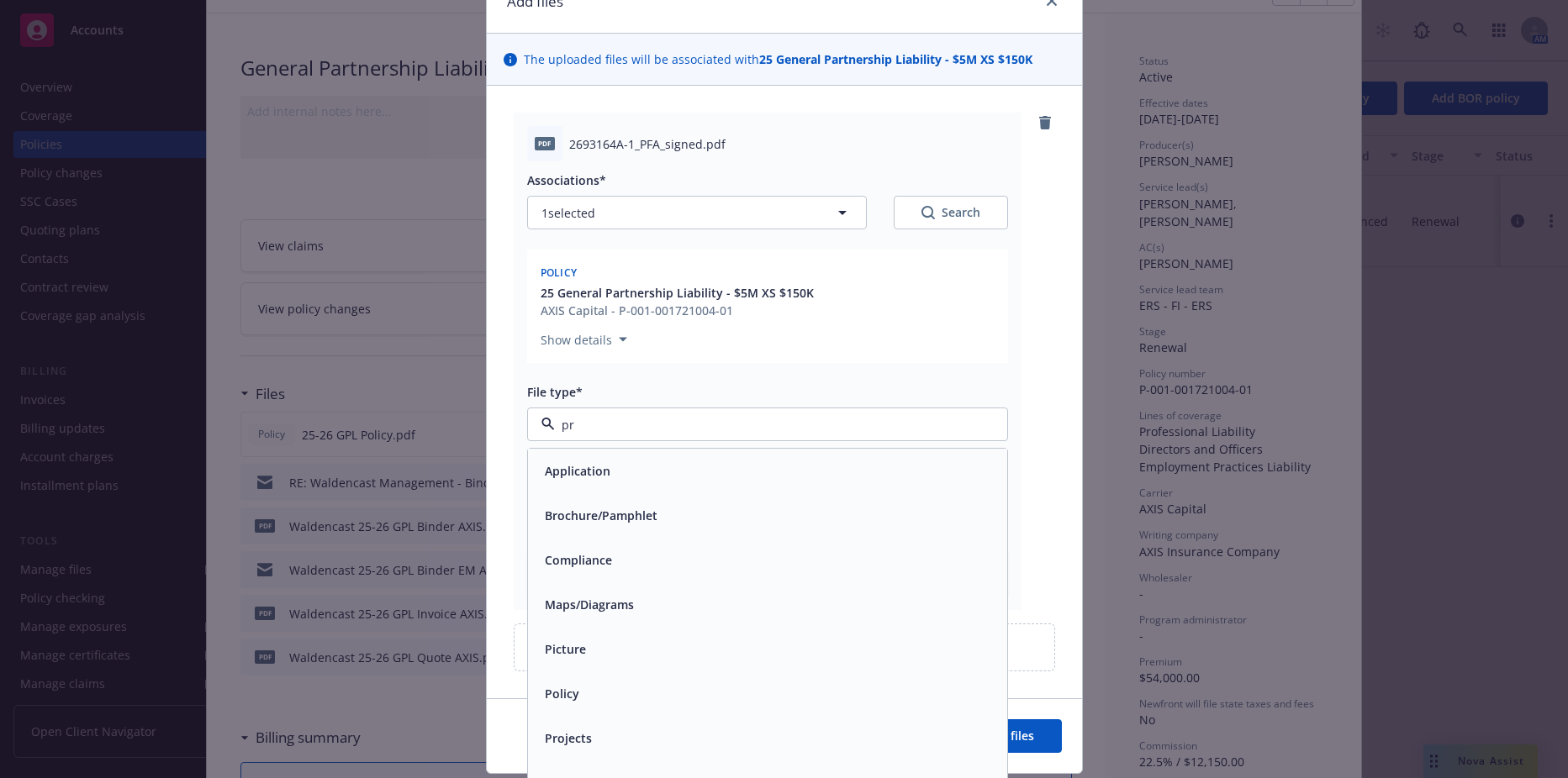
type input "pre"
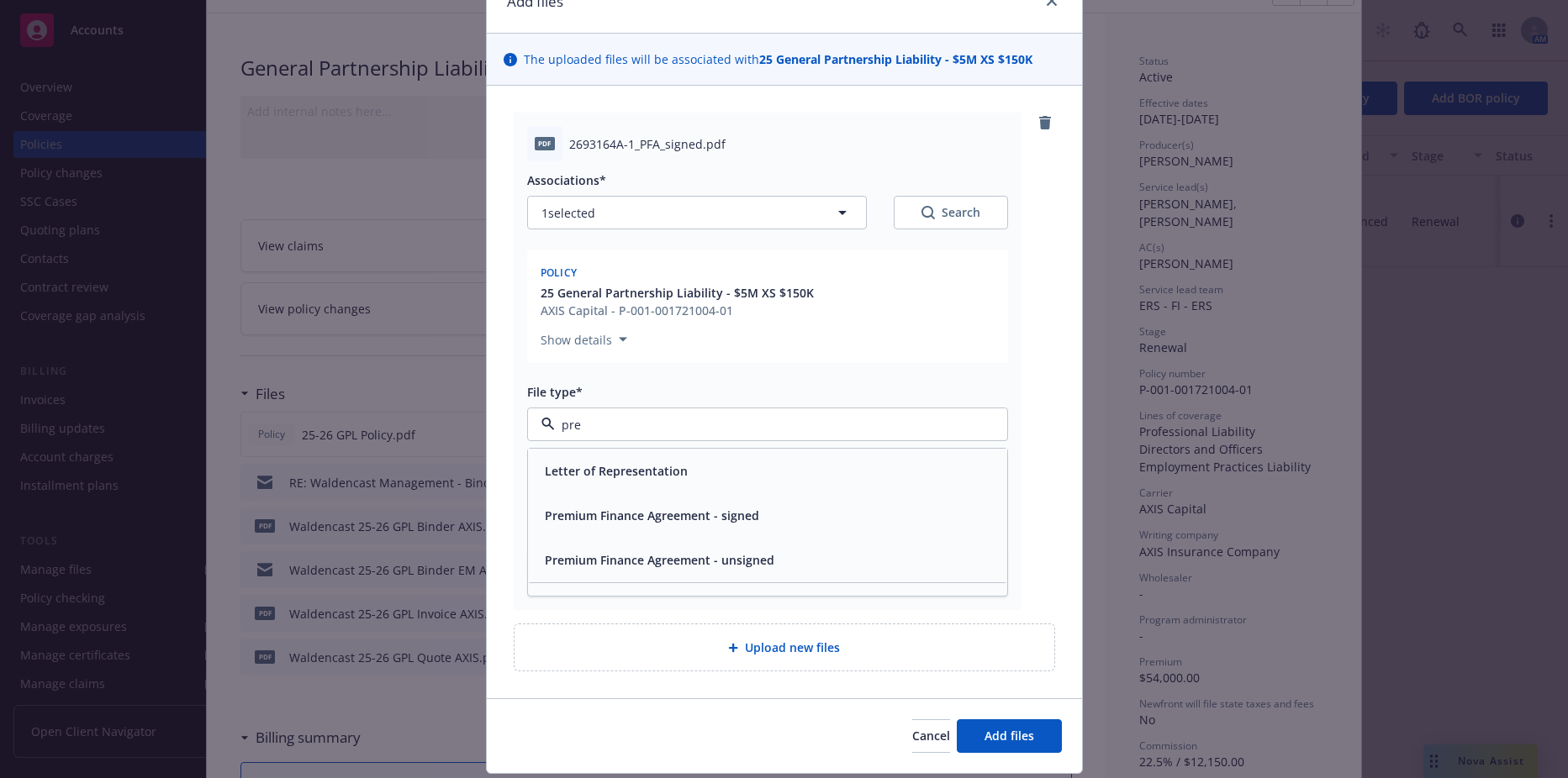
click at [622, 498] on div "Premium Finance Agreement - signed" at bounding box center [767, 516] width 479 height 45
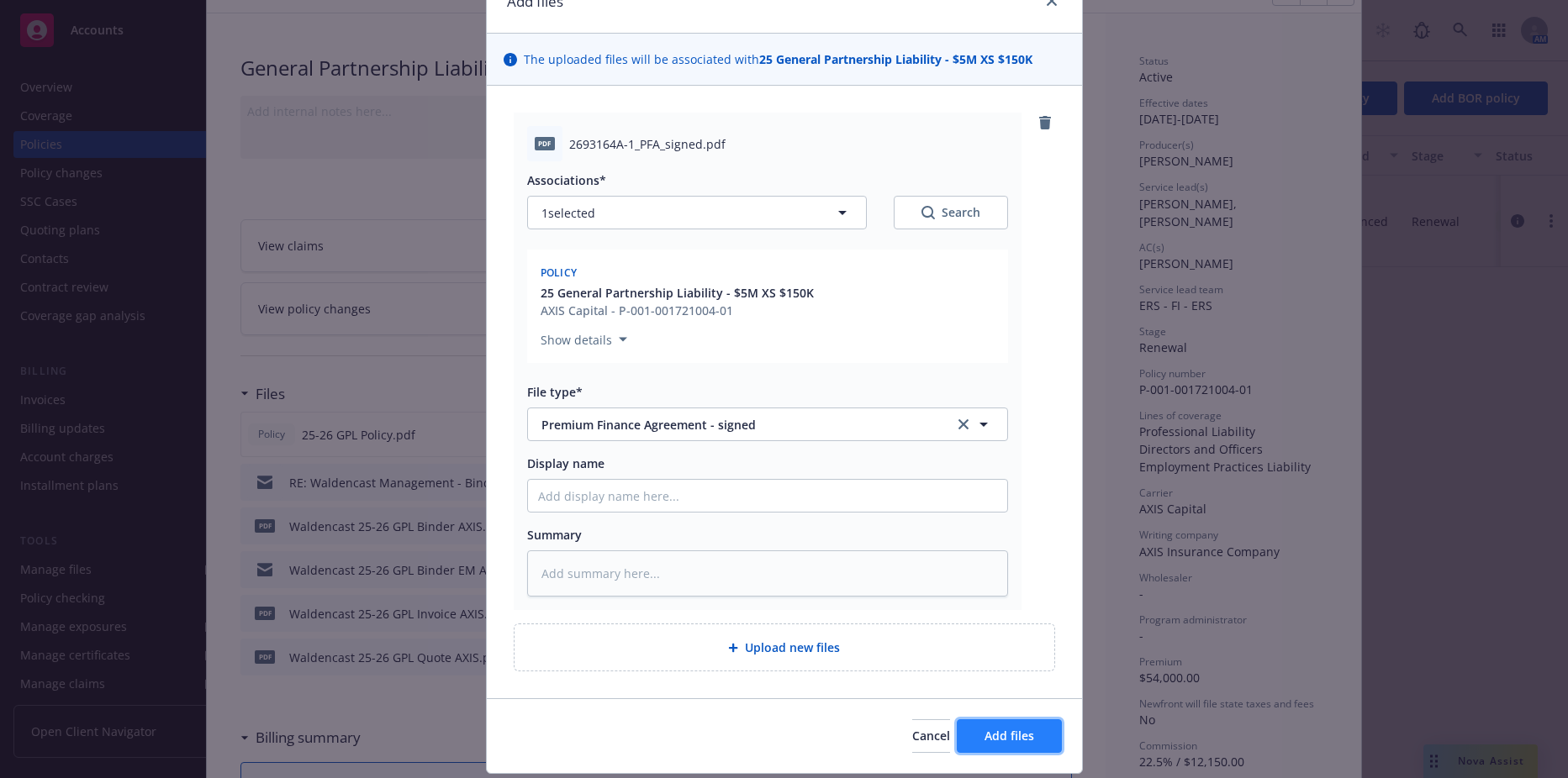
click at [993, 738] on span "Add files" at bounding box center [1009, 735] width 49 height 16
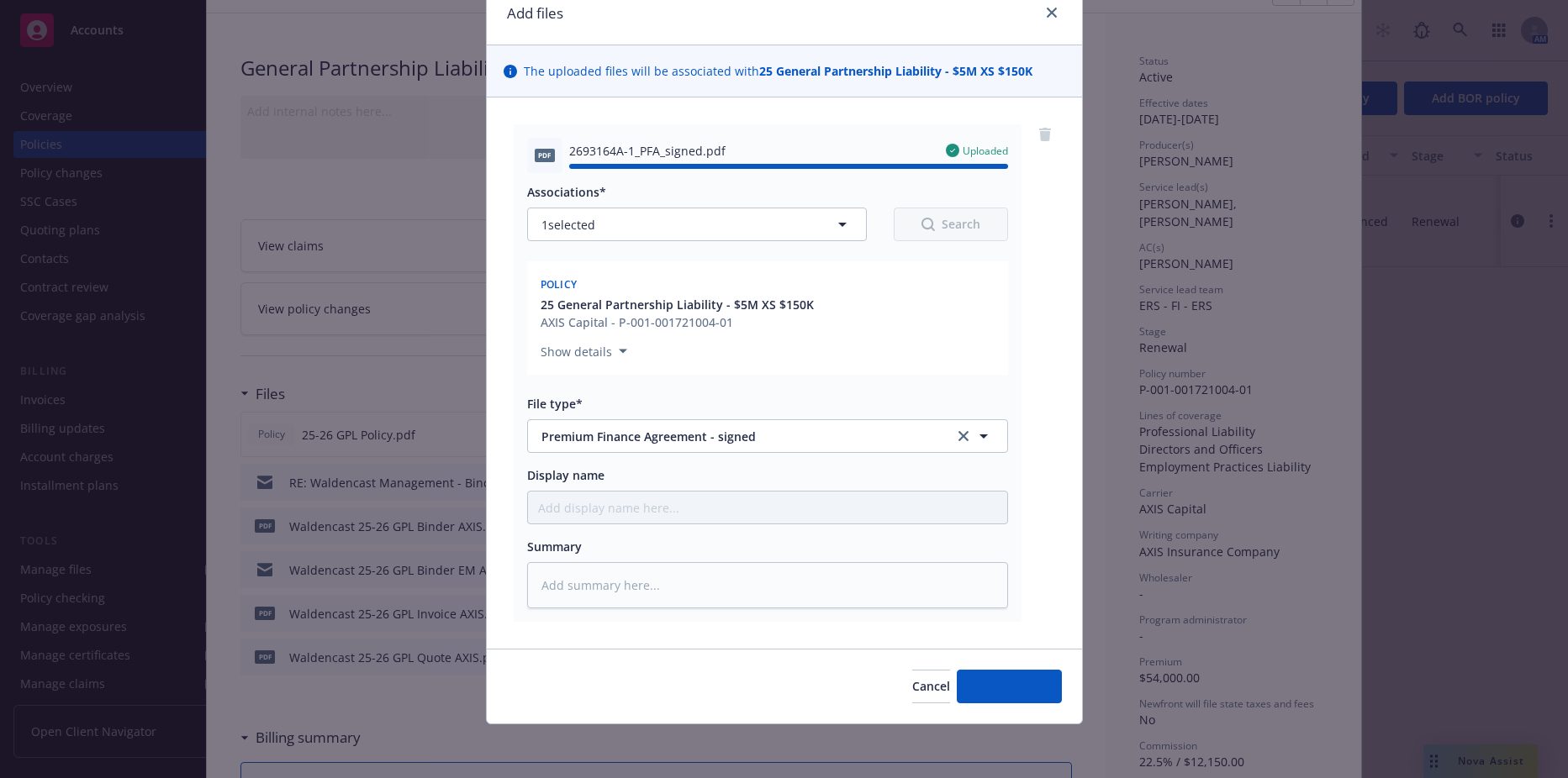
type textarea "x"
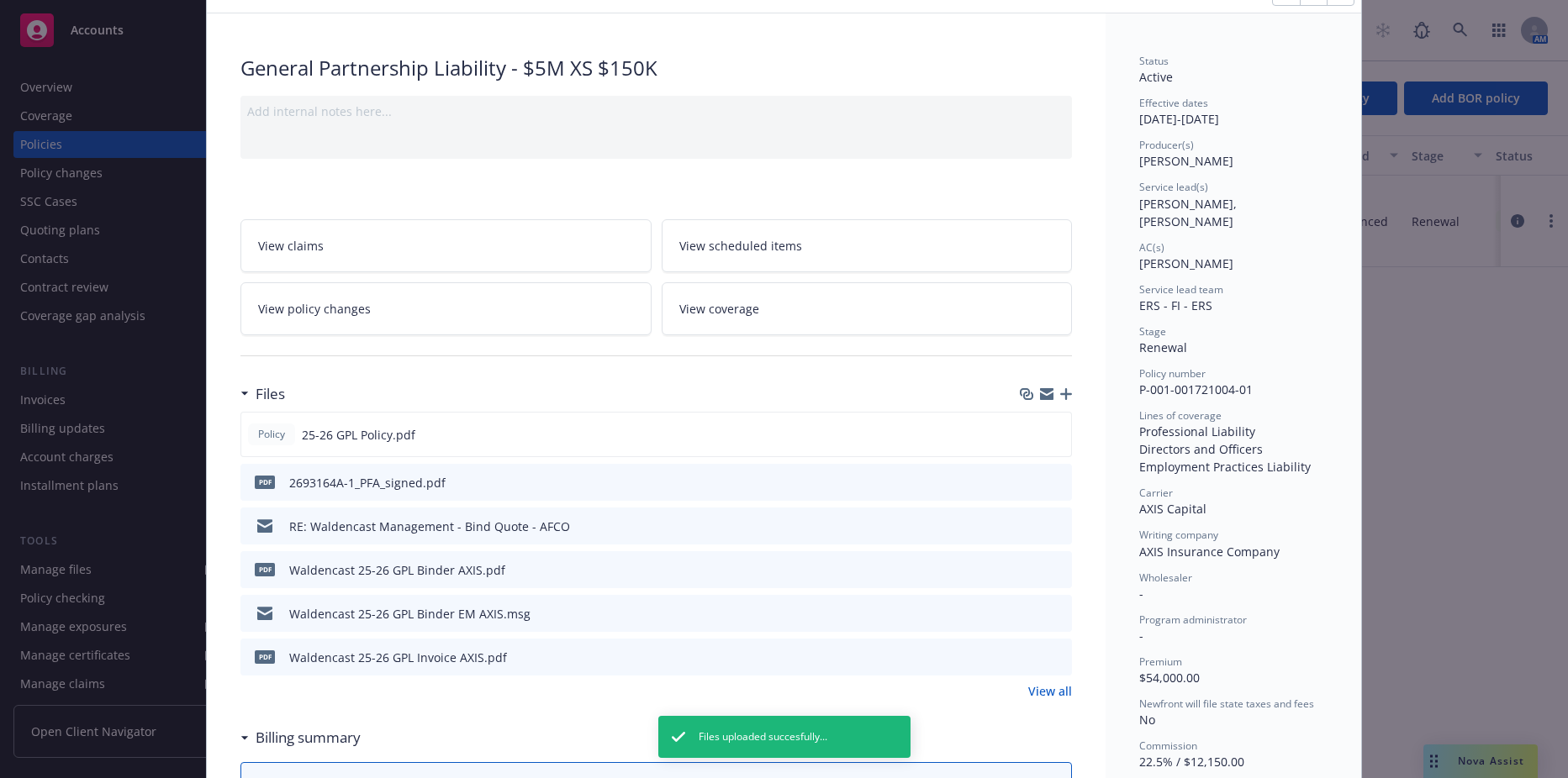
scroll to position [0, 0]
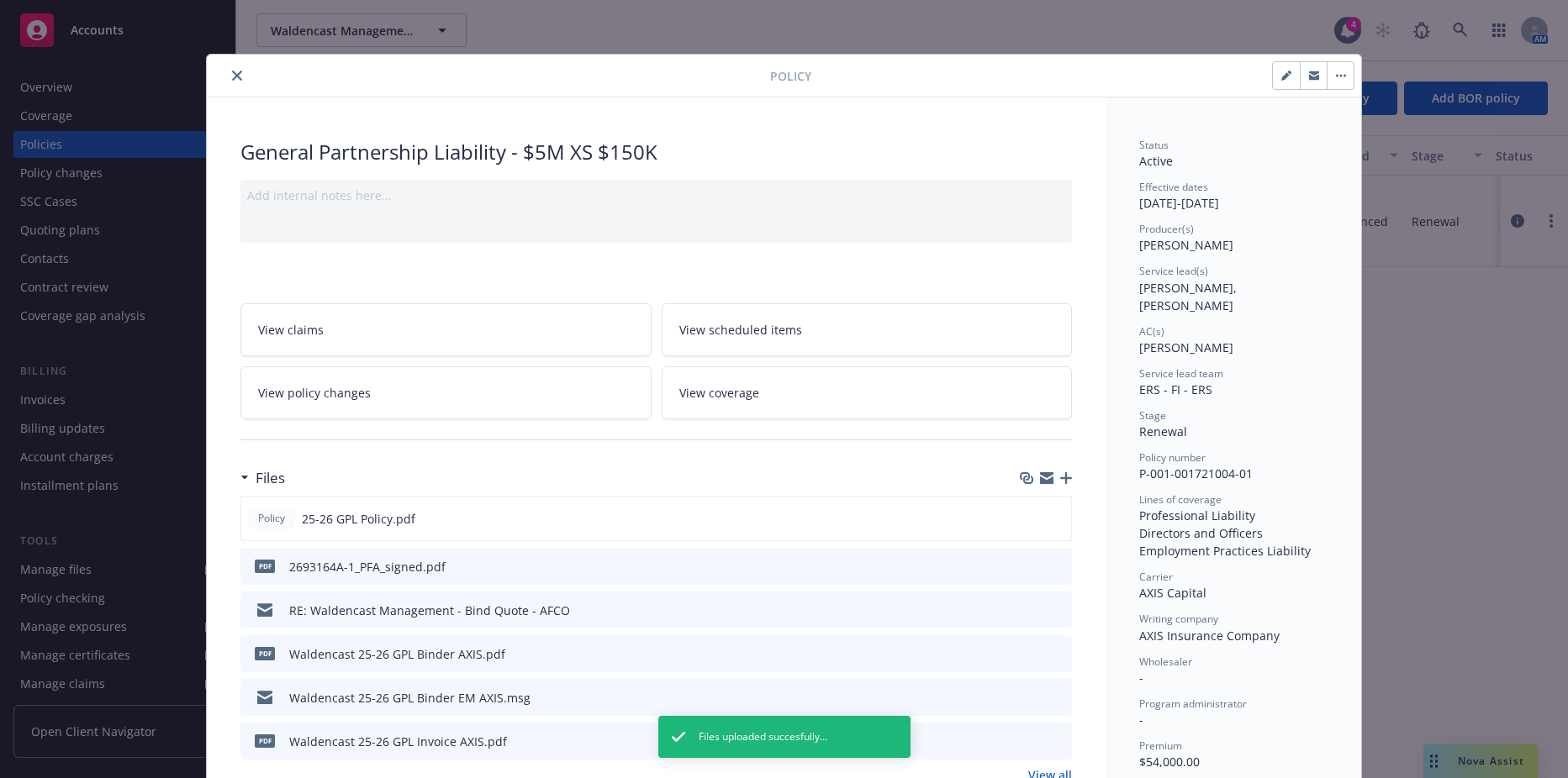
click at [242, 75] on div at bounding box center [492, 76] width 556 height 21
click at [236, 74] on button "close" at bounding box center [237, 76] width 21 height 21
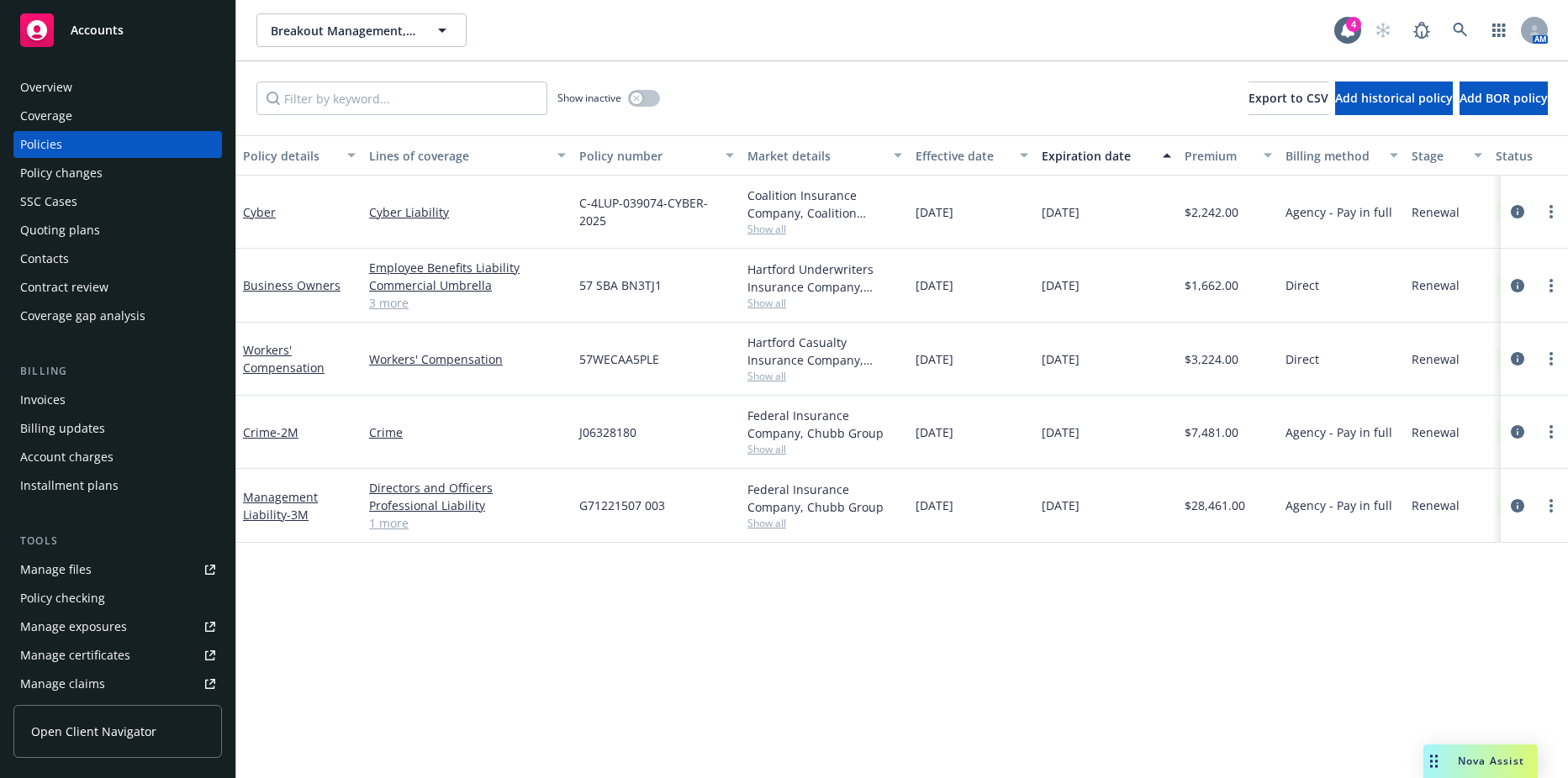
click at [121, 385] on div "Billing Invoices Billing updates Account charges Installment plans" at bounding box center [117, 431] width 208 height 136
click at [100, 401] on div "Invoices" at bounding box center [118, 399] width 195 height 27
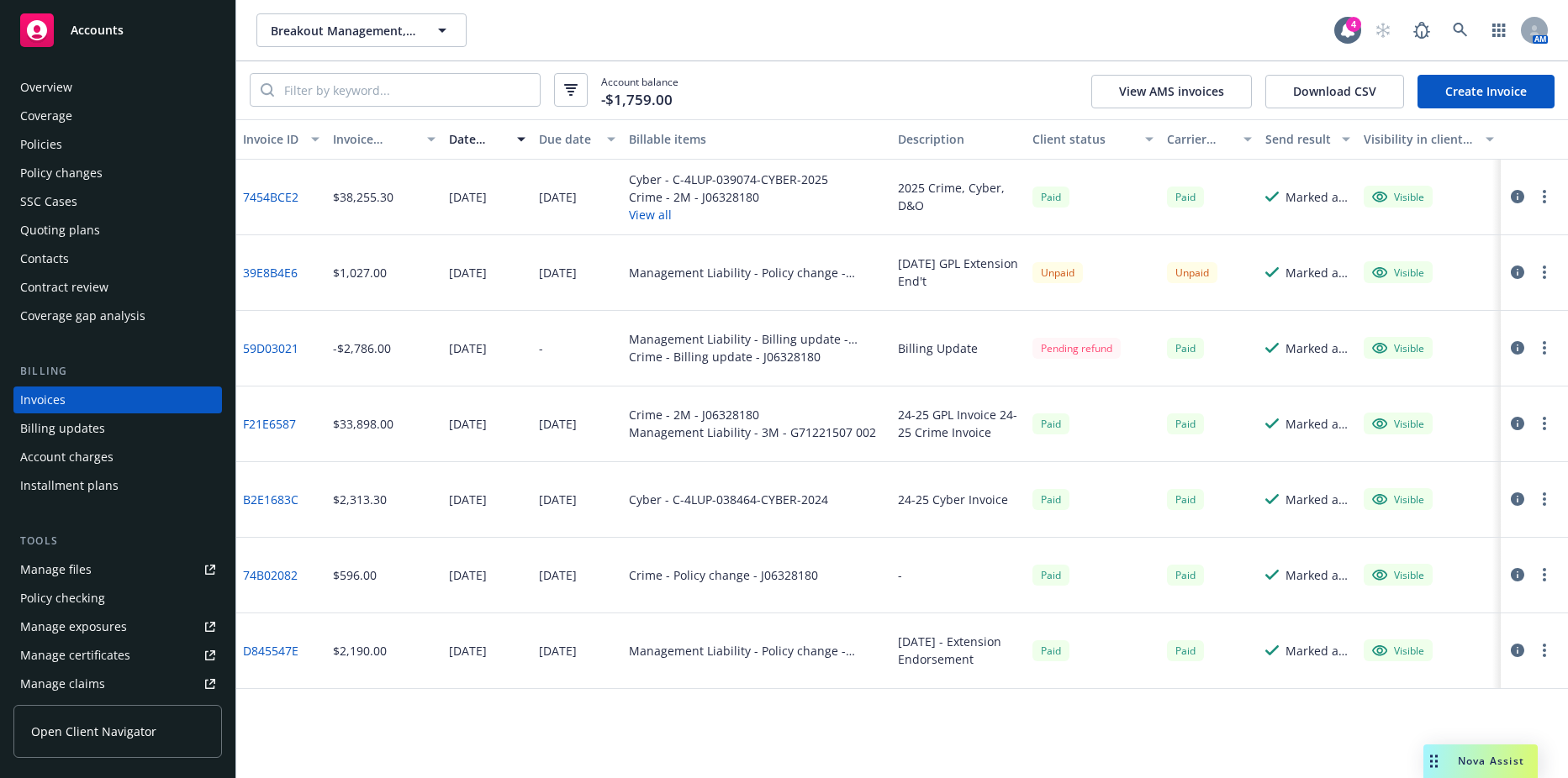
click at [1057, 279] on div "Unpaid" at bounding box center [1057, 272] width 50 height 21
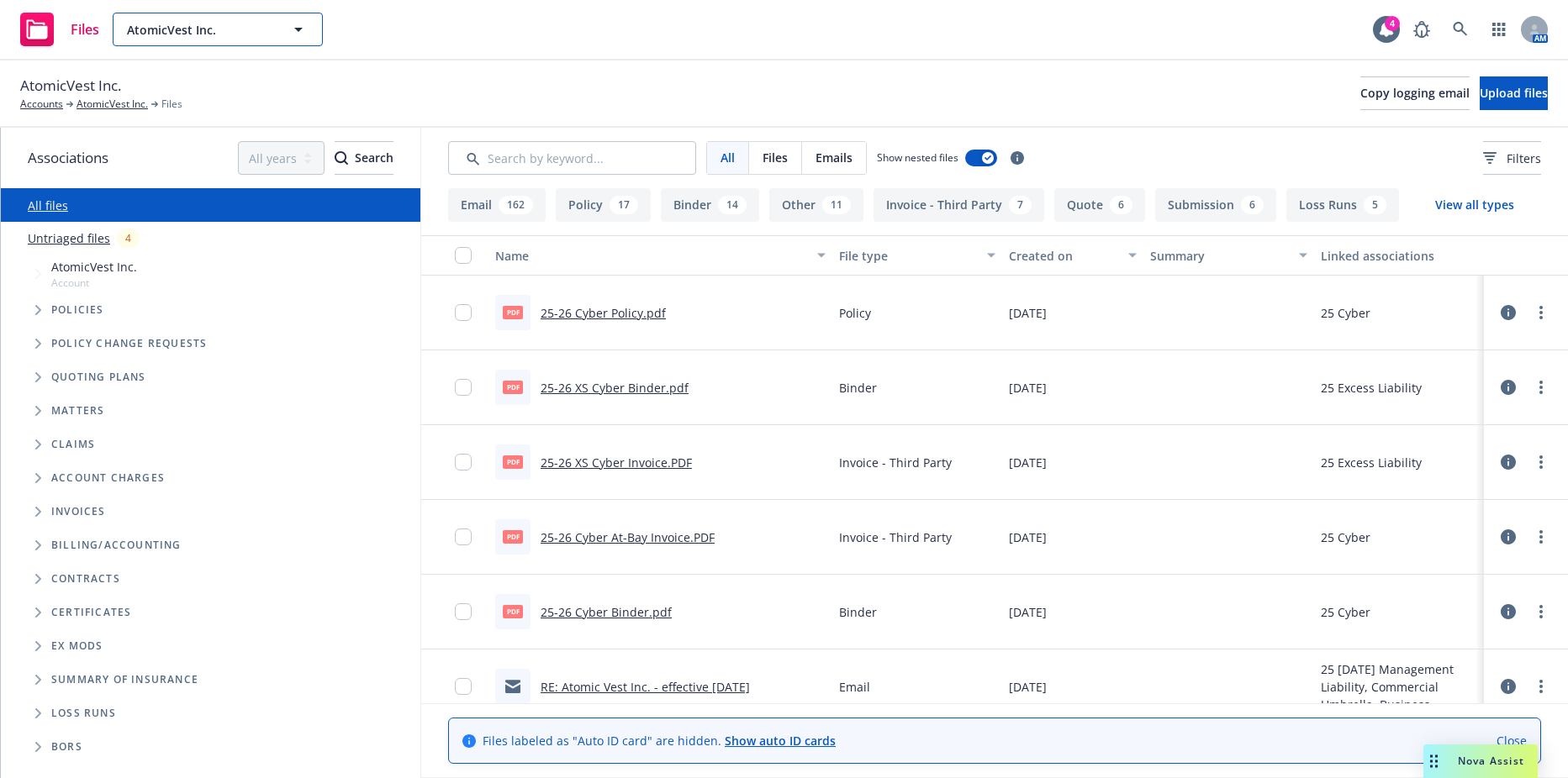
click at [222, 21] on span "AtomicVest Inc." at bounding box center [200, 30] width 146 height 18
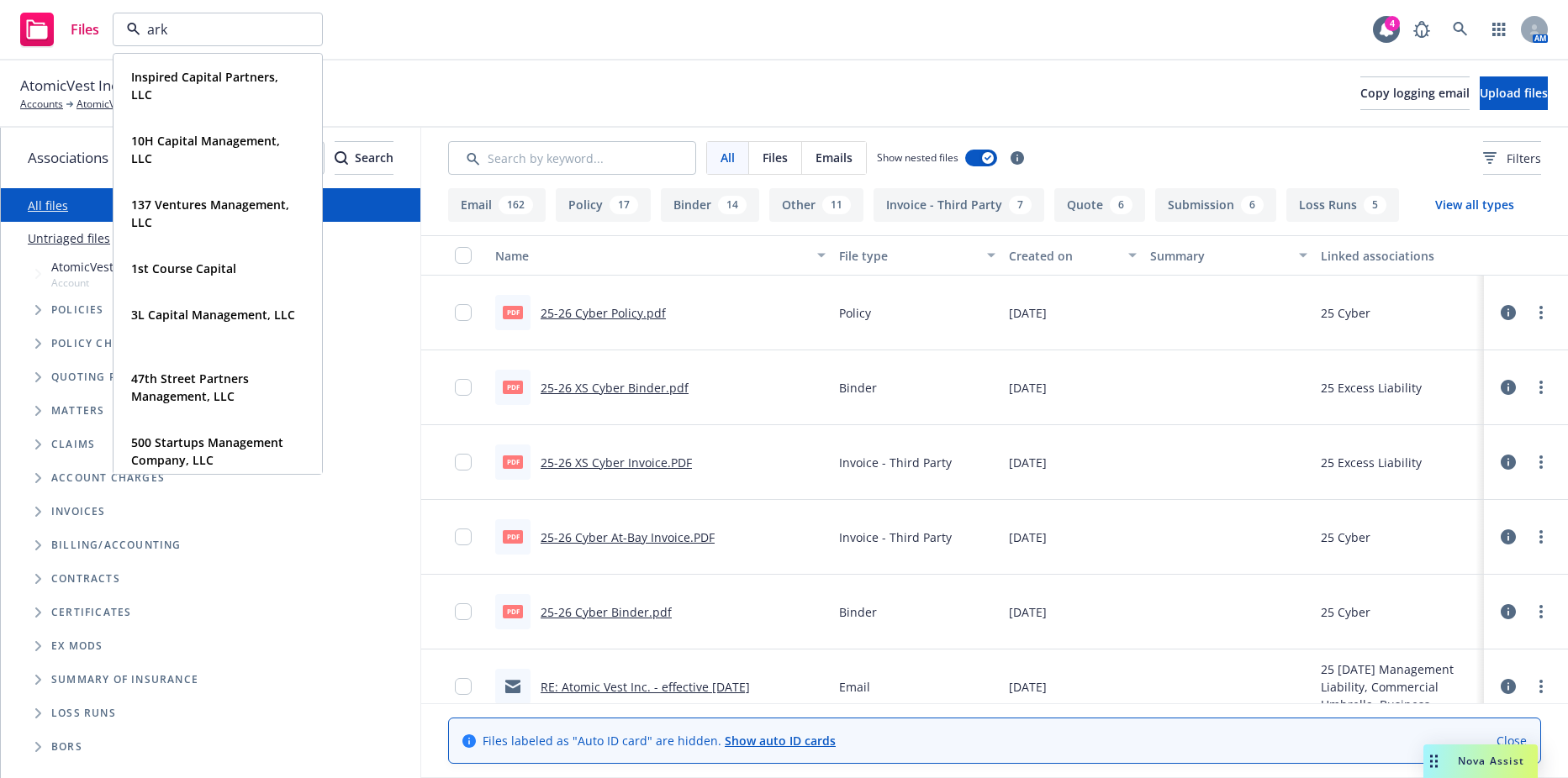
type input "arkv"
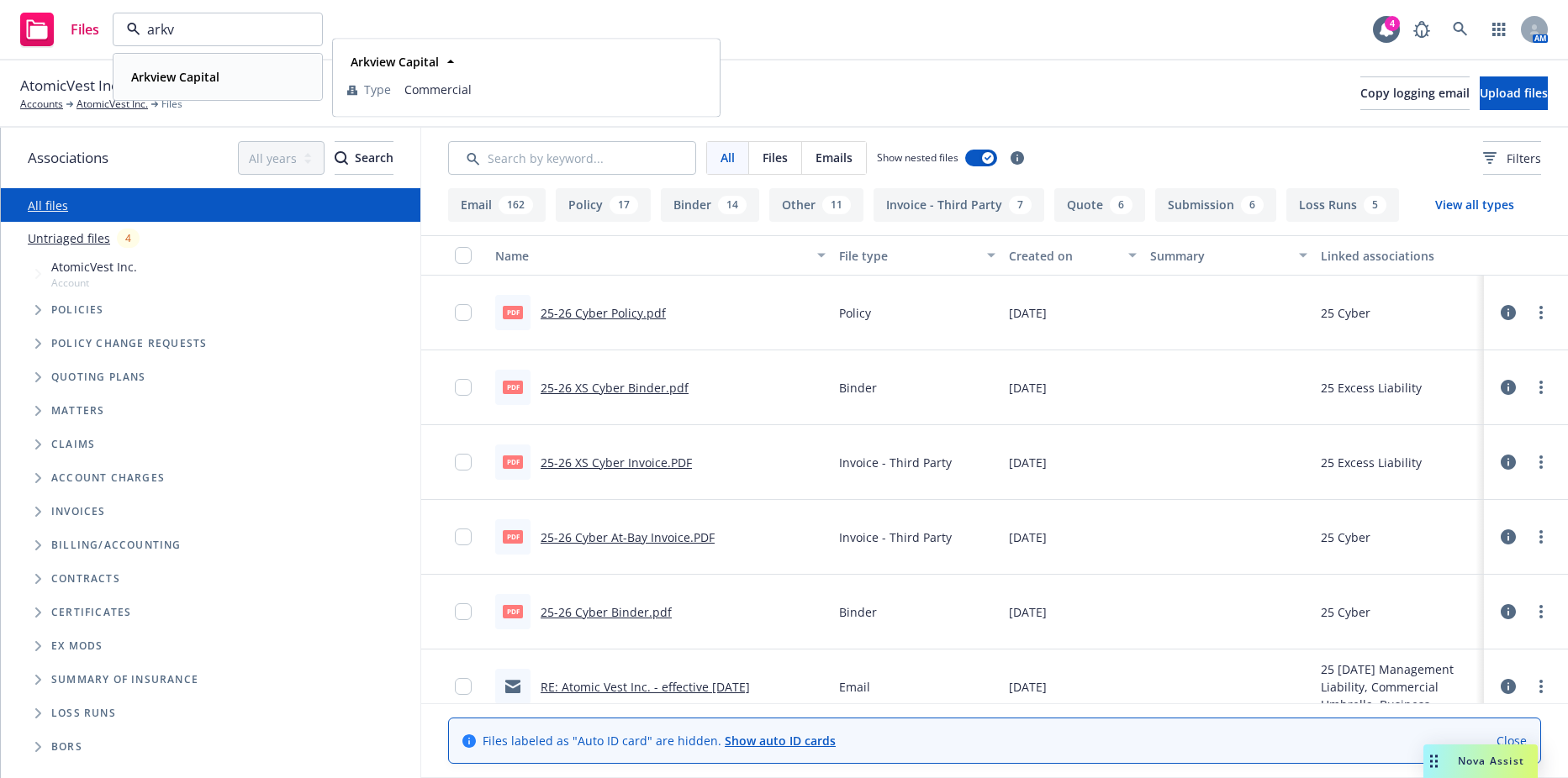
click at [190, 78] on strong "Arkview Capital" at bounding box center [175, 76] width 89 height 16
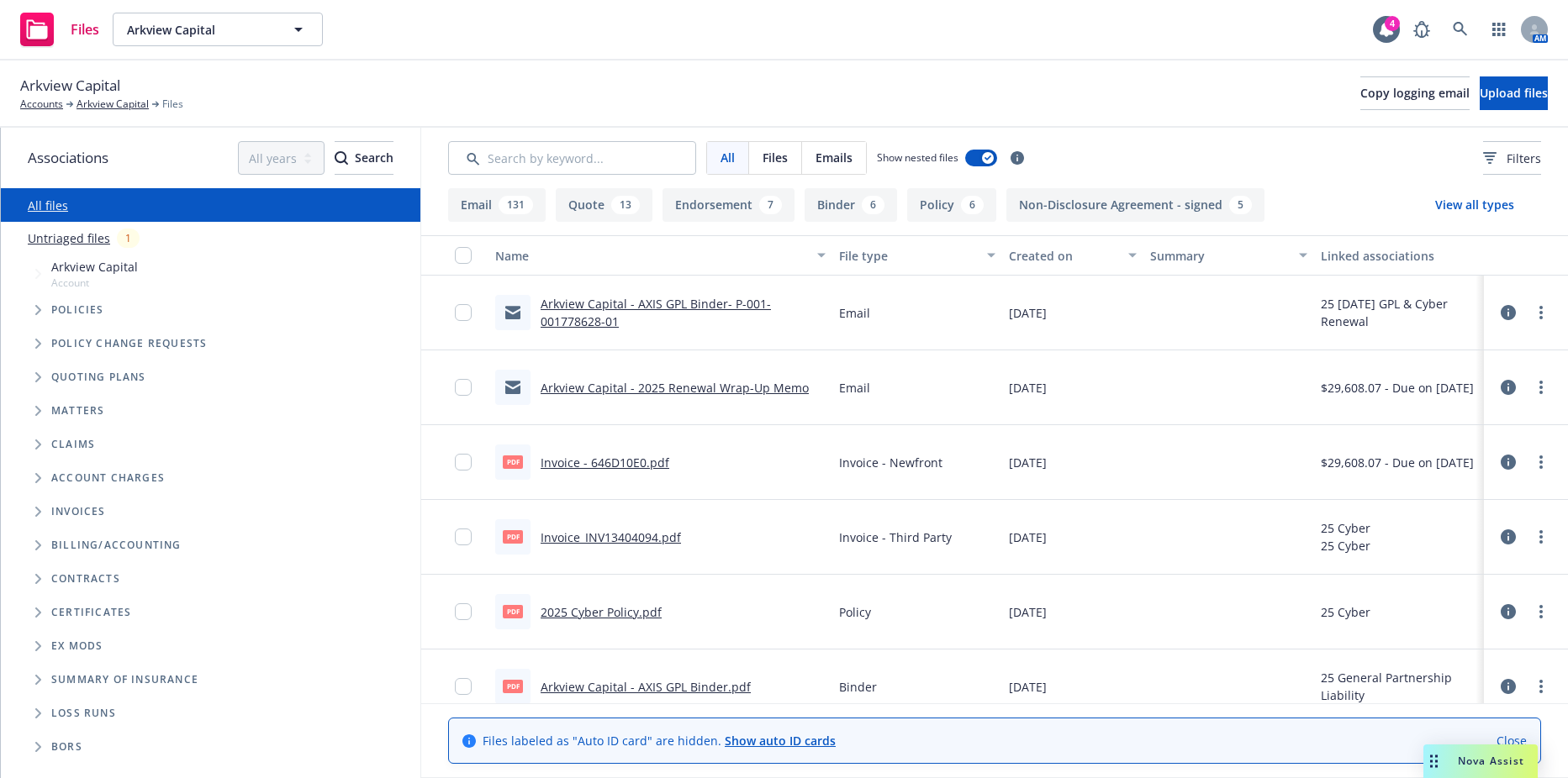
click at [42, 319] on span "Tree Example" at bounding box center [37, 310] width 27 height 27
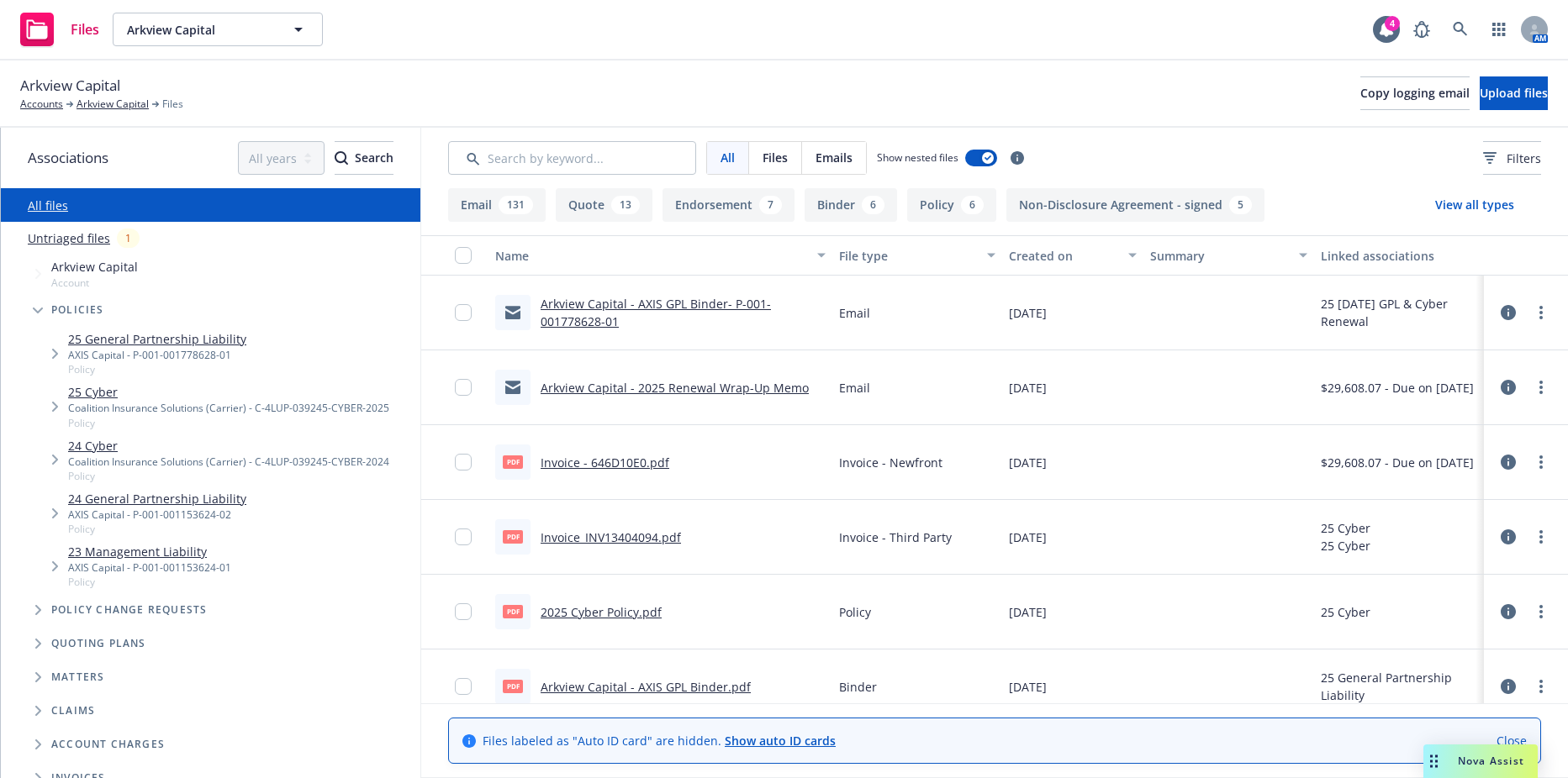
click at [135, 344] on link "25 General Partnership Liability" at bounding box center [157, 339] width 178 height 18
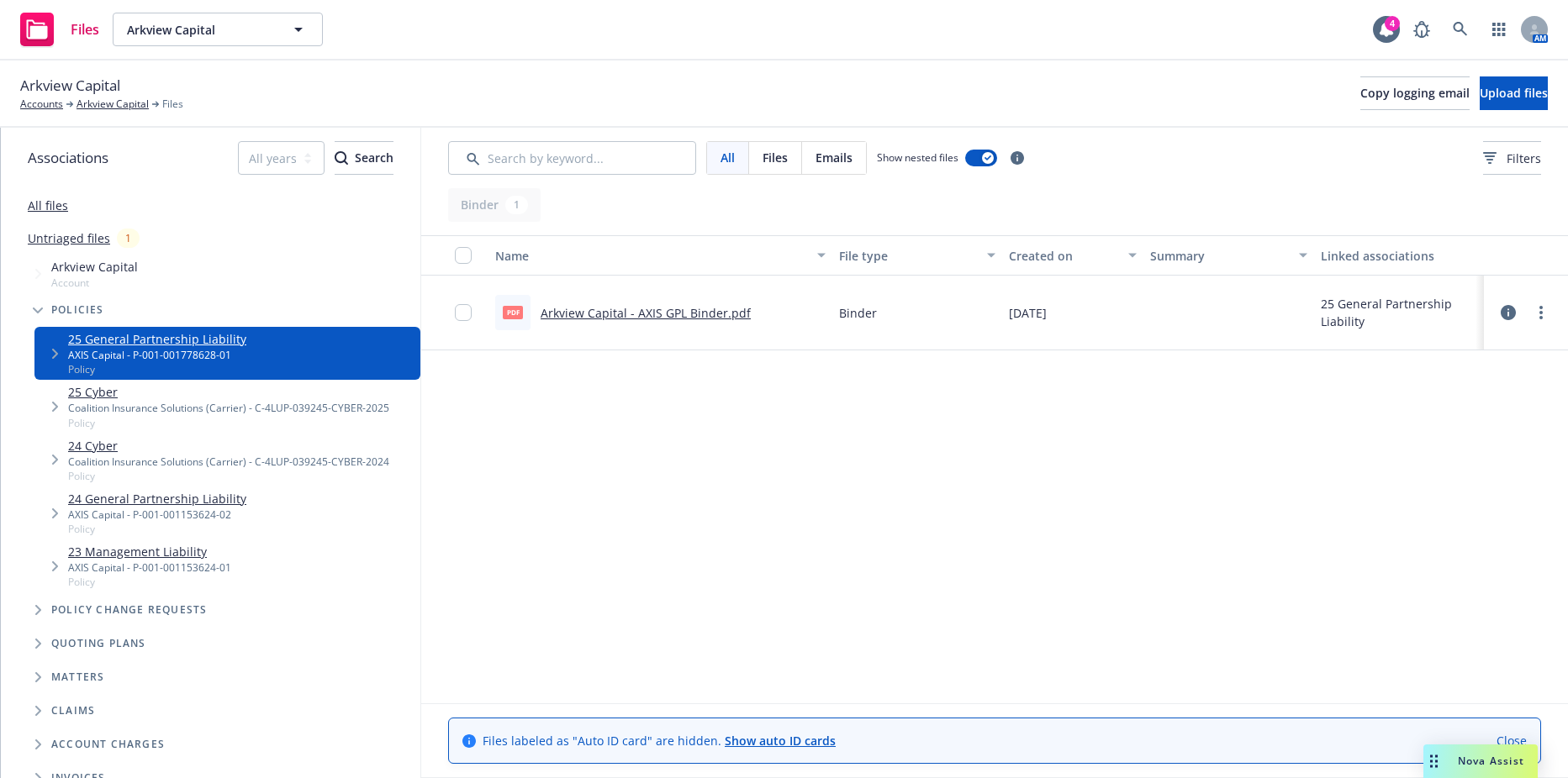
click at [70, 399] on link "25 Cyber" at bounding box center [229, 392] width 321 height 18
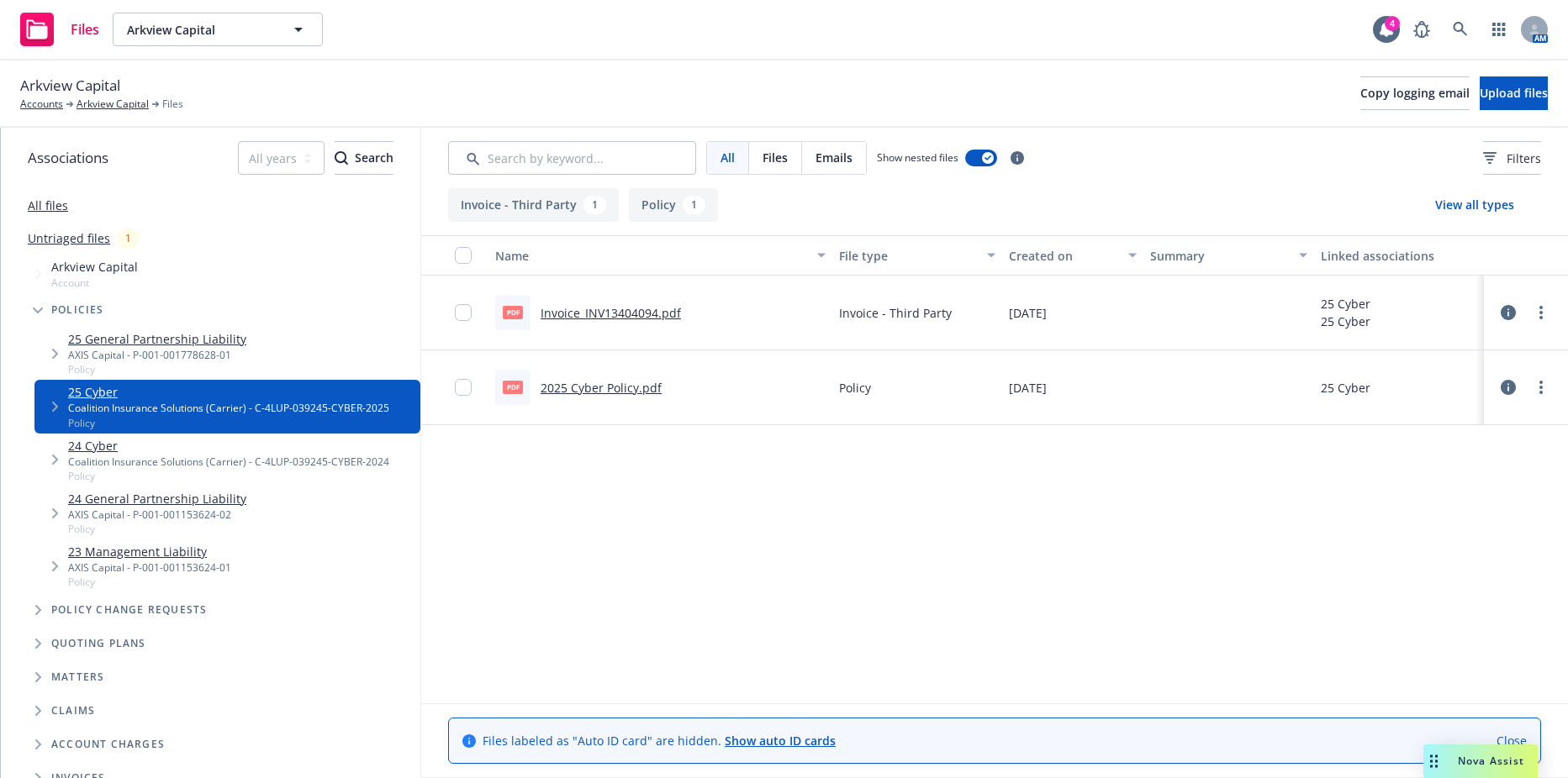
click at [142, 341] on link "25 General Partnership Liability" at bounding box center [157, 339] width 178 height 18
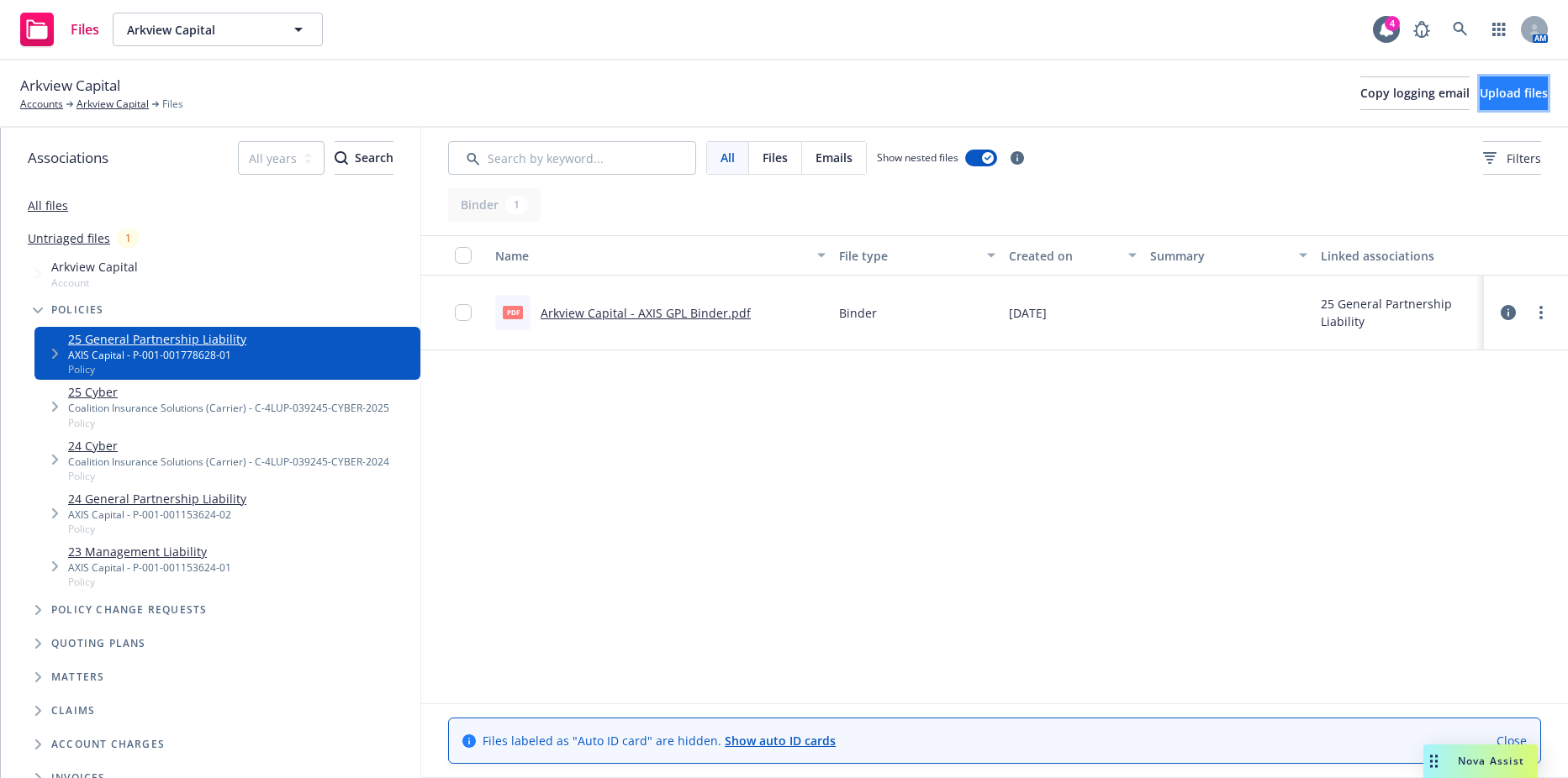
click at [1479, 95] on span "Upload files" at bounding box center [1513, 92] width 68 height 16
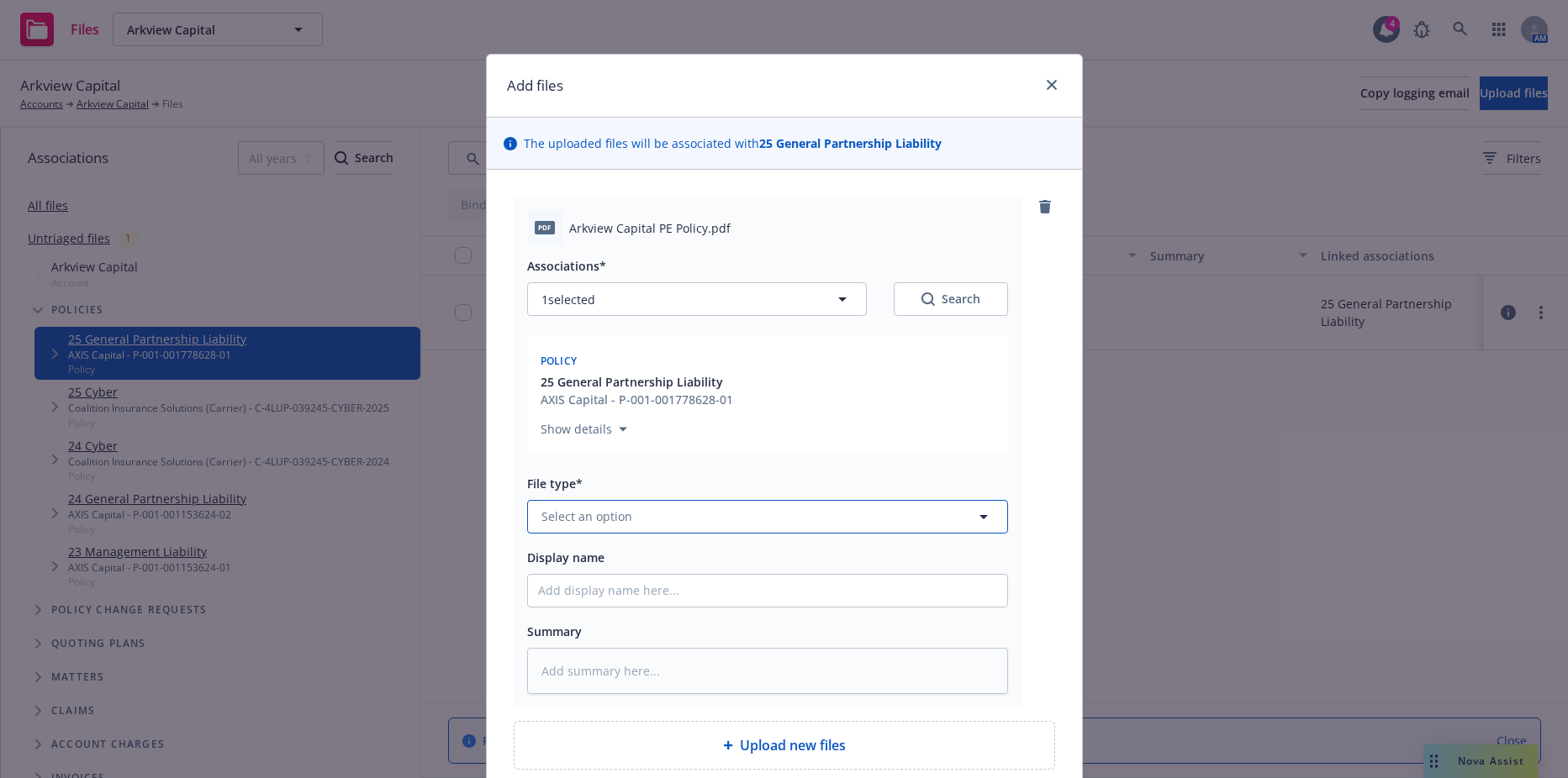
click at [628, 518] on button "Select an option" at bounding box center [767, 517] width 481 height 34
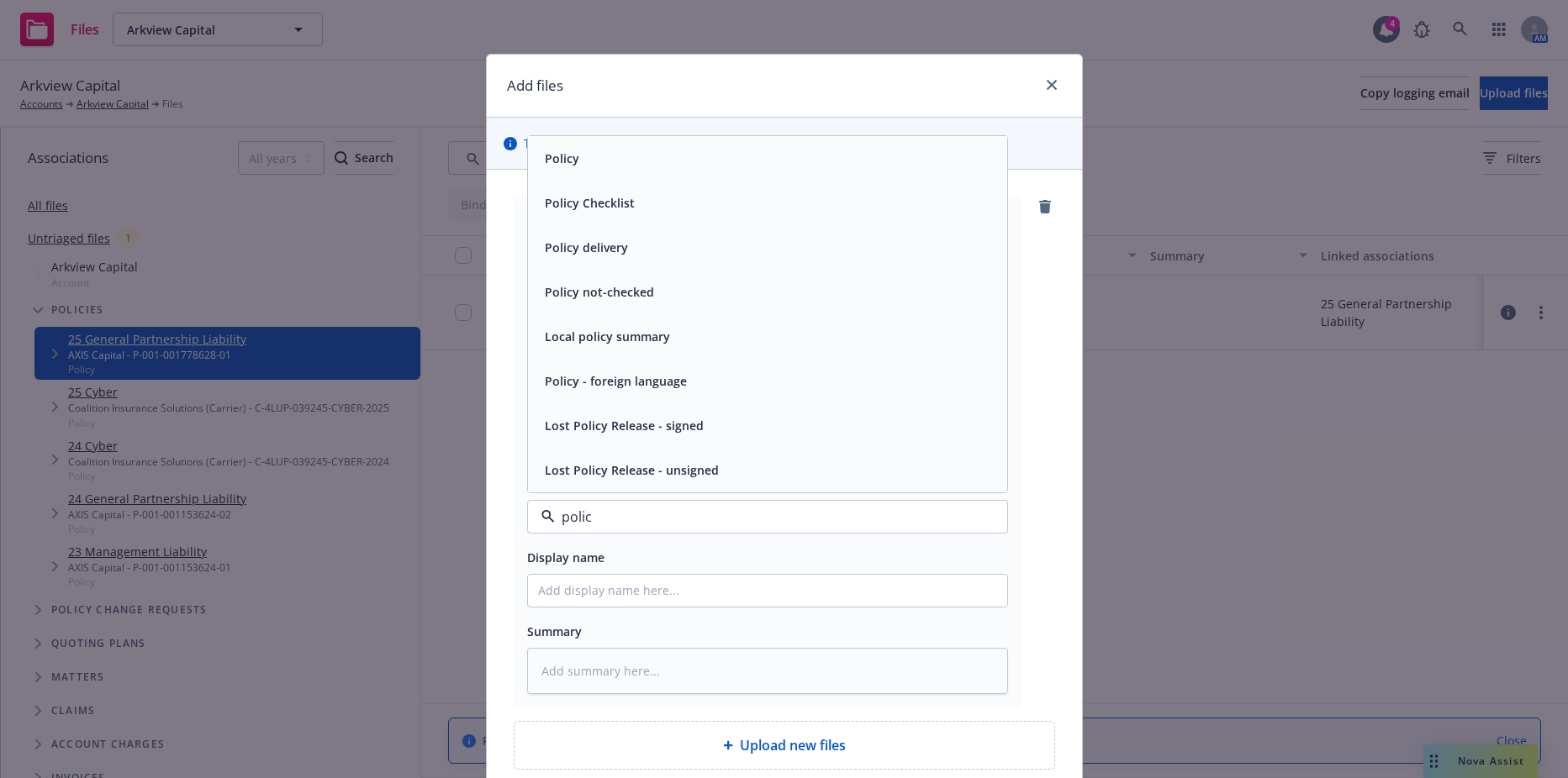
type input "policy"
click at [572, 163] on div "Policy" at bounding box center [561, 159] width 45 height 24
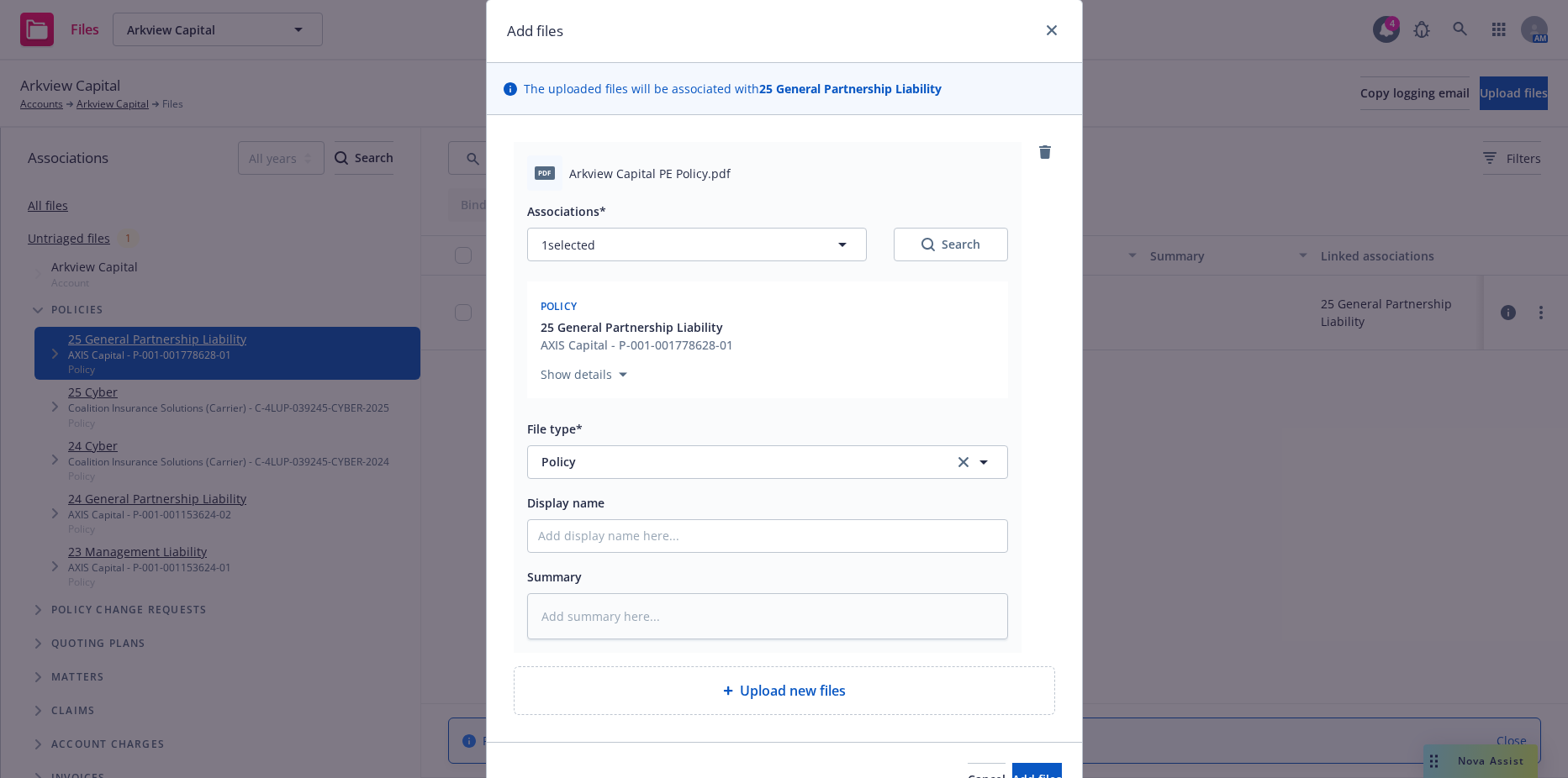
scroll to position [84, 0]
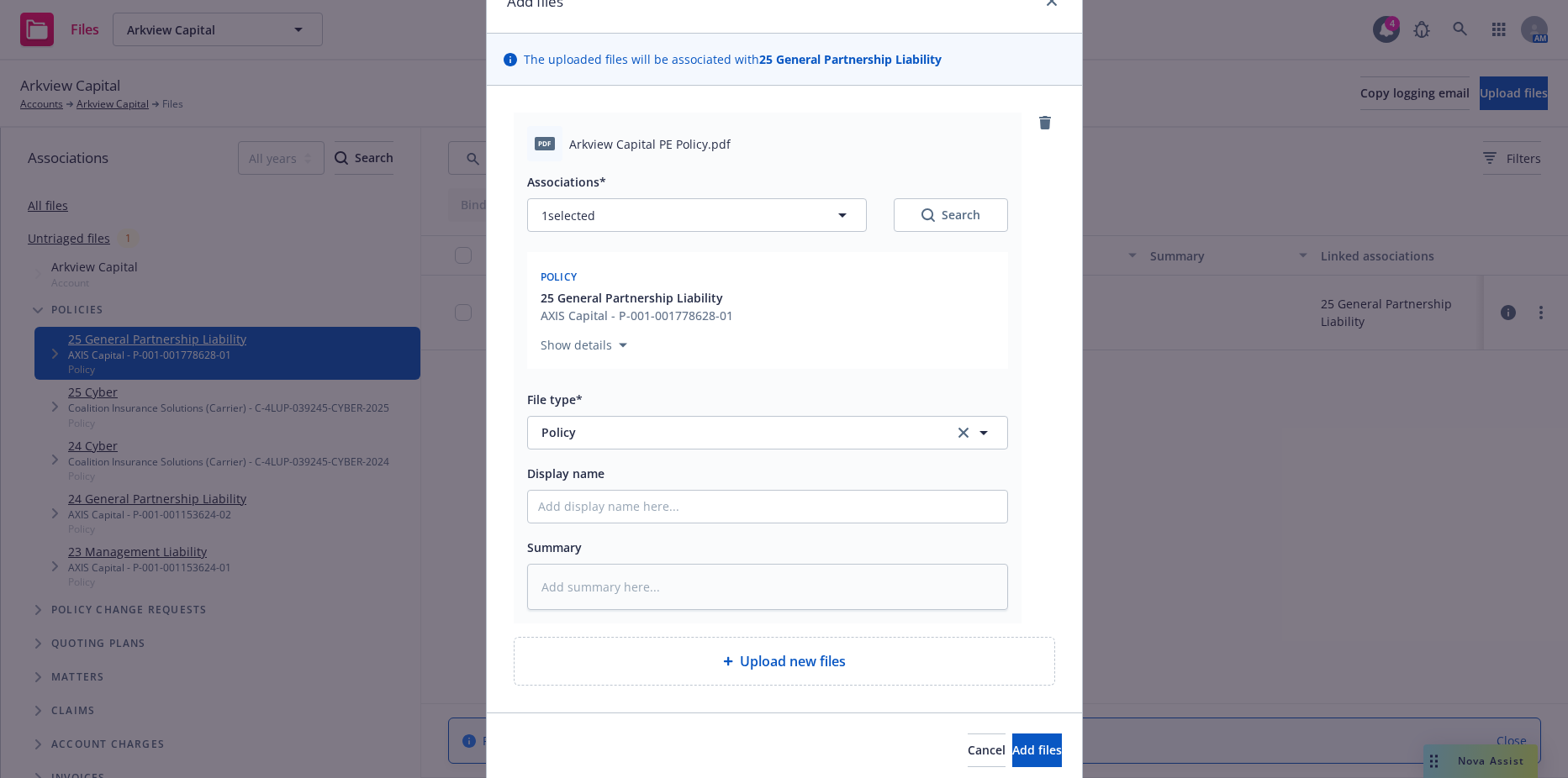
click at [699, 474] on div "Display name" at bounding box center [767, 473] width 481 height 21
click at [651, 531] on div "Associations* 1 selected Search Policy 25 General Partnership Liability AXIS Ca…" at bounding box center [767, 385] width 481 height 449
click at [651, 512] on input "Display name" at bounding box center [767, 507] width 479 height 32
type textarea "x"
type input "2"
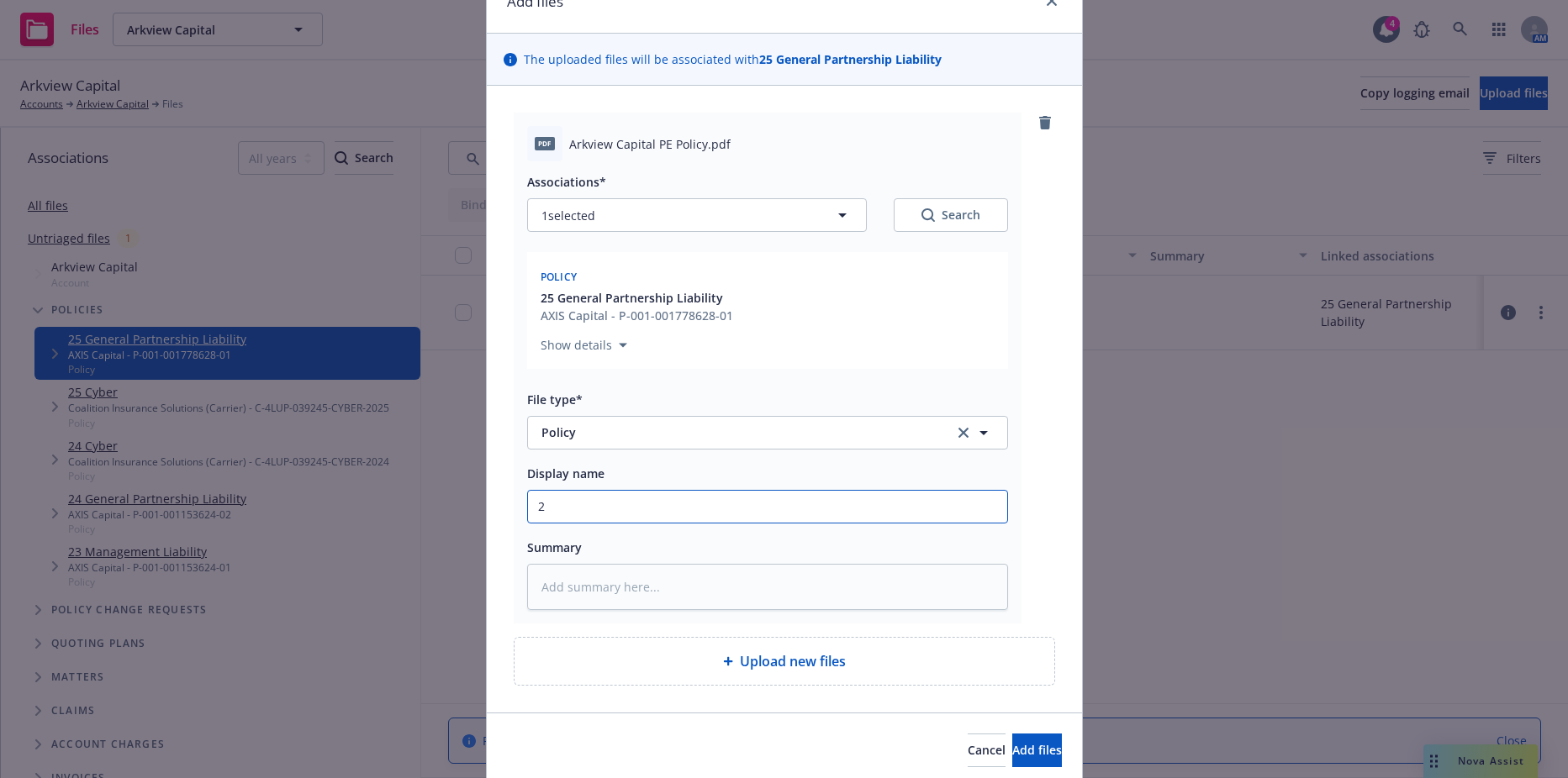
type textarea "x"
type input "20"
type textarea "x"
type input "202"
type textarea "x"
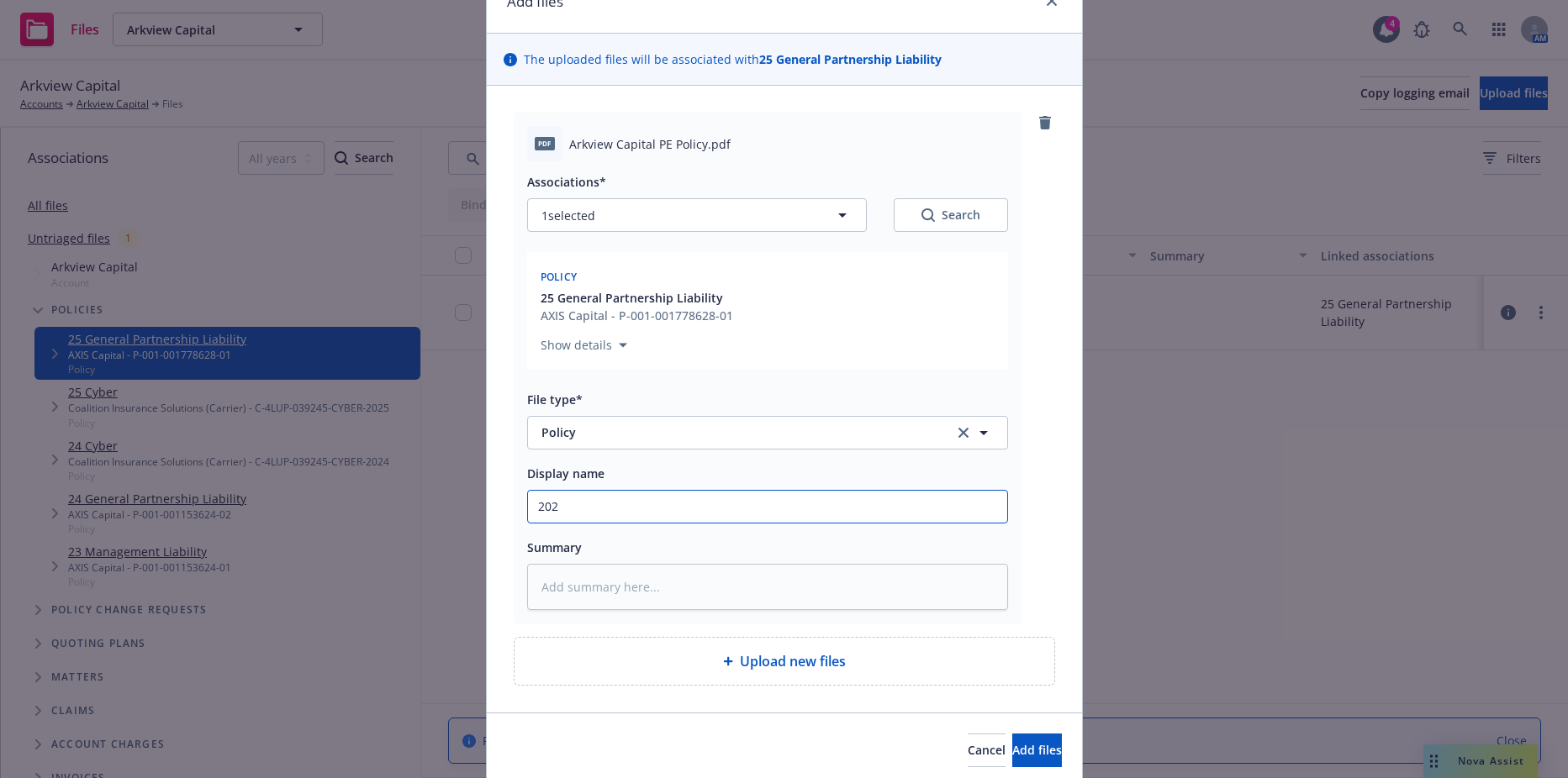
type input "2025"
type textarea "x"
type input "2025"
type textarea "x"
type input "2025 G"
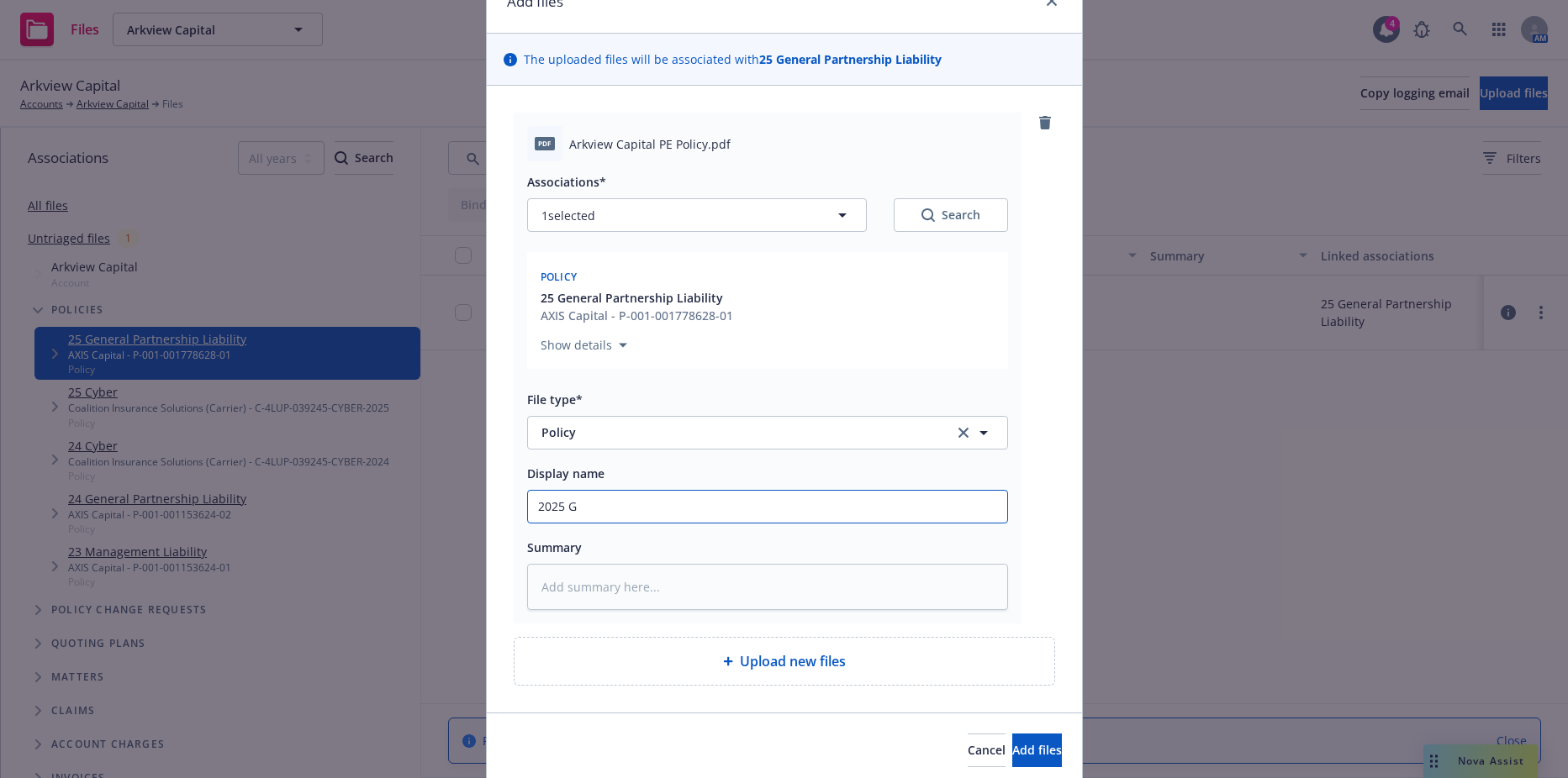
type textarea "x"
type input "2025 GP"
type textarea "x"
type input "2025 GPL"
type textarea "x"
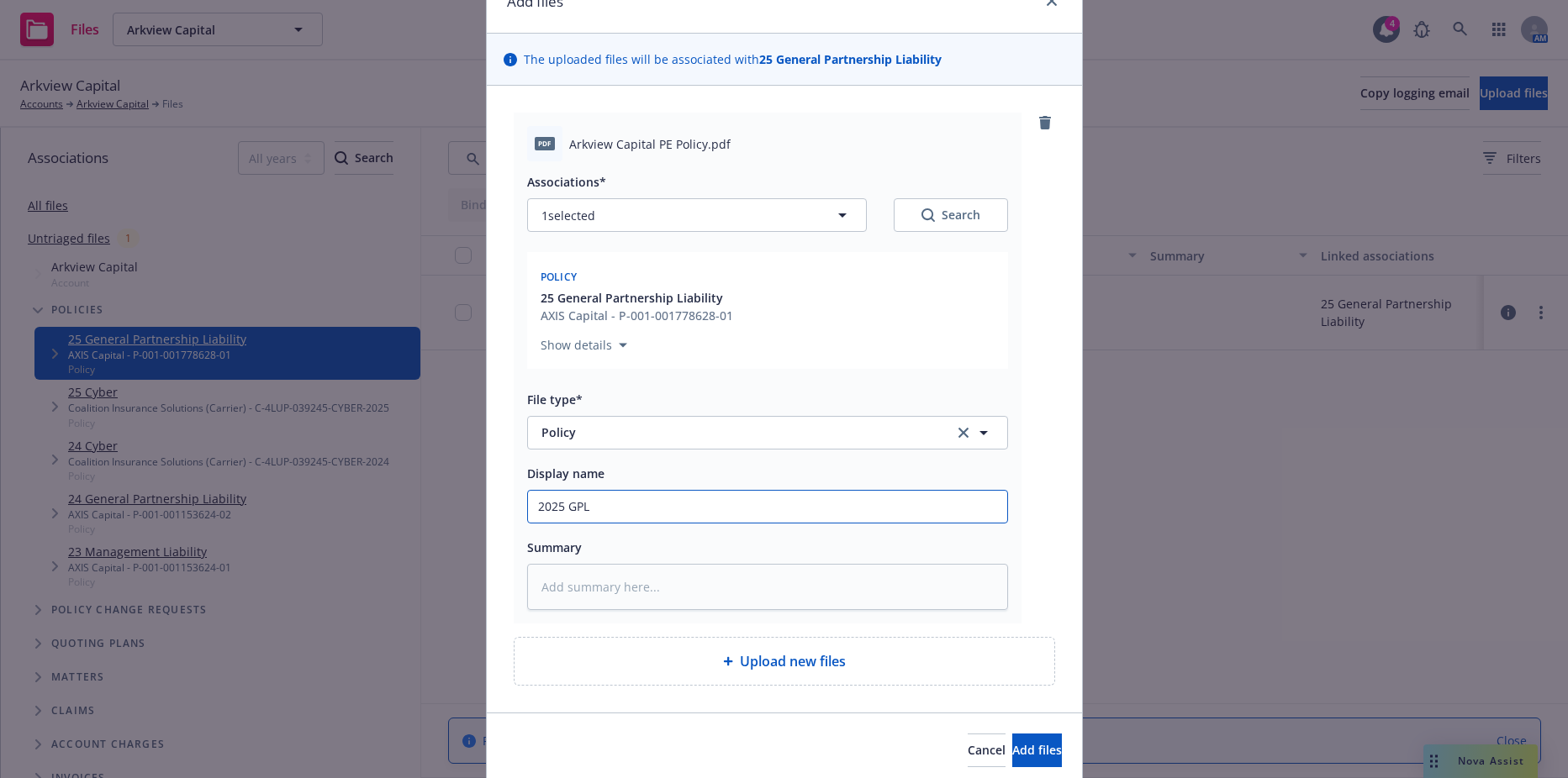
type input "2025 GPL"
type textarea "x"
type input "2025 GPL P"
type textarea "x"
type input "2025 GPL Po"
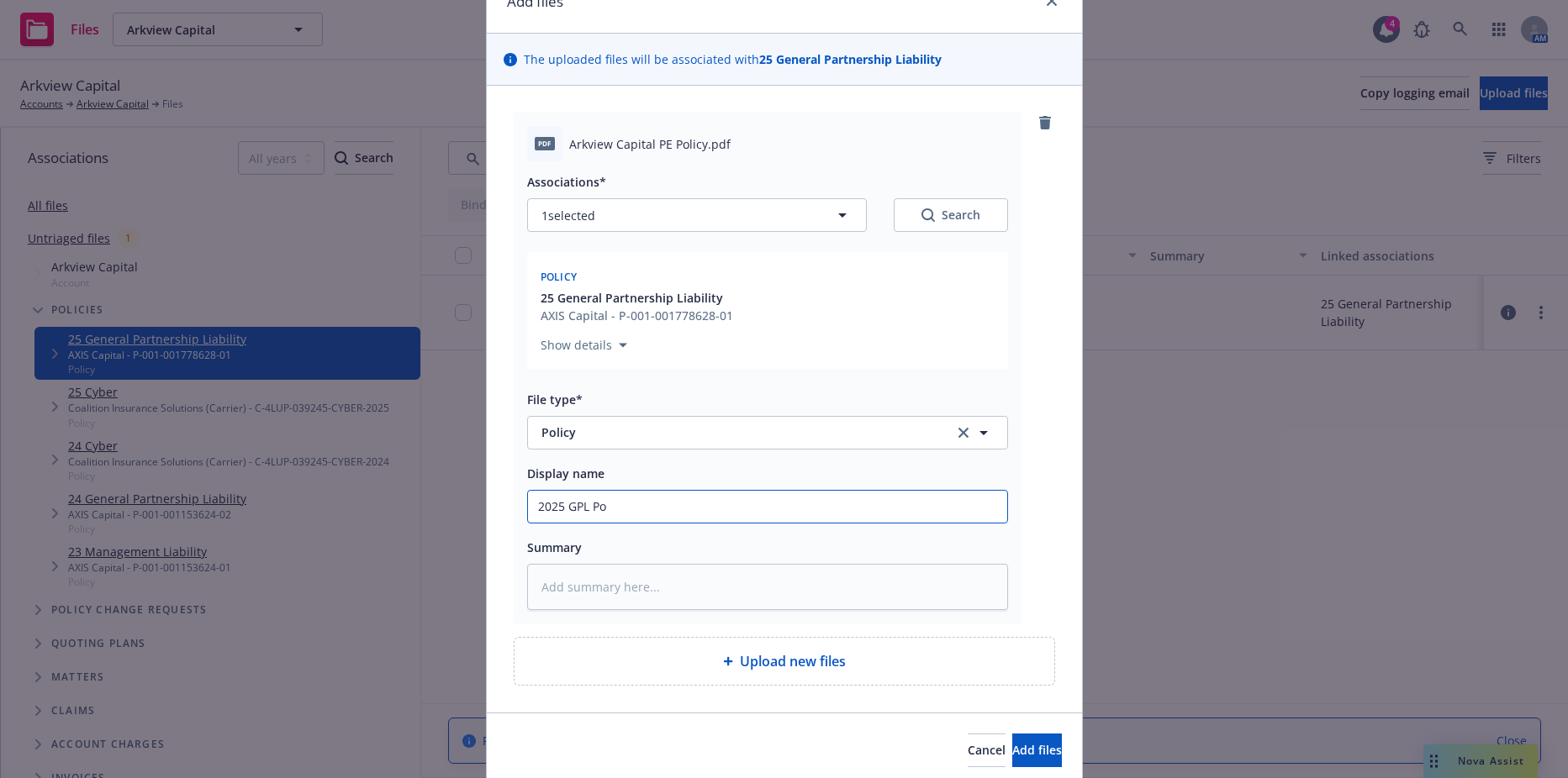
type textarea "x"
type input "2025 GPL Pol"
type textarea "x"
type input "2025 GPL Poli"
type textarea "x"
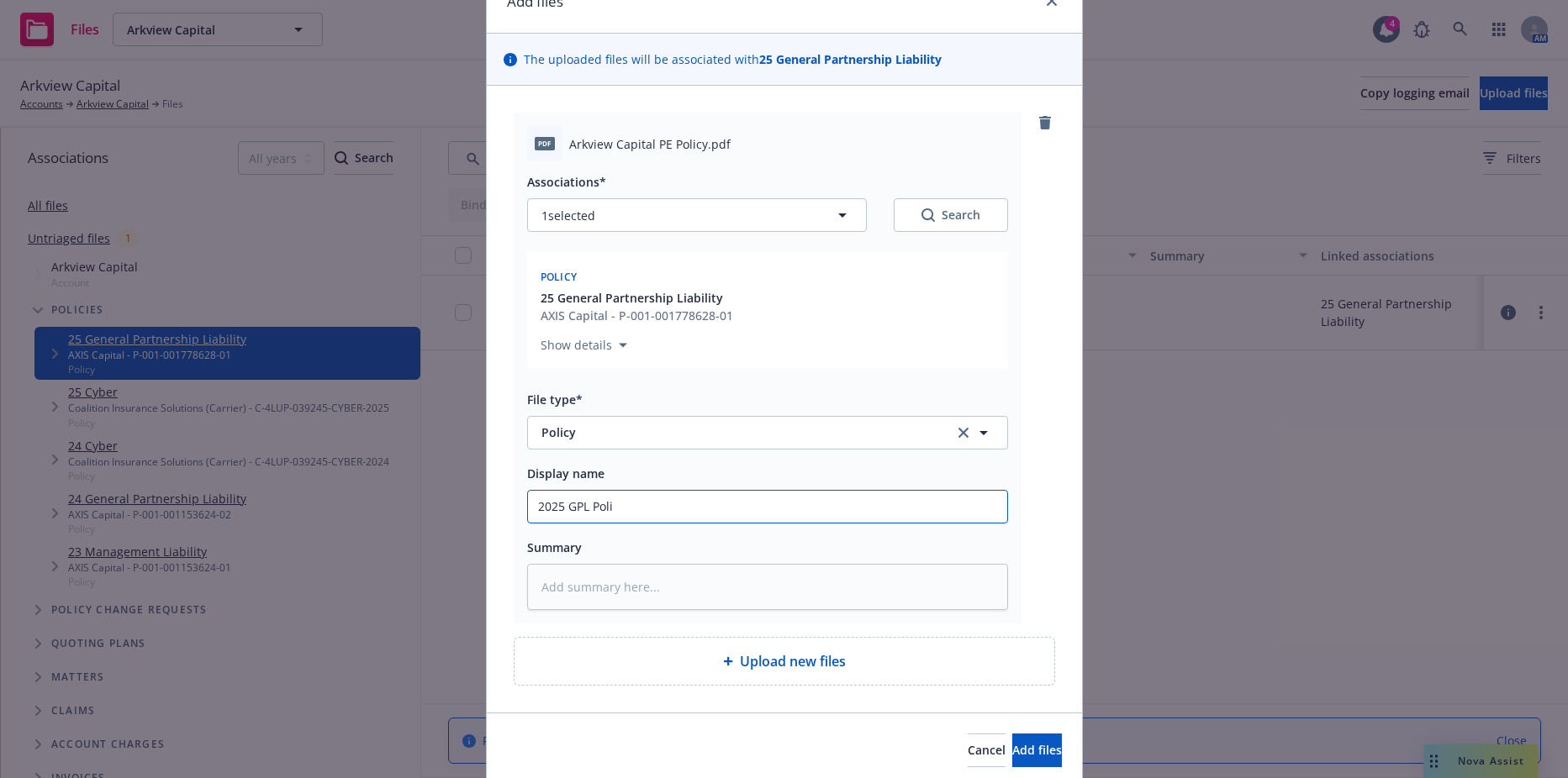
type input "2025 GPL Polic"
type textarea "x"
type input "2025 GPL Policy"
click at [665, 483] on div "Display name 2025 GPL Policy" at bounding box center [767, 493] width 481 height 61
click at [1013, 758] on button "Add files" at bounding box center [1037, 750] width 49 height 34
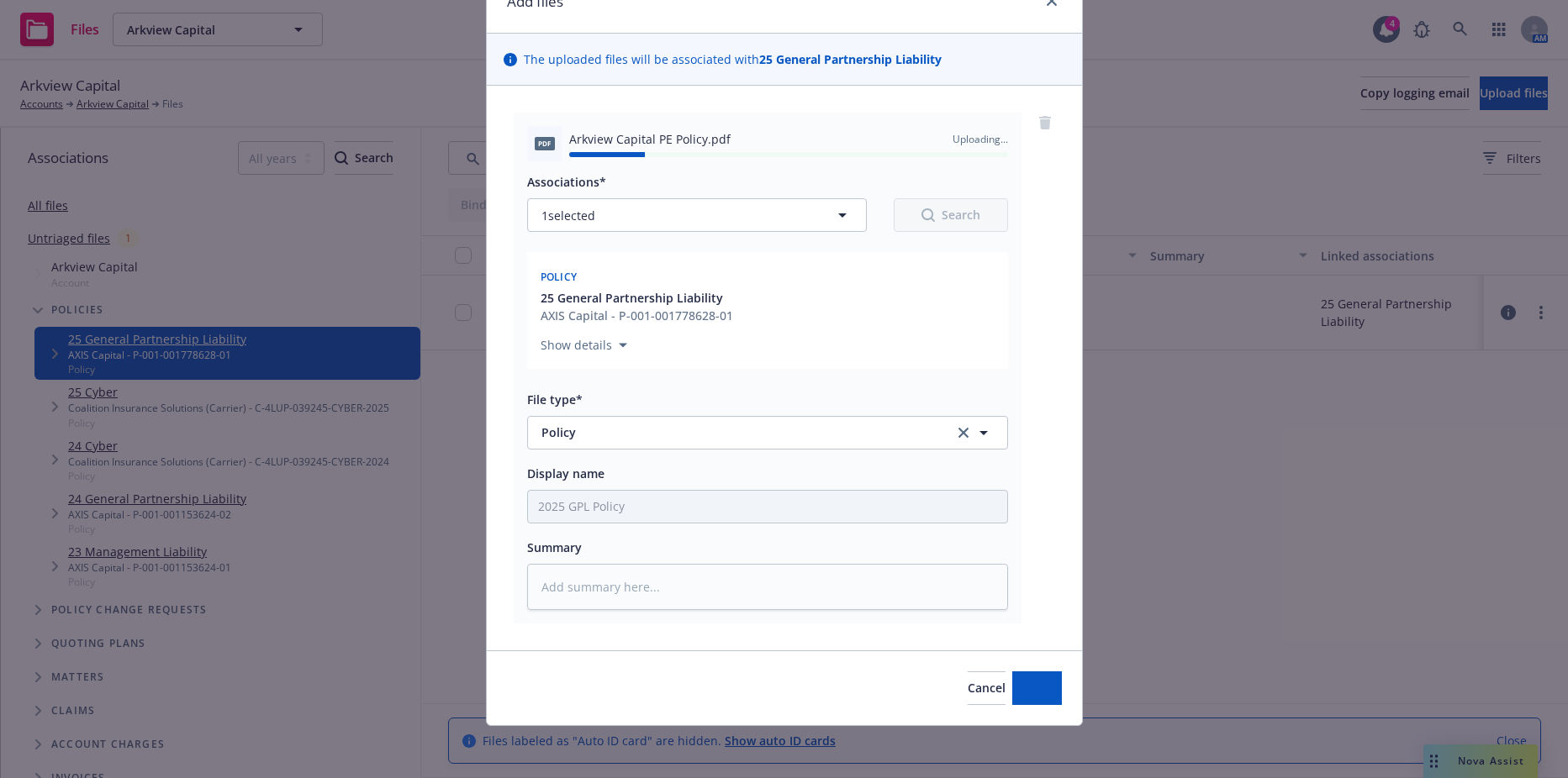
type textarea "x"
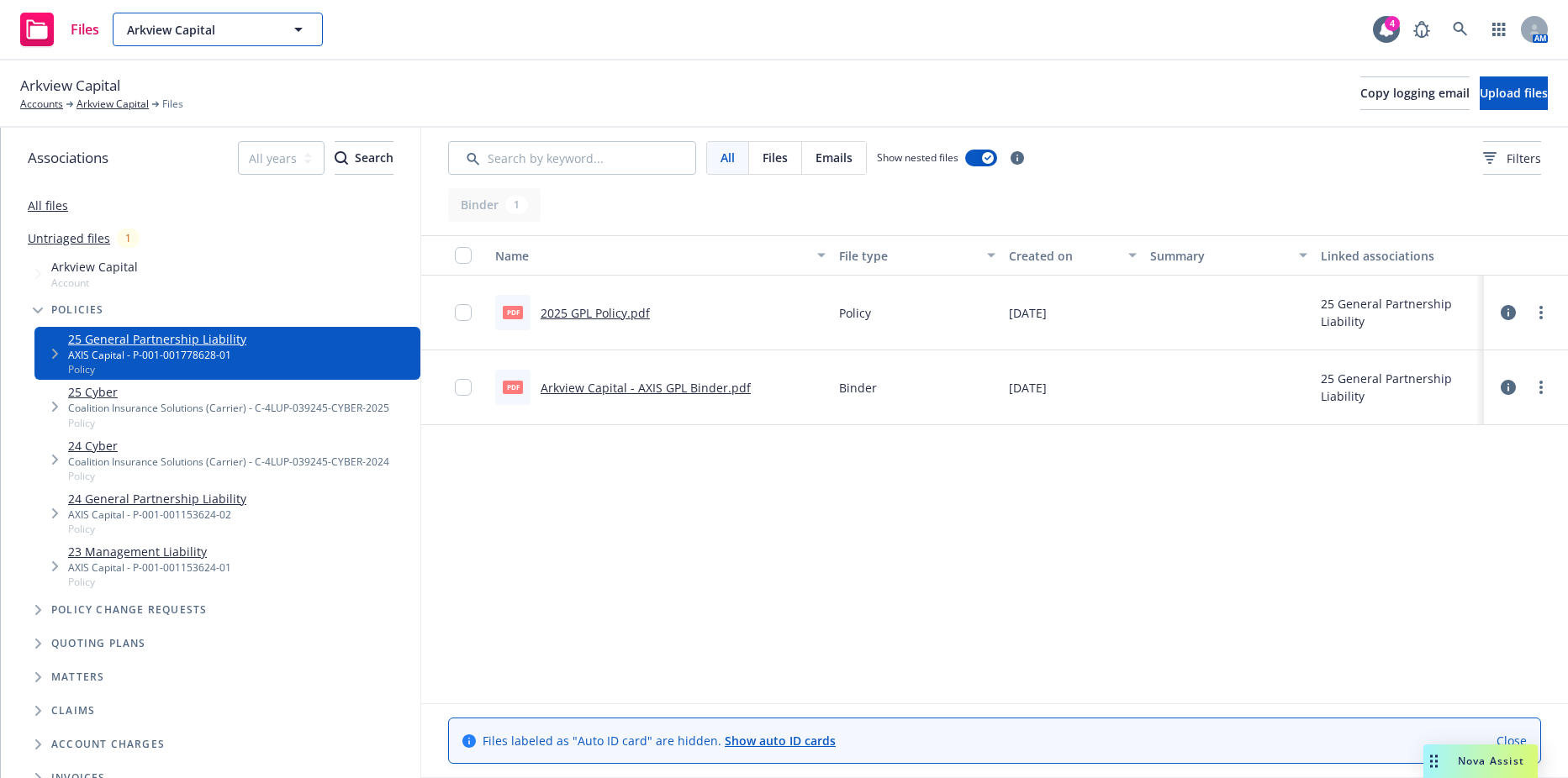
click at [183, 14] on button "Arkview Capital" at bounding box center [217, 30] width 210 height 34
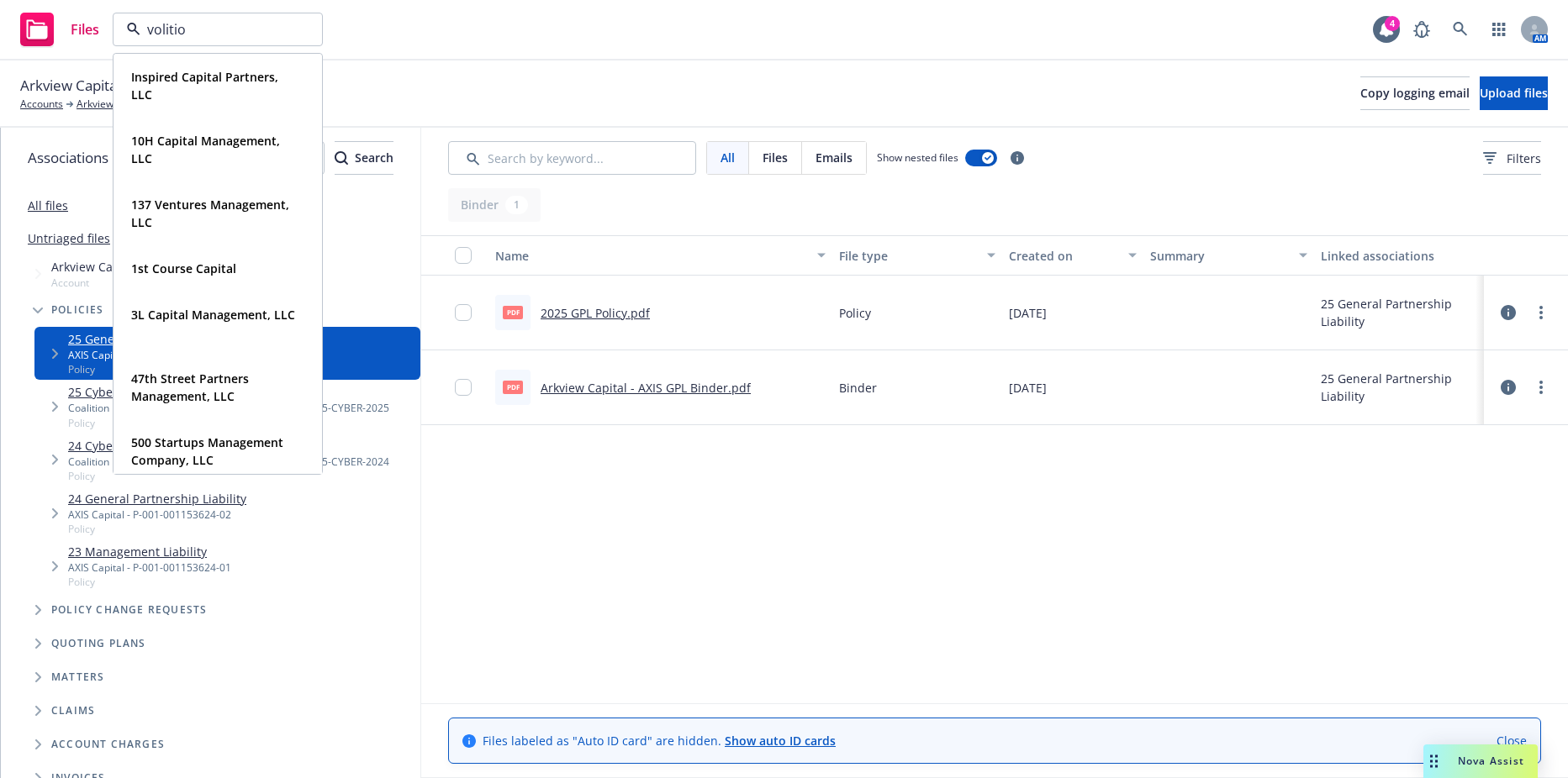
type input "volition"
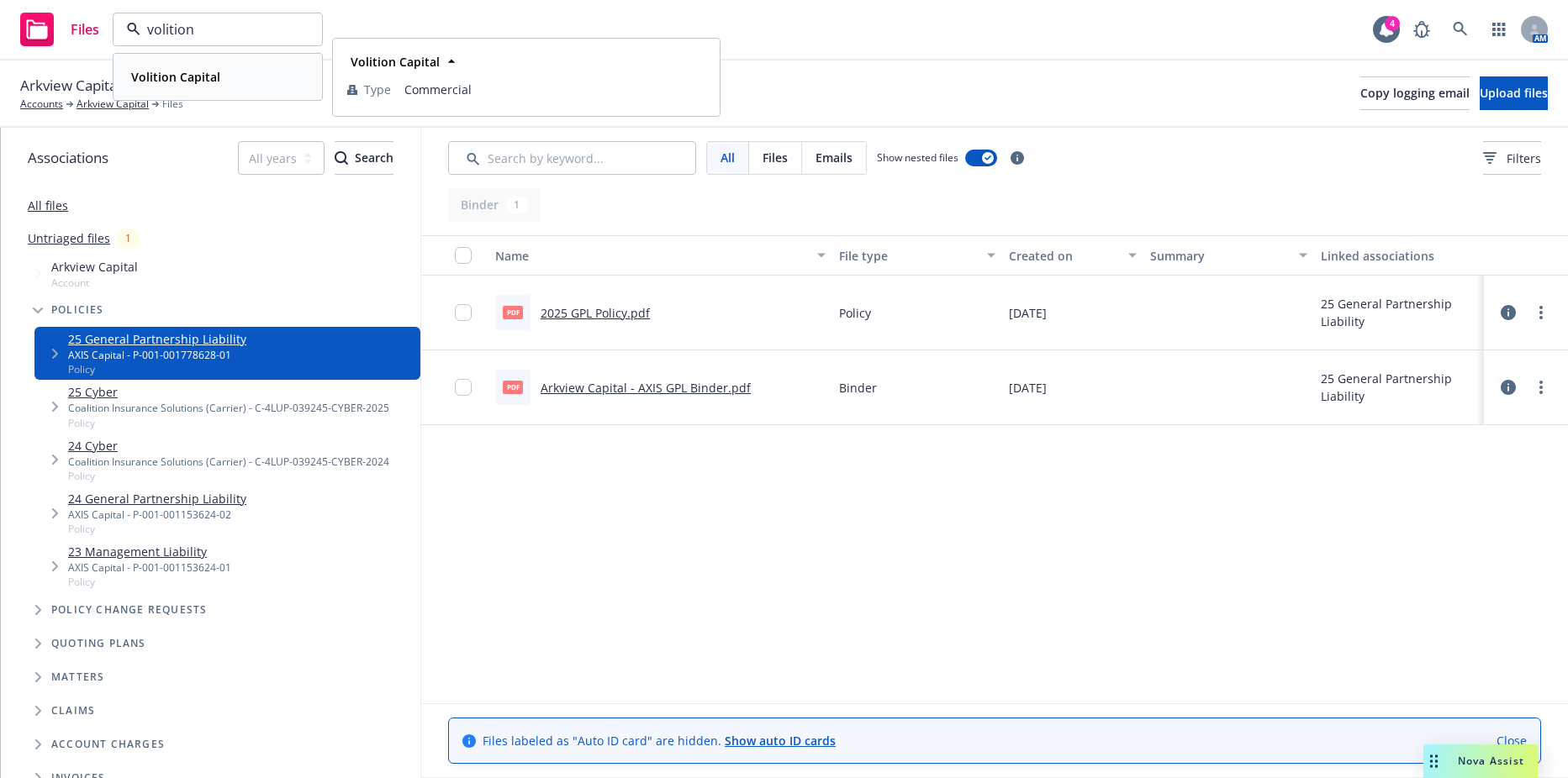
click at [168, 85] on span "Volition Capital" at bounding box center [175, 76] width 89 height 18
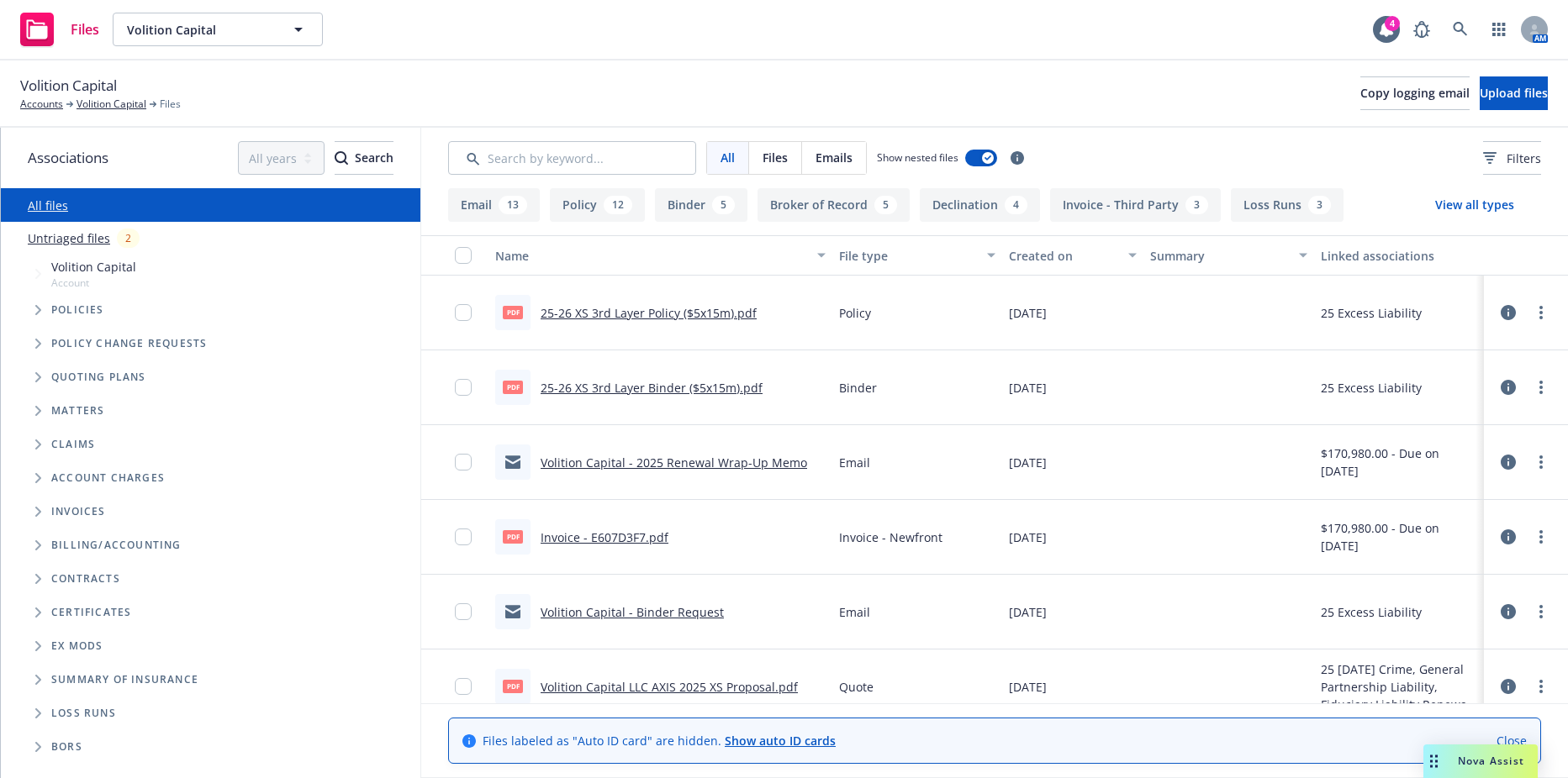
click at [30, 307] on span "Tree Example" at bounding box center [37, 310] width 27 height 27
